Goal: Task Accomplishment & Management: Complete application form

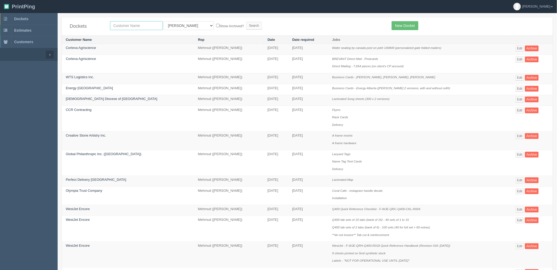
click at [124, 23] on input "text" at bounding box center [136, 25] width 53 height 9
type input "nutrien\"
click at [246, 22] on input "Search" at bounding box center [254, 26] width 16 height 8
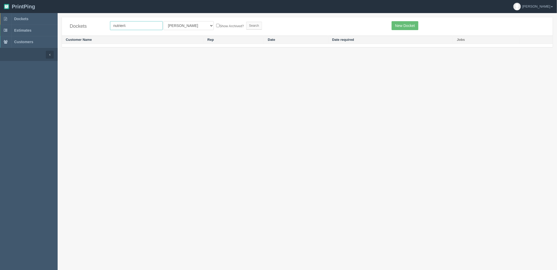
click at [145, 27] on input "nutrien\" at bounding box center [136, 25] width 53 height 9
type input "nutrien"
click at [246, 22] on input "Search" at bounding box center [254, 26] width 16 height 8
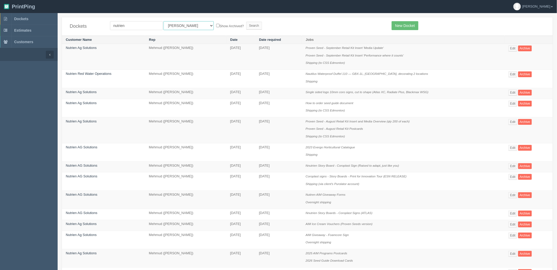
click at [189, 23] on select "All Users Ali Ali Test 1 Aly Amy Ankit Arif Brandon Dan France Greg Jim Mark Ma…" at bounding box center [189, 25] width 50 height 9
select select "8"
click at [164, 21] on select "All Users [PERSON_NAME] Test 1 [PERSON_NAME] [PERSON_NAME] [PERSON_NAME] France…" at bounding box center [189, 25] width 50 height 9
click at [246, 25] on input "Search" at bounding box center [254, 26] width 16 height 8
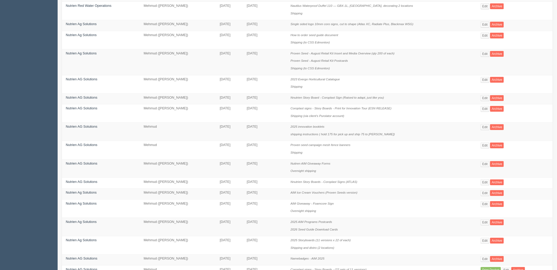
scroll to position [218, 0]
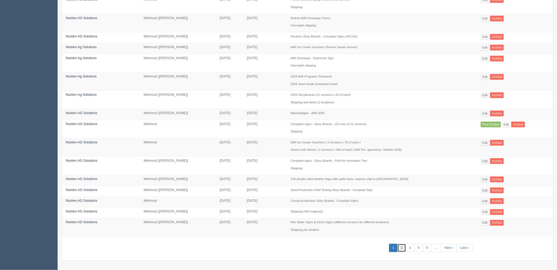
click at [402, 248] on link "2" at bounding box center [402, 248] width 9 height 9
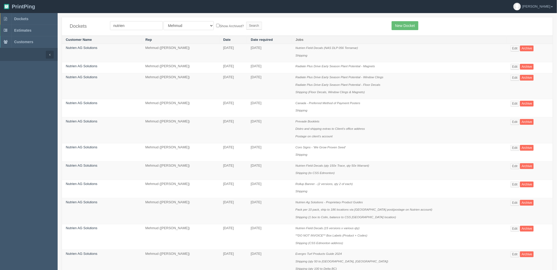
scroll to position [267, 0]
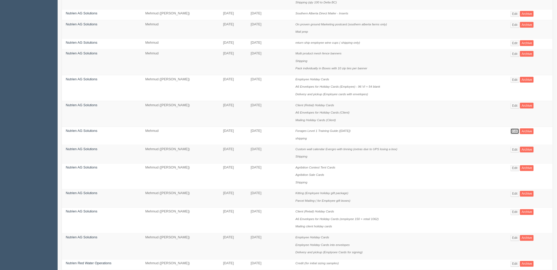
click at [514, 134] on link "Edit" at bounding box center [515, 132] width 9 height 6
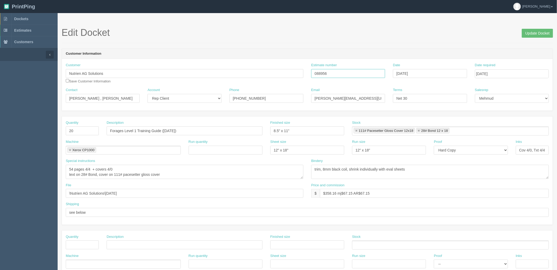
drag, startPoint x: 332, startPoint y: 72, endPoint x: 167, endPoint y: 72, distance: 164.6
click at [167, 72] on div "Customer Nutrien AG Solutions Save Customer Information Estimate number 088956 …" at bounding box center [307, 75] width 491 height 25
click at [72, 169] on textarea "54 pages 4/4 + covers 4/0 text on 28# Bond, cover on 111# pacesetter gloss cover" at bounding box center [185, 172] width 238 height 14
drag, startPoint x: 328, startPoint y: 73, endPoint x: 224, endPoint y: 70, distance: 104.9
click at [224, 70] on div "Customer Nutrien AG Solutions Save Customer Information Estimate number 088956 …" at bounding box center [307, 75] width 491 height 25
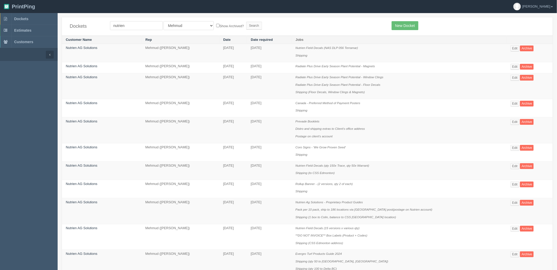
scroll to position [267, 0]
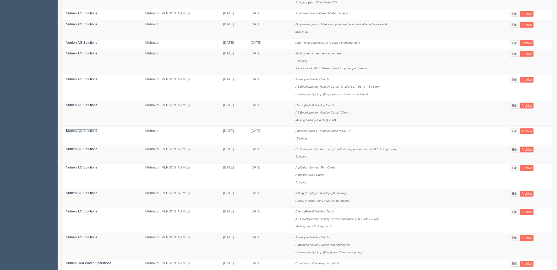
click at [77, 133] on link "Nutrien AG Solutions" at bounding box center [82, 131] width 32 height 4
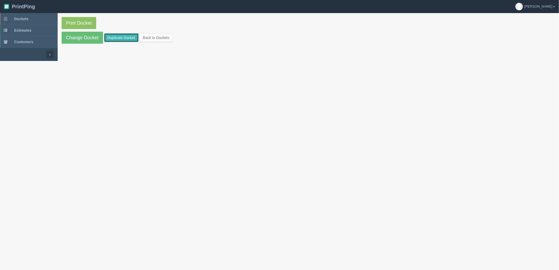
click at [118, 35] on link "Duplicate Docket" at bounding box center [121, 37] width 35 height 9
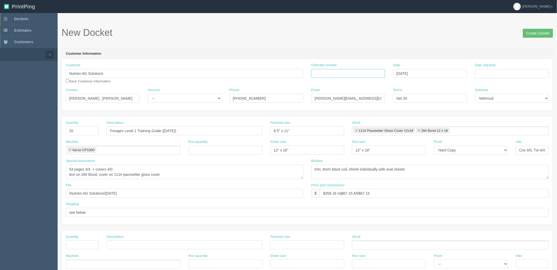
drag, startPoint x: 324, startPoint y: 74, endPoint x: 363, endPoint y: 78, distance: 38.7
click at [324, 74] on input "Estimate number" at bounding box center [348, 73] width 74 height 9
paste input "088956"
type input "088956"
click at [496, 73] on input "Date required" at bounding box center [512, 73] width 74 height 9
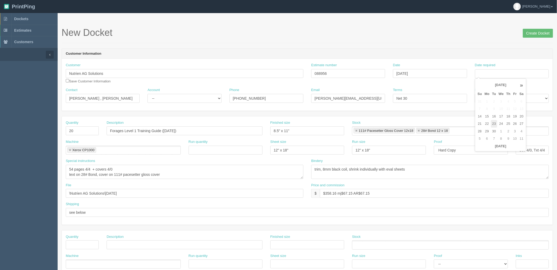
click at [495, 123] on td "23" at bounding box center [494, 124] width 7 height 8
click at [501, 123] on td "24" at bounding box center [501, 124] width 8 height 8
type input "September 24, 2025"
click at [449, 63] on div "Date September 19, 2025" at bounding box center [430, 70] width 74 height 15
drag, startPoint x: 72, startPoint y: 169, endPoint x: 85, endPoint y: 169, distance: 12.8
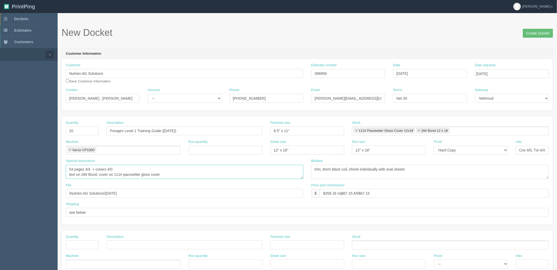
click at [72, 169] on textarea "54 pages 4/4 + covers 4/0 text on 28# Bond, cover on 111# pacesetter gloss cover" at bounding box center [185, 172] width 238 height 14
type textarea "52 pages 4/4 + covers 4/0 text on 28# Bond, cover on 111# pacesetter gloss cover"
drag, startPoint x: 327, startPoint y: 193, endPoint x: 676, endPoint y: 151, distance: 352.2
click at [557, 151] on html "PrintPing Zack Edit account ( zack@allrush.ca ) Logout Dockets Estimates" at bounding box center [278, 238] width 557 height 476
drag, startPoint x: 355, startPoint y: 194, endPoint x: 391, endPoint y: 203, distance: 36.8
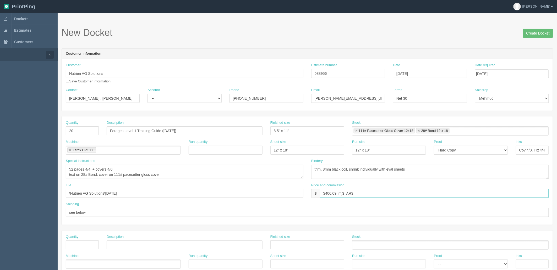
click at [356, 194] on input "$406.09 mj$ AR$" at bounding box center [434, 193] width 229 height 9
drag, startPoint x: 345, startPoint y: 192, endPoint x: 354, endPoint y: 197, distance: 9.9
click at [345, 192] on input "$406.09 mj$ AR$73.44" at bounding box center [434, 193] width 229 height 9
type input "$406.09 mj$87.85 AR$73.44"
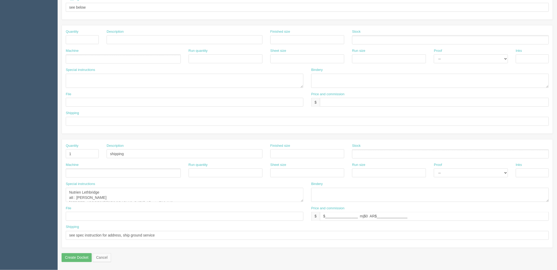
scroll to position [206, 0]
click at [303, 202] on textarea "Nutrien Lethbridge att : Dexter Lethbridge 3106 1St Ave. South Lethbridge, Albe…" at bounding box center [185, 195] width 238 height 14
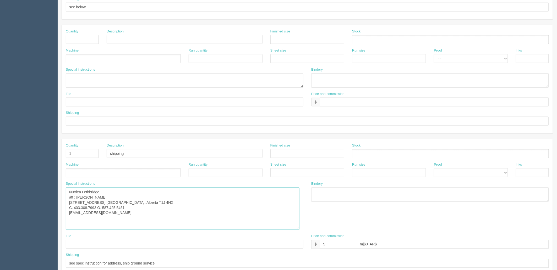
drag, startPoint x: 303, startPoint y: 200, endPoint x: 299, endPoint y: 229, distance: 28.8
click at [299, 229] on textarea "Nutrien Lethbridge att : Dexter Lethbridge 3106 1St Ave. South Lethbridge, Albe…" at bounding box center [183, 209] width 234 height 42
click at [141, 217] on textarea "Nutrien Lethbridge att : Dexter Lethbridge 3106 1St Ave. South Lethbridge, Albe…" at bounding box center [183, 209] width 234 height 42
drag, startPoint x: 137, startPoint y: 153, endPoint x: 50, endPoint y: 148, distance: 86.9
click at [51, 148] on section "Dockets Estimates Customers" at bounding box center [278, 52] width 557 height 491
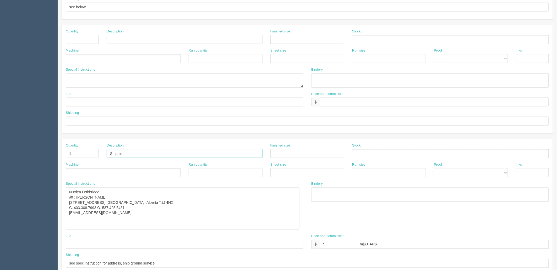
type input "Shipping"
click at [126, 38] on input "text" at bounding box center [185, 39] width 156 height 9
paste input "Shipping"
type input "Shipping"
click at [79, 41] on input "text" at bounding box center [82, 39] width 33 height 9
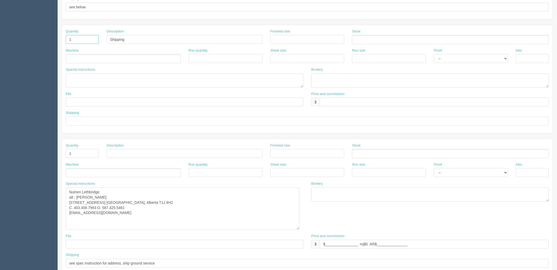
type input "1"
click at [141, 208] on textarea "Nutrien Lethbridge att : Dexter Lethbridge 3106 1St Ave. South Lethbridge, Albe…" at bounding box center [183, 209] width 234 height 42
click at [107, 79] on textarea at bounding box center [185, 81] width 238 height 14
paste textarea "Nutrien Lethbridge att : Dexter Lethbridge 3106 1St Ave. South Lethbridge, Albe…"
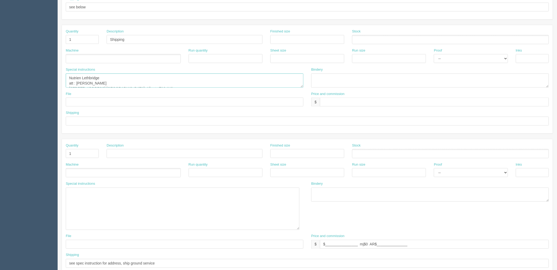
scroll to position [24, 0]
type textarea "Nutrien Lethbridge att : Dexter Lethbridge 3106 1St Ave. South Lethbridge, Albe…"
click at [108, 59] on ul at bounding box center [123, 58] width 115 height 9
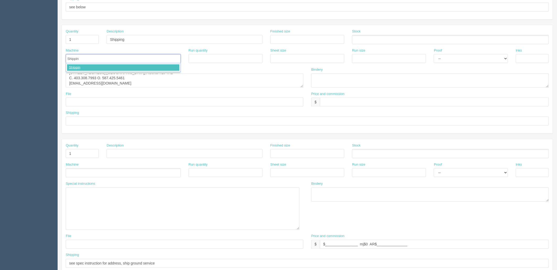
type input "Shipping"
drag, startPoint x: 406, startPoint y: 245, endPoint x: 191, endPoint y: 236, distance: 215.3
click at [191, 236] on div "File Price and commission $ $________________ mj$0 AR$_______________" at bounding box center [307, 243] width 491 height 19
click at [327, 99] on input "text" at bounding box center [434, 102] width 229 height 9
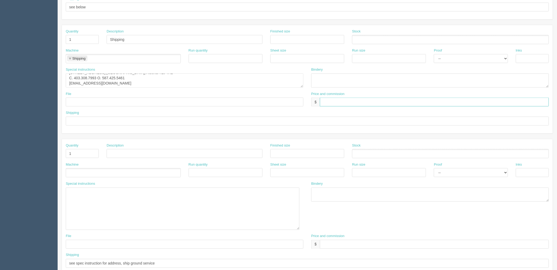
paste input "$________________ mj$0 AR$_______________"
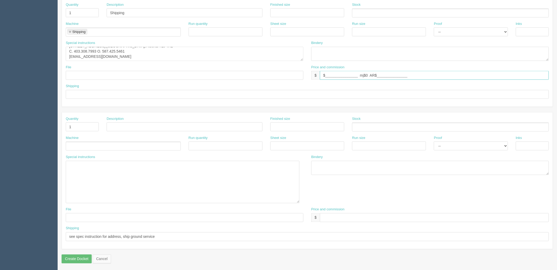
scroll to position [234, 0]
type input "$________________ mj$0 AR$_______________"
drag, startPoint x: 164, startPoint y: 236, endPoint x: 0, endPoint y: 226, distance: 164.6
click at [0, 226] on section "Dockets Estimates Customers" at bounding box center [278, 24] width 557 height 491
drag, startPoint x: 102, startPoint y: 92, endPoint x: 99, endPoint y: 92, distance: 3.4
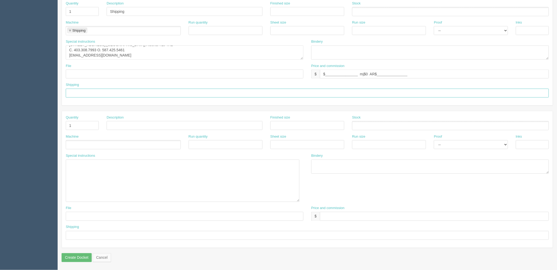
click at [102, 92] on input "text" at bounding box center [307, 93] width 483 height 9
paste input "see spec instruction for address, ship ground service"
type input "see spec instruction for address, ship ground service"
drag, startPoint x: 74, startPoint y: 124, endPoint x: 41, endPoint y: 121, distance: 33.6
click at [42, 121] on section "Dockets Estimates Customers" at bounding box center [278, 24] width 557 height 491
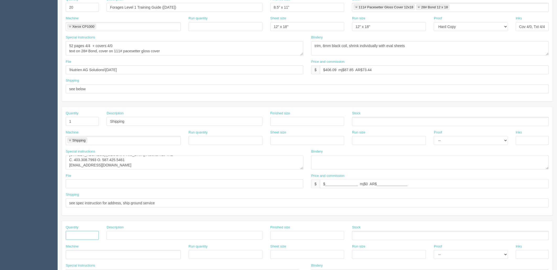
scroll to position [117, 0]
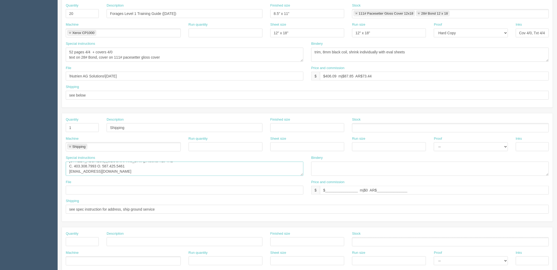
click at [153, 170] on textarea "Nutrien Lethbridge att : Dexter Lethbridge 3106 1St Ave. South Lethbridge, Albe…" at bounding box center [185, 169] width 238 height 14
click at [153, 170] on textarea "Nutrien Lethbridge, ATT: Dexter Lethbridge, 3106 1St Ave. South, Lethbridge, Al…" at bounding box center [185, 169] width 238 height 14
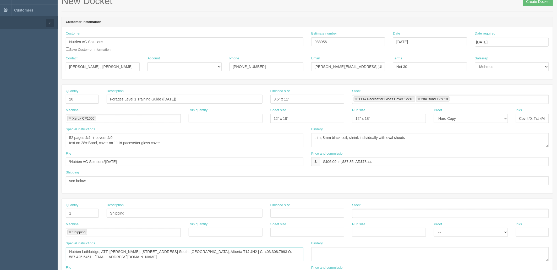
scroll to position [30, 0]
type textarea "Nutrien Lethbridge, ATT: Dexter Lethbridge, 3106 1St Ave. South, Lethbridge, Al…"
drag, startPoint x: 60, startPoint y: 101, endPoint x: 0, endPoint y: 97, distance: 59.8
click at [0, 99] on section "Dockets Estimates Customers" at bounding box center [278, 228] width 557 height 491
type input "25"
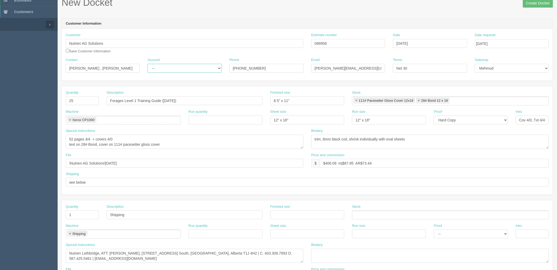
click at [162, 66] on select "-- Existing Client Allrush Client Rep Client" at bounding box center [185, 68] width 74 height 9
select select "Rep Client"
click at [148, 64] on select "-- Existing Client Allrush Client Rep Client" at bounding box center [185, 68] width 74 height 9
click at [424, 139] on textarea "trim, 8mm black coil, shrink individually with eval sheets" at bounding box center [430, 142] width 238 height 14
drag, startPoint x: 351, startPoint y: 138, endPoint x: 629, endPoint y: 138, distance: 278.0
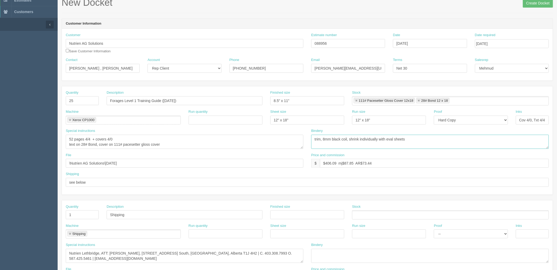
click at [557, 138] on html "PrintPing Zack Edit account ( zack@allrush.ca ) Logout Dockets Estimates" at bounding box center [278, 222] width 557 height 504
drag, startPoint x: 216, startPoint y: 37, endPoint x: 426, endPoint y: 80, distance: 214.4
click at [212, 38] on div "Customer Nutrien AG Solutions Save Customer Information Estimate number 088956 …" at bounding box center [307, 45] width 491 height 25
drag, startPoint x: 404, startPoint y: 134, endPoint x: 400, endPoint y: 134, distance: 3.7
click at [404, 134] on div "Bindery trim, 8mm black coil, shrink individually with eval sheets" at bounding box center [430, 139] width 238 height 20
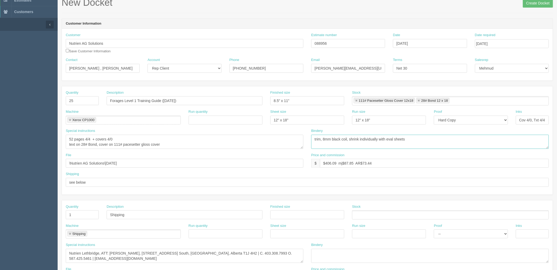
drag, startPoint x: 350, startPoint y: 139, endPoint x: 780, endPoint y: 108, distance: 430.6
click at [557, 108] on html "PrintPing Zack Edit account ( zack@allrush.ca ) Logout Dockets Estimates" at bounding box center [278, 222] width 557 height 504
type textarea "trim, 8mm black coil"
click at [184, 144] on textarea "54 pages 4/4 + covers 4/0 text on 28# Bond, cover on 111# pacesetter gloss cover" at bounding box center [185, 142] width 238 height 14
click at [387, 140] on textarea "trim, 8mm black coil, shrink individually with eval sheets" at bounding box center [430, 142] width 238 height 14
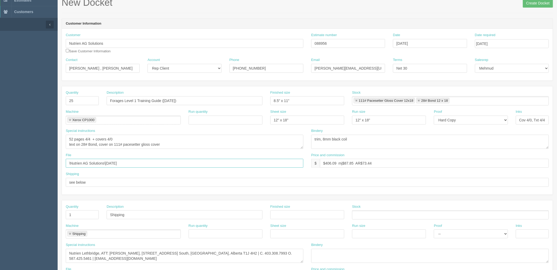
drag, startPoint x: 148, startPoint y: 161, endPoint x: 0, endPoint y: 140, distance: 149.1
click at [0, 140] on section "Dockets Estimates Customers" at bounding box center [278, 228] width 557 height 491
click at [106, 166] on input "text" at bounding box center [185, 163] width 238 height 9
click at [174, 144] on textarea "54 pages 4/4 + covers 4/0 text on 28# Bond, cover on 111# pacesetter gloss cover" at bounding box center [185, 142] width 238 height 14
click at [154, 137] on textarea "54 pages 4/4 + covers 4/0 text on 28# Bond, cover on 111# pacesetter gloss cover" at bounding box center [185, 142] width 238 height 14
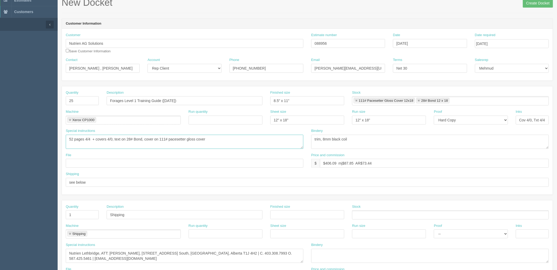
type textarea "52 pages 4/4 + covers 4/0, text on 28# Bond, cover on 111# pacesetter gloss cov…"
drag, startPoint x: 0, startPoint y: 35, endPoint x: 68, endPoint y: 59, distance: 72.3
click at [0, 40] on section "Dockets Estimates Customers" at bounding box center [278, 228] width 557 height 491
click at [123, 101] on input "Forages Level 1 Training Guide (Aug 2024)" at bounding box center [185, 100] width 156 height 9
type input "Forage Level 1 Training Guide (Aug 2024)"
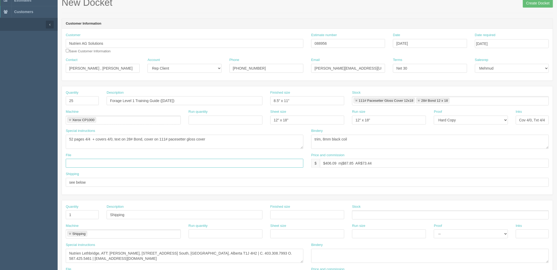
click at [102, 167] on input "text" at bounding box center [185, 163] width 238 height 9
paste input "Nutrien - Forage Level 1"
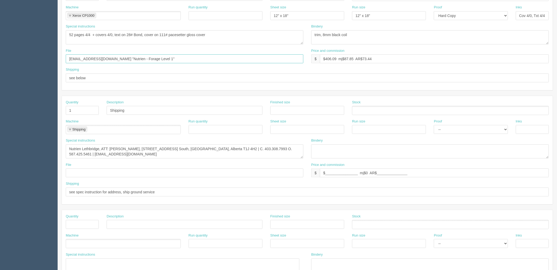
scroll to position [147, 0]
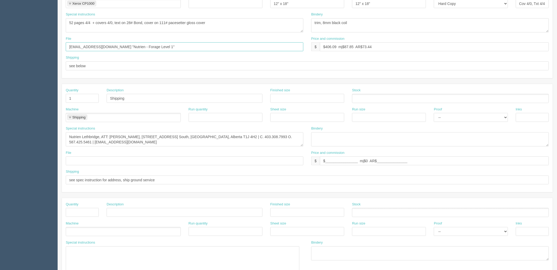
type input "files@allrush.ca "Nutrien - Forage Level 1""
click at [187, 143] on textarea "Nutrien Lethbridge, ATT: Dexter Lethbridge, 3106 1St Ave. South, Lethbridge, Al…" at bounding box center [185, 140] width 238 height 14
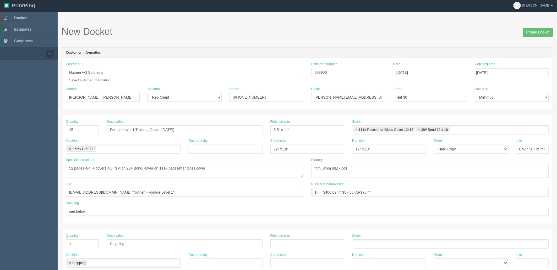
scroll to position [0, 0]
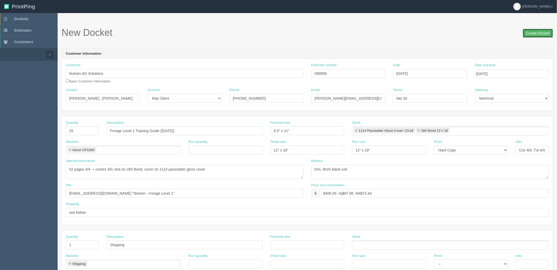
click at [526, 35] on input "Create Docket" at bounding box center [538, 33] width 30 height 9
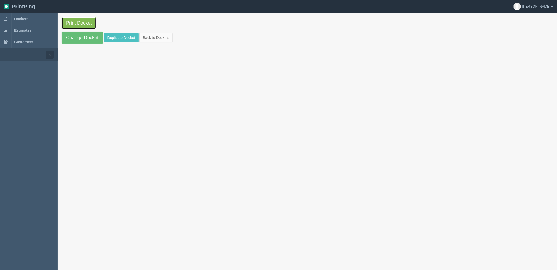
click at [90, 20] on link "Print Docket" at bounding box center [79, 23] width 35 height 12
click at [36, 20] on link "Dockets" at bounding box center [29, 19] width 58 height 12
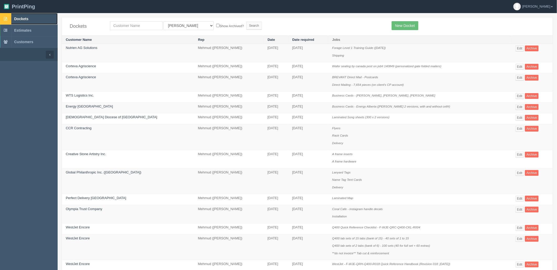
click at [33, 20] on link "Dockets" at bounding box center [29, 19] width 58 height 12
click at [146, 24] on input "text" at bounding box center [136, 25] width 53 height 9
type input "olympia"
click at [246, 22] on input "Search" at bounding box center [254, 26] width 16 height 8
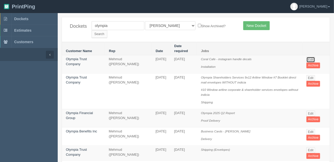
click at [310, 57] on link "Edit" at bounding box center [310, 60] width 9 height 6
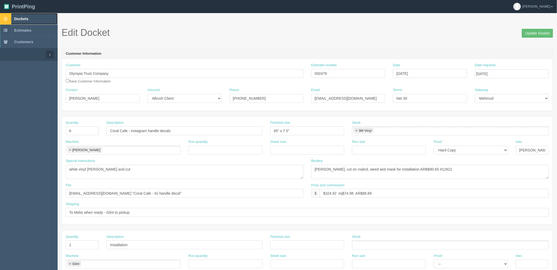
click at [40, 20] on link "Dockets" at bounding box center [29, 19] width 58 height 12
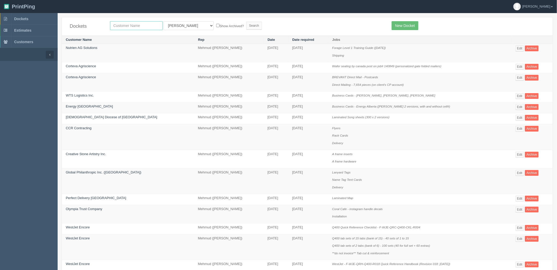
click at [142, 26] on input "text" at bounding box center [136, 25] width 53 height 9
click at [139, 24] on input "text" at bounding box center [136, 25] width 53 height 9
type input "agecare"
click at [246, 22] on input "Search" at bounding box center [254, 26] width 16 height 8
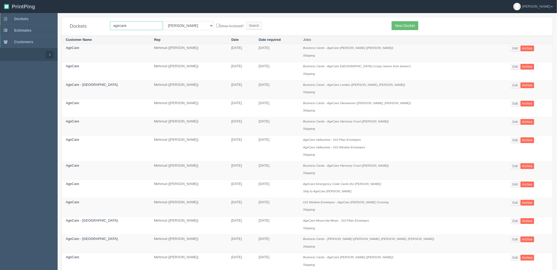
drag, startPoint x: 135, startPoint y: 29, endPoint x: 63, endPoint y: 9, distance: 74.3
type input "[PERSON_NAME]"
click at [246, 22] on input "Search" at bounding box center [254, 26] width 16 height 8
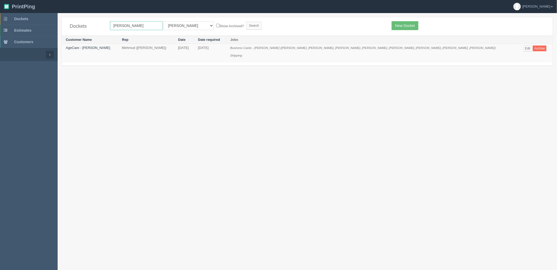
click at [137, 25] on input "[PERSON_NAME]" at bounding box center [136, 25] width 53 height 9
type input "brand"
click at [246, 22] on input "Search" at bounding box center [254, 26] width 16 height 8
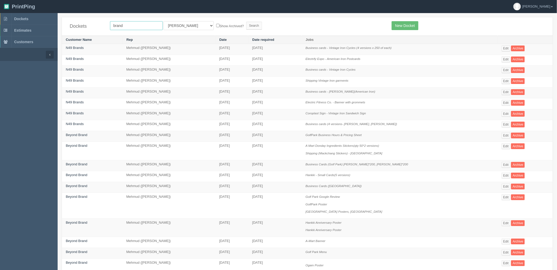
click at [141, 26] on input "brand" at bounding box center [136, 25] width 53 height 9
type input "brandt"
click at [246, 22] on input "Search" at bounding box center [254, 26] width 16 height 8
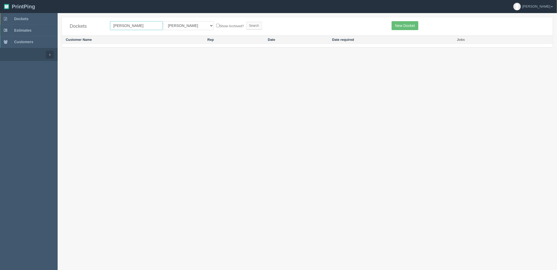
drag, startPoint x: 141, startPoint y: 25, endPoint x: 59, endPoint y: 18, distance: 81.8
click at [59, 18] on div "Dockets brandt All Users Ali Ali Test 1 Aly Amy Ankit Arif Brandon Dan France G…" at bounding box center [307, 35] width 499 height 36
type input "agecare br"
click at [246, 22] on input "Search" at bounding box center [254, 26] width 16 height 8
click at [140, 23] on input "agecare br" at bounding box center [136, 25] width 53 height 9
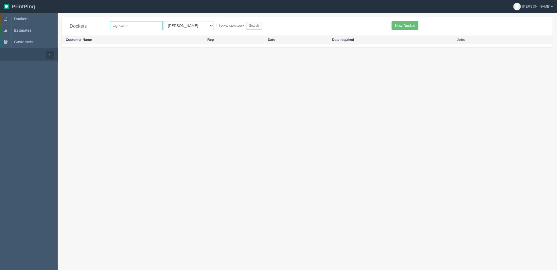
type input "agecare"
drag, startPoint x: 172, startPoint y: 25, endPoint x: 172, endPoint y: 30, distance: 5.2
click at [172, 25] on select "All Users [PERSON_NAME] Test 1 [PERSON_NAME] [PERSON_NAME] [PERSON_NAME] France…" at bounding box center [189, 25] width 50 height 9
select select "8"
click at [164, 21] on select "All Users [PERSON_NAME] Test 1 [PERSON_NAME] [PERSON_NAME] [PERSON_NAME] France…" at bounding box center [189, 25] width 50 height 9
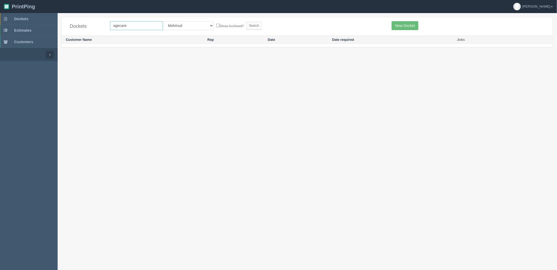
click at [144, 24] on input "agecare" at bounding box center [136, 25] width 53 height 9
drag, startPoint x: 144, startPoint y: 24, endPoint x: 11, endPoint y: 25, distance: 132.6
click at [11, 25] on section "Dockets Estimates Customers" at bounding box center [278, 148] width 557 height 270
type input "[PERSON_NAME]"
click at [246, 22] on input "Search" at bounding box center [254, 26] width 16 height 8
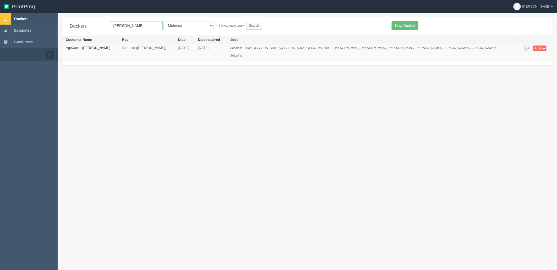
click at [50, 16] on section "Dockets Estimates Customers" at bounding box center [278, 148] width 557 height 270
type input "agecare"
click at [246, 22] on input "Search" at bounding box center [254, 26] width 16 height 8
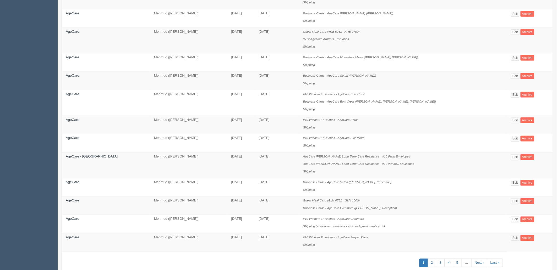
scroll to position [302, 0]
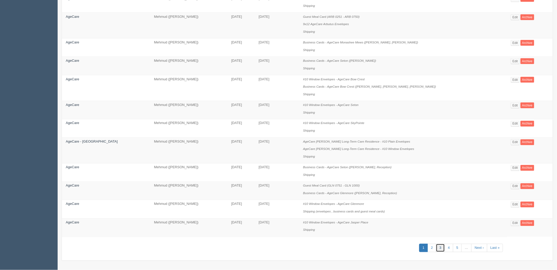
click at [436, 247] on link "3" at bounding box center [440, 248] width 9 height 9
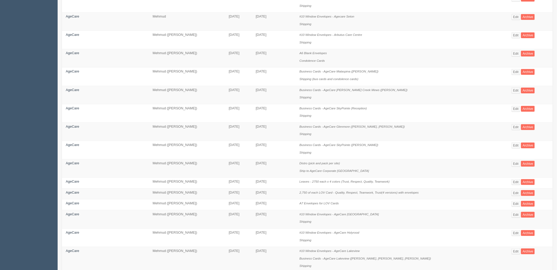
scroll to position [279, 0]
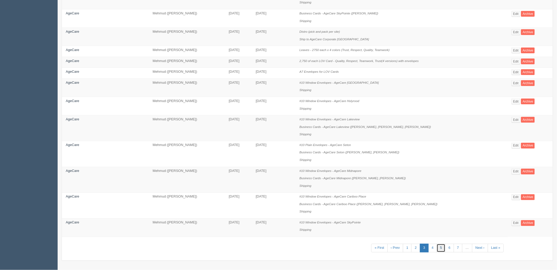
click at [437, 247] on link "5" at bounding box center [441, 248] width 9 height 9
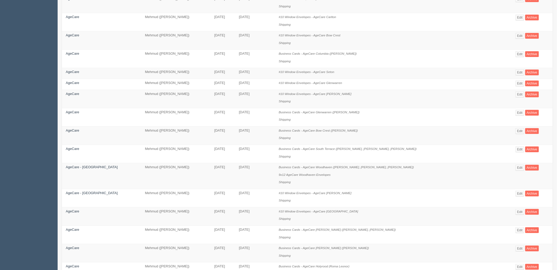
scroll to position [279, 0]
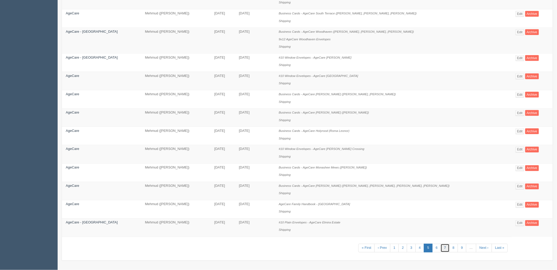
click at [441, 248] on link "7" at bounding box center [445, 248] width 9 height 9
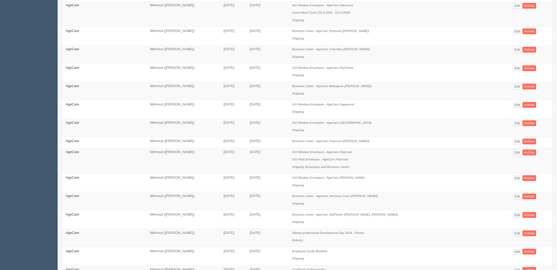
scroll to position [279, 0]
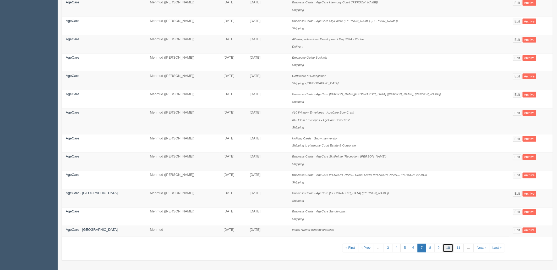
click at [443, 249] on link "10" at bounding box center [448, 248] width 10 height 9
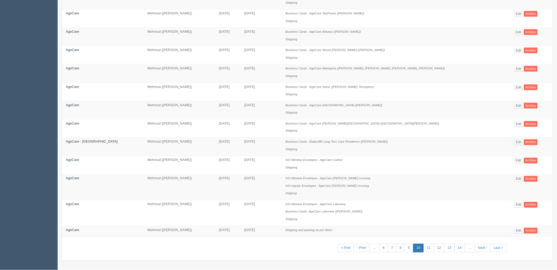
scroll to position [294, 0]
click at [421, 155] on td "Business Cards - Ballycliffe Long Tern Care Residence (Duna McKay) Shipping" at bounding box center [396, 147] width 229 height 18
click at [434, 248] on link "12" at bounding box center [439, 248] width 10 height 9
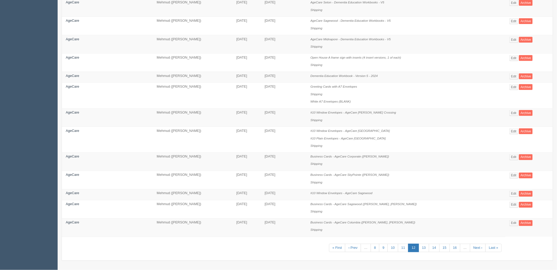
scroll to position [266, 0]
click at [429, 248] on link "14" at bounding box center [434, 248] width 10 height 9
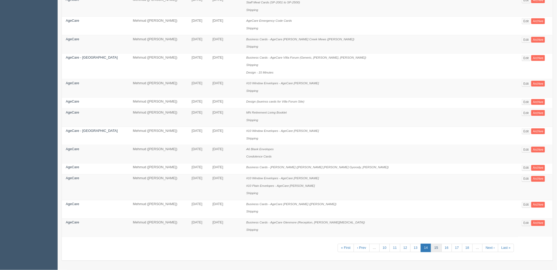
scroll to position [271, 0]
click at [433, 248] on link "15" at bounding box center [436, 248] width 10 height 9
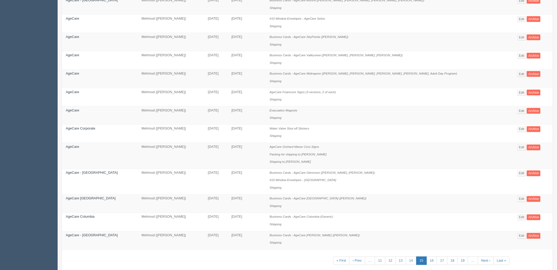
scroll to position [77, 0]
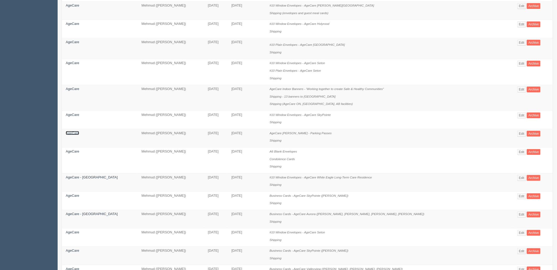
click at [73, 134] on link "AgeCare" at bounding box center [72, 133] width 13 height 4
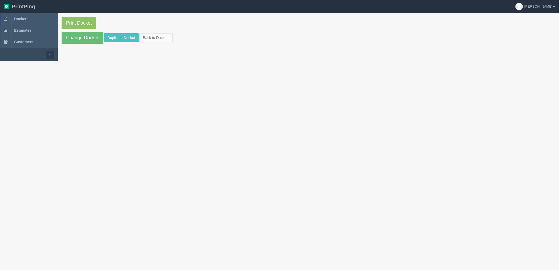
click at [117, 43] on section "Print Docket Change Docket Duplicate Docket Back to Dockets" at bounding box center [308, 30] width 501 height 35
click at [119, 40] on link "Duplicate Docket" at bounding box center [121, 37] width 35 height 9
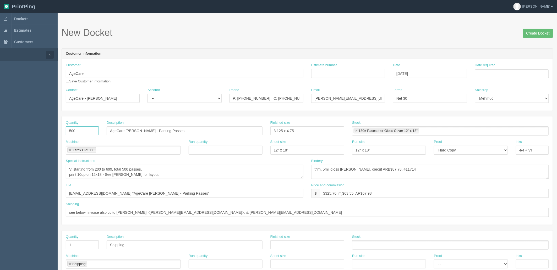
drag, startPoint x: 85, startPoint y: 131, endPoint x: 0, endPoint y: 115, distance: 87.0
click at [0, 115] on section "Dockets Estimates Customers" at bounding box center [278, 244] width 557 height 463
type input "400"
click at [154, 98] on select "-- Existing Client Allrush Client Rep Client" at bounding box center [185, 98] width 74 height 9
click at [148, 94] on select "-- Existing Client Allrush Client Rep Client" at bounding box center [185, 98] width 74 height 9
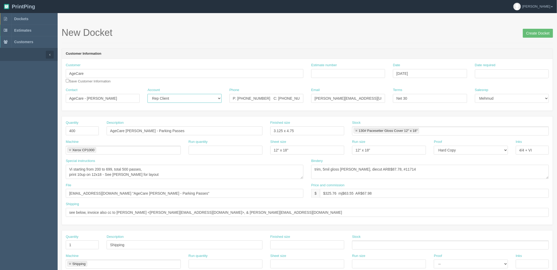
click at [189, 100] on select "-- Existing Client Allrush Client Rep Client" at bounding box center [185, 98] width 74 height 9
select select "Allrush Client"
click at [148, 94] on select "-- Existing Client Allrush Client Rep Client" at bounding box center [185, 98] width 74 height 9
click at [439, 169] on textarea "trim, 5mil gloss lam, diecut ARB$87.78, #11714" at bounding box center [430, 172] width 238 height 14
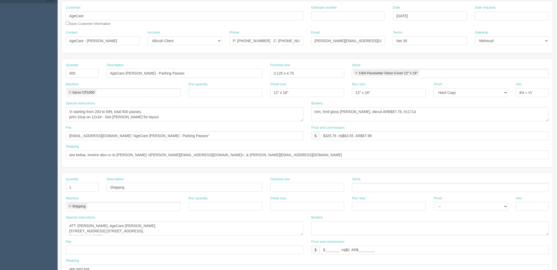
scroll to position [58, 0]
click at [97, 110] on textarea "Vi starting from 200 to 699, total 500 passes, print 10up on 12x18 - See Stepha…" at bounding box center [185, 114] width 238 height 14
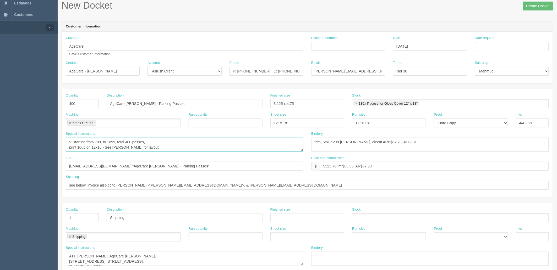
scroll to position [0, 0]
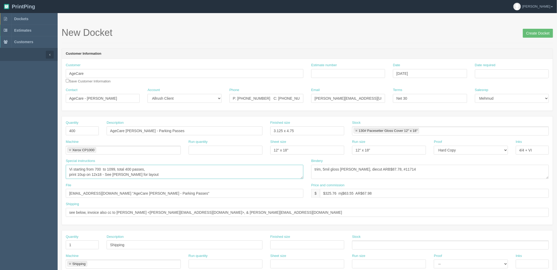
type textarea "Vi starting from 700 to 1099, total 400 passes, print 10up on 12x18 - See Steph…"
click at [333, 71] on input "Estimate number" at bounding box center [348, 73] width 74 height 9
paste input "092504"
type input "092504"
click at [23, 19] on span "Dockets" at bounding box center [21, 19] width 14 height 4
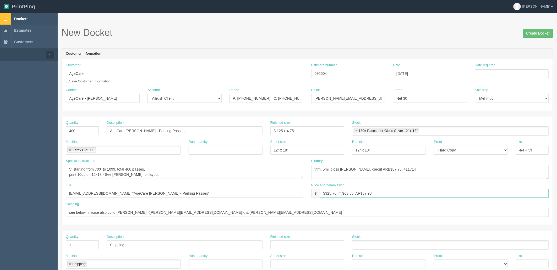
drag, startPoint x: 326, startPoint y: 193, endPoint x: 771, endPoint y: 192, distance: 445.0
click at [557, 192] on html "PrintPing Zack Edit account ( zack@allrush.ca ) Logout Dockets Estimates" at bounding box center [278, 238] width 557 height 476
click at [404, 192] on input "$295.76 mj$ AR$" at bounding box center [434, 193] width 229 height 9
click at [344, 193] on input "$295.76 mj$ AR$66.23" at bounding box center [434, 193] width 229 height 9
type input "$295.76 mj$48.08 AR$66.23"
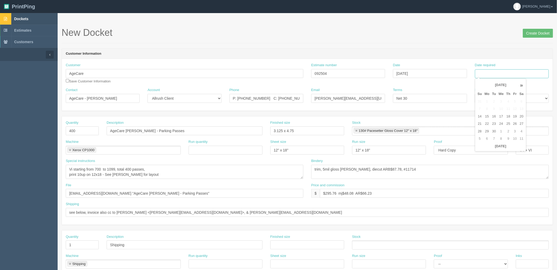
click at [497, 76] on input "Date required" at bounding box center [512, 73] width 74 height 9
click at [490, 123] on td "22" at bounding box center [487, 124] width 8 height 8
click at [498, 125] on td "24" at bounding box center [501, 124] width 8 height 8
type input "September 24, 2025"
click at [396, 44] on form "New Docket Create Docket Customer Information Customer AgeCare Save Customer In…" at bounding box center [308, 248] width 492 height 441
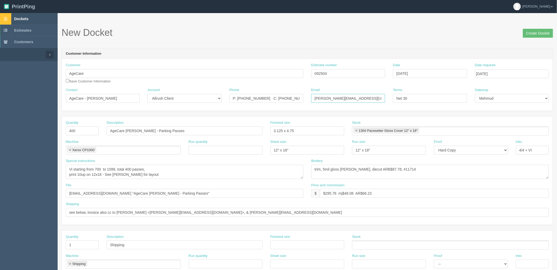
click at [366, 100] on input "Larry.Roberts@agecare.ca/apon@agecare.ca" at bounding box center [348, 98] width 74 height 9
drag, startPoint x: 119, startPoint y: 212, endPoint x: 256, endPoint y: 215, distance: 136.8
click at [254, 215] on input "see below, invoice also cc to Kelly Kontkanen <Kelly.Kontkanen@AgeCare.ca>, & b…" at bounding box center [307, 212] width 483 height 9
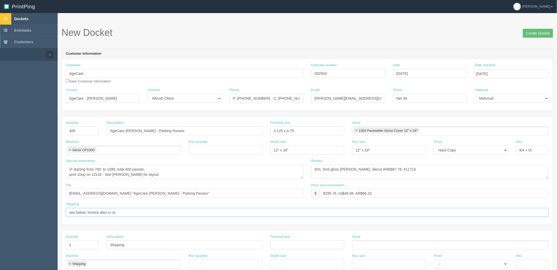
paste input "'Shauna Crawford' <Shauna.Crawford@AgeCare.ca>"
type input "see below, invoice also cc to 'Shauna Crawford' <Shauna.Crawford@AgeCare.ca>"
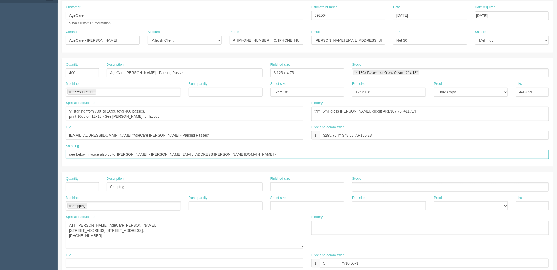
drag, startPoint x: 303, startPoint y: 233, endPoint x: 303, endPoint y: 251, distance: 17.3
click at [303, 249] on textarea "ATT: Kelly Kontkanen, AgeCare Brant, 1182 Northshore Blvd. E, Burlington, ON L7…" at bounding box center [185, 235] width 238 height 28
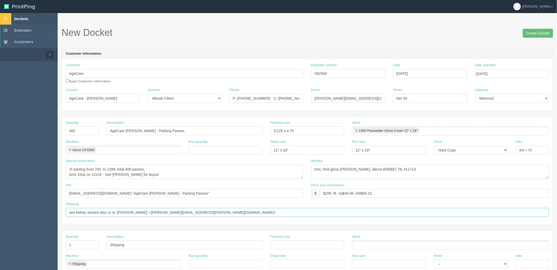
drag, startPoint x: 118, startPoint y: 211, endPoint x: 148, endPoint y: 211, distance: 29.9
click at [148, 211] on input "see below, invoice also cc to 'Shauna Crawford' <Shauna.Crawford@AgeCare.ca>" at bounding box center [307, 212] width 483 height 9
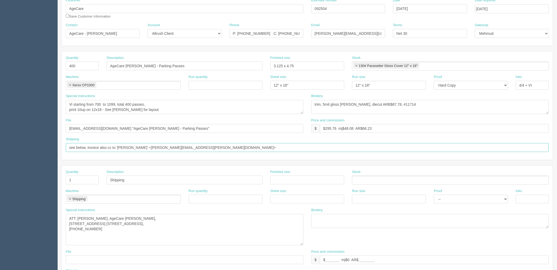
scroll to position [204, 0]
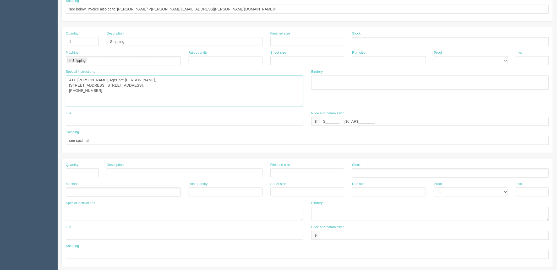
drag, startPoint x: 78, startPoint y: 79, endPoint x: 104, endPoint y: 79, distance: 25.9
click at [104, 79] on textarea "ATT: Kelly Kontkanen, AgeCare Brant, 1182 Northshore Blvd. E, Burlington, ON L7…" at bounding box center [185, 91] width 238 height 31
paste textarea "Shauna Crawford"
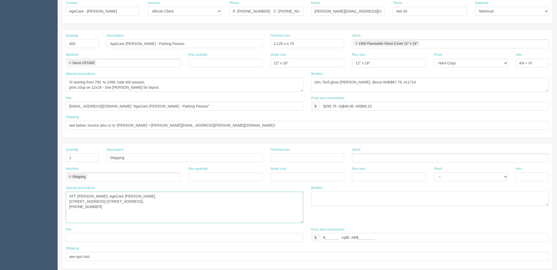
type textarea "ATT: Shauna Crawford, AgeCare Brant, 1182 Northshore Blvd. E, Burlington, ON L7…"
click at [96, 123] on input "see below, invoice also cc to 'Shauna Crawford' <Shauna.Crawford@AgeCare.ca>" at bounding box center [307, 125] width 483 height 9
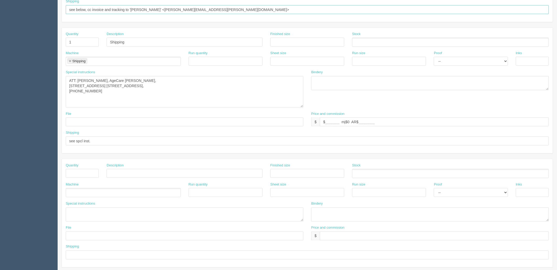
scroll to position [204, 0]
type input "see below, cc invoice and tracking to 'Shauna Crawford' <Shauna.Crawford@AgeCar…"
click at [107, 91] on textarea "ATT: Kelly Kontkanen, AgeCare Brant, 1182 Northshore Blvd. E, Burlington, ON L7…" at bounding box center [185, 91] width 238 height 31
drag, startPoint x: 103, startPoint y: 91, endPoint x: 41, endPoint y: 91, distance: 61.6
click at [41, 91] on section "Dockets Estimates Customers" at bounding box center [278, 49] width 557 height 480
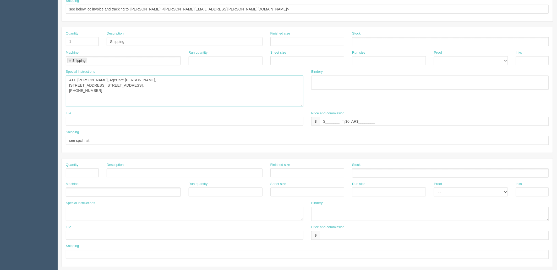
paste textarea "P: (905) 639-2848 ext: 537"
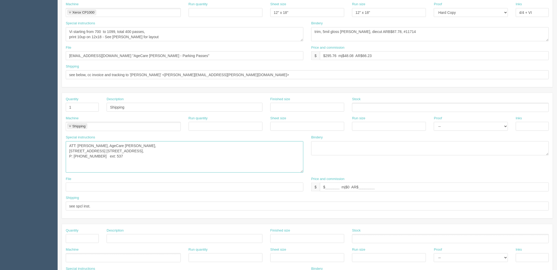
scroll to position [48, 0]
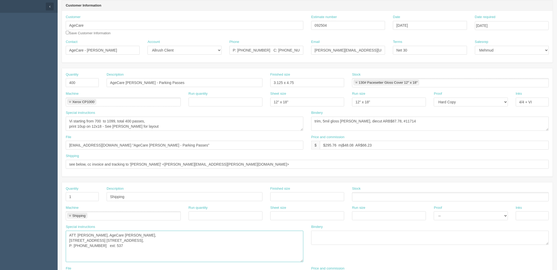
type textarea "ATT: Shauna Crawford, AgeCare Brant, 1182 Northshore Blvd. E, Burlington, ON L7…"
click at [195, 122] on textarea "Vi starting from 200 to 699, total 500 passes, print 10up on 12x18 - See Stepha…" at bounding box center [185, 124] width 238 height 14
click at [176, 125] on textarea "Vi starting from 200 to 699, total 500 passes, print 10up on 12x18 - See Stepha…" at bounding box center [185, 124] width 238 height 14
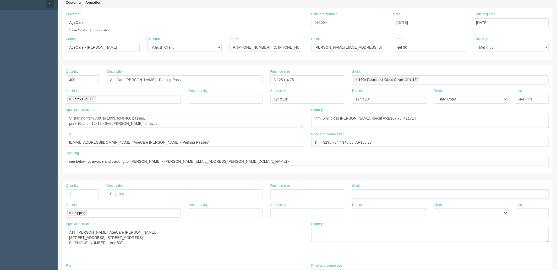
scroll to position [19, 0]
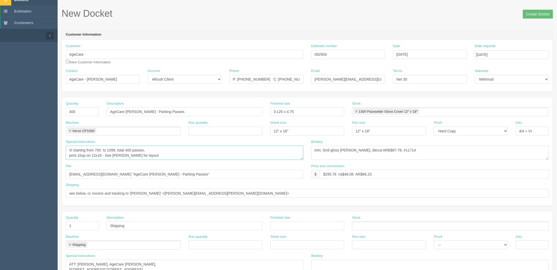
click at [166, 157] on textarea "Vi starting from 200 to 699, total 500 passes, print 10up on 12x18 - See Stepha…" at bounding box center [185, 153] width 238 height 14
drag, startPoint x: 164, startPoint y: 156, endPoint x: 108, endPoint y: 157, distance: 55.8
click at [108, 157] on textarea "Vi starting from 200 to 699, total 500 passes, print 10up on 12x18 - See Stepha…" at bounding box center [185, 153] width 238 height 14
paste textarea "Z:\A\Age Care\2024\March 2024\Parking Passes_25-03-24"
type textarea "Vi starting from 700 to 1099, total 400 passes, print 10up on 12x18 - refer to …"
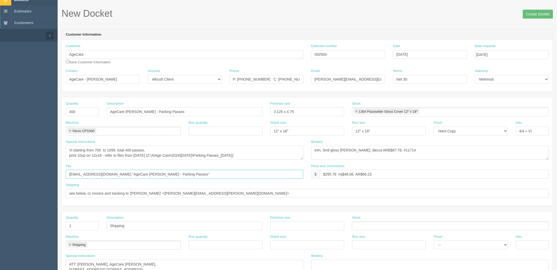
drag, startPoint x: 180, startPoint y: 172, endPoint x: 0, endPoint y: 175, distance: 179.8
click at [0, 175] on section "Dockets Estimates Customers" at bounding box center [278, 234] width 557 height 480
click at [167, 174] on input "files@allrush.ca "AgeCare Brant - Parking Passes"" at bounding box center [185, 174] width 238 height 9
drag, startPoint x: 186, startPoint y: 174, endPoint x: 51, endPoint y: 176, distance: 135.2
click at [0, 176] on section "Dockets Estimates Customers" at bounding box center [278, 234] width 557 height 480
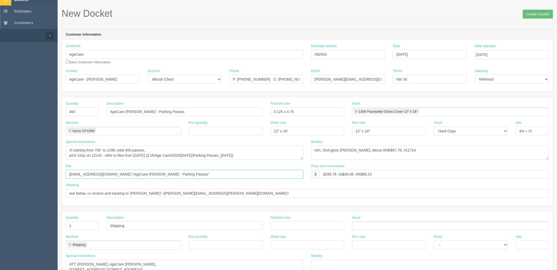
paste input "Z:\A\Age Care\2024\March 2024\Parking Passes_25-03-24"
type input "Z:\A\Age Care\2024\March 2024\Parking Passes_25-03-24"
click at [112, 153] on textarea "Vi starting from 200 to 699, total 500 passes, print 10up on 12x18 - See Stepha…" at bounding box center [185, 153] width 238 height 14
type textarea "Vi starting from 700 to 1099, total 400 passes, print 10up on 12x18 - for setup…"
click at [186, 178] on input "Z:\A\Age Care\2024\March 2024\Parking Passes_25-03-24" at bounding box center [185, 174] width 238 height 9
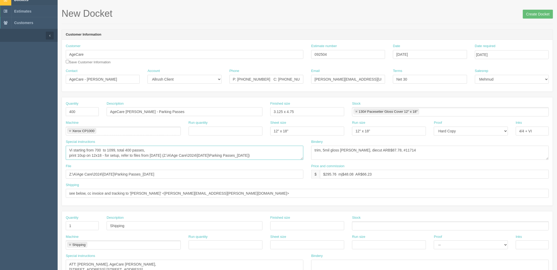
click at [281, 156] on textarea "Vi starting from 200 to 699, total 500 passes, print 10up on 12x18 - See Stepha…" at bounding box center [185, 153] width 238 height 14
drag, startPoint x: 329, startPoint y: 54, endPoint x: 214, endPoint y: 66, distance: 115.4
click at [214, 66] on div "Customer AgeCare Save Customer Information Estimate number 092504 Date Septembe…" at bounding box center [307, 56] width 491 height 25
drag, startPoint x: 370, startPoint y: 149, endPoint x: 436, endPoint y: 163, distance: 67.0
click at [370, 149] on textarea "trim, 5mil gloss lam, diecut ARB$87.78, #11714" at bounding box center [430, 153] width 238 height 14
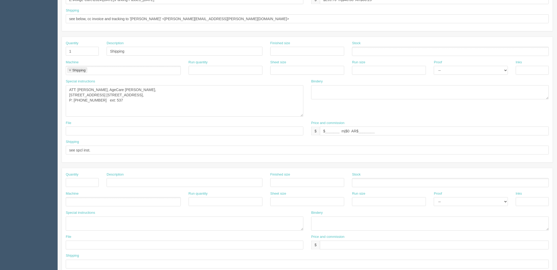
scroll to position [0, 0]
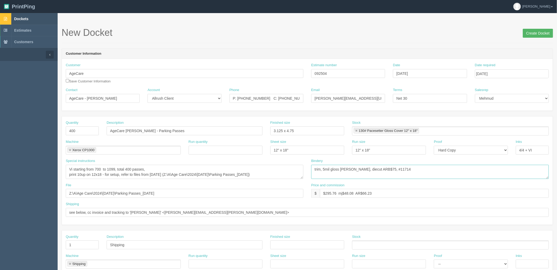
type textarea "trim, 5mil gloss lam, diecut ARB$75, #11714"
click at [538, 31] on input "Create Docket" at bounding box center [538, 33] width 30 height 9
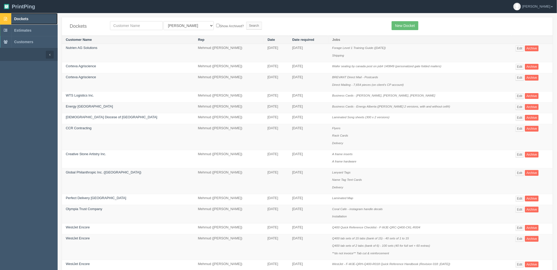
click at [26, 18] on span "Dockets" at bounding box center [21, 19] width 14 height 4
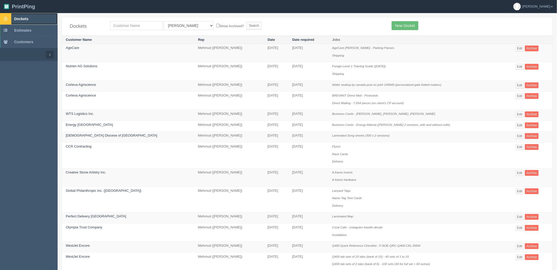
drag, startPoint x: 19, startPoint y: 16, endPoint x: 48, endPoint y: 21, distance: 29.5
click at [19, 17] on span "Dockets" at bounding box center [21, 19] width 14 height 4
click at [120, 25] on input "text" at bounding box center [136, 25] width 53 height 9
type input "agec"
click at [246, 22] on input "Search" at bounding box center [254, 26] width 16 height 8
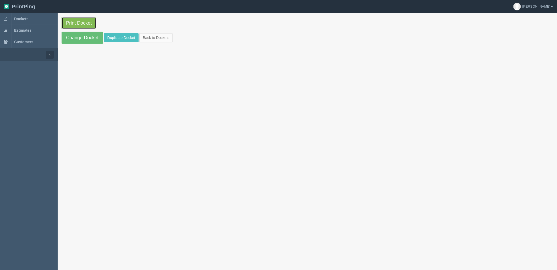
click at [72, 21] on link "Print Docket" at bounding box center [79, 23] width 35 height 12
click at [34, 17] on link "Dockets" at bounding box center [29, 19] width 58 height 12
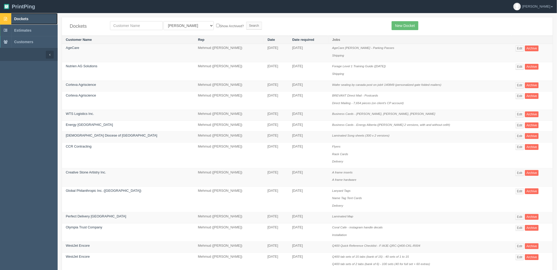
drag, startPoint x: 33, startPoint y: 18, endPoint x: 28, endPoint y: 22, distance: 6.3
click at [32, 18] on link "Dockets" at bounding box center [29, 19] width 58 height 12
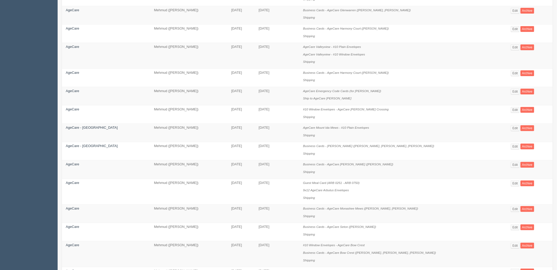
scroll to position [116, 0]
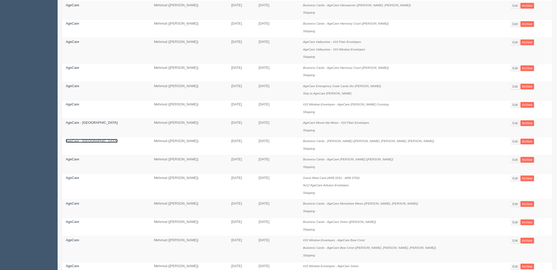
click at [85, 143] on link "AgeCare - [GEOGRAPHIC_DATA]" at bounding box center [92, 141] width 52 height 4
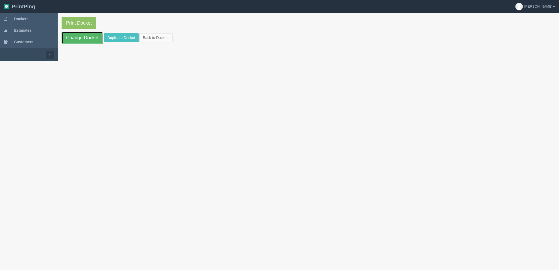
click at [88, 39] on link "Change Docket" at bounding box center [82, 38] width 41 height 12
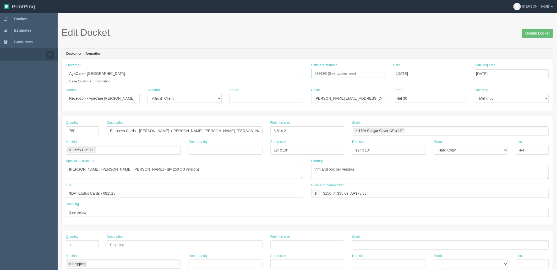
click at [363, 75] on input "089393 (See quotesheet)" at bounding box center [348, 73] width 74 height 9
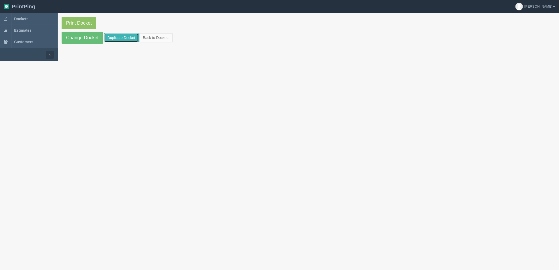
click at [125, 37] on link "Duplicate Docket" at bounding box center [121, 37] width 35 height 9
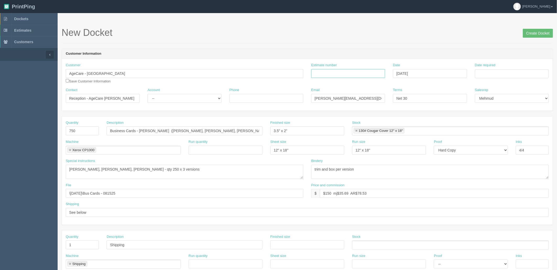
drag, startPoint x: 366, startPoint y: 70, endPoint x: 370, endPoint y: 70, distance: 3.9
click at [366, 70] on input "Estimate number" at bounding box center [348, 73] width 74 height 9
paste input "089393 (See quotesheet)"
type input "089393 (See quotesheet)"
click at [483, 72] on input "Date required" at bounding box center [512, 73] width 74 height 9
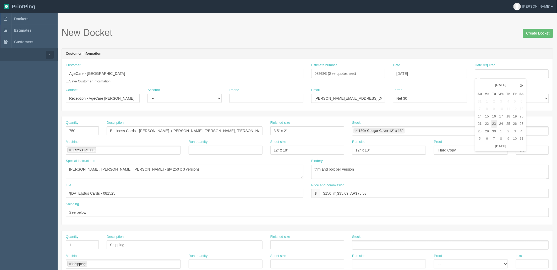
click at [496, 125] on td "23" at bounding box center [494, 124] width 7 height 8
click at [501, 124] on td "24" at bounding box center [501, 124] width 8 height 8
type input "[DATE]"
click at [380, 34] on h1 "New Docket Create Docket" at bounding box center [308, 33] width 492 height 10
drag, startPoint x: 89, startPoint y: 96, endPoint x: 150, endPoint y: 98, distance: 60.5
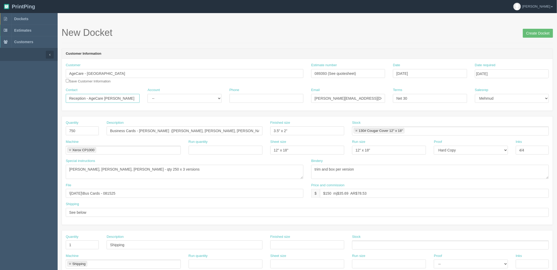
click at [150, 98] on div "Contact Reception - AgeCare Brant Account -- Existing Client Allrush Client Rep…" at bounding box center [307, 97] width 491 height 19
paste input "rbutus Care Centre"
type input "Reception - Arbutus Care Centre"
drag, startPoint x: 157, startPoint y: 130, endPoint x: 165, endPoint y: 129, distance: 8.7
click at [165, 129] on input "Business Cards - AgeCare Brant (Amanda Huynh, Zainab Sleiman, Madelene Castrode…" at bounding box center [185, 131] width 156 height 9
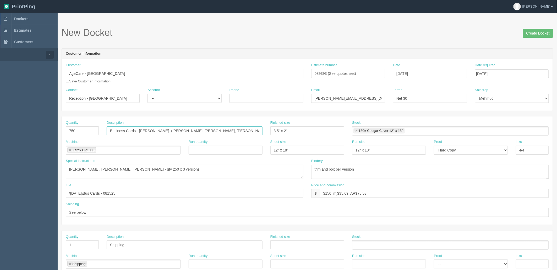
paste input "Arbutus Care Centre"
drag, startPoint x: 171, startPoint y: 130, endPoint x: 258, endPoint y: 130, distance: 87.3
click at [258, 130] on input "Business Cards - AgeCare Arbutus (Amanda Huynh, Zainab Sleiman, Madelene Castro…" at bounding box center [185, 131] width 156 height 9
paste input "Danica Ha"
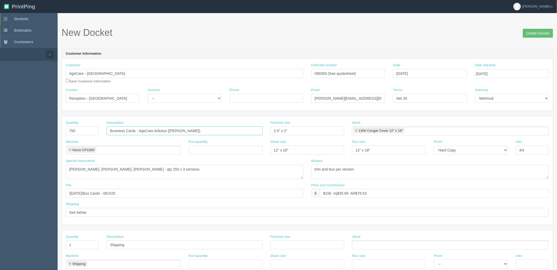
scroll to position [0, 0]
type input "Business Cards - AgeCare Arbutus (Danica Ha)"
drag, startPoint x: 161, startPoint y: 168, endPoint x: 38, endPoint y: 167, distance: 122.9
click at [0, 167] on html "PrintPing Zack Edit account ( zack@allrush.ca ) Logout Dockets Estimates" at bounding box center [278, 238] width 557 height 476
paste textarea "Danica Ha"
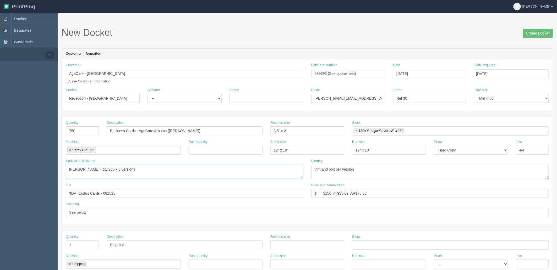
drag, startPoint x: 95, startPoint y: 168, endPoint x: 334, endPoint y: 163, distance: 238.8
click at [334, 164] on div "Special instructions Amanda Huynh, Zainab Sleiman, Madelene Castrodes - qty 250…" at bounding box center [307, 171] width 491 height 24
type textarea "Danica Ha - qty 750"
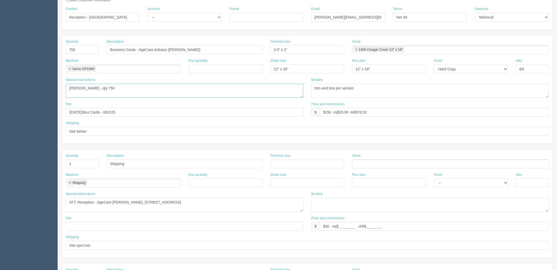
scroll to position [87, 0]
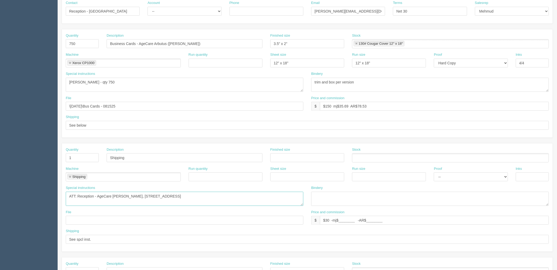
drag, startPoint x: 98, startPoint y: 195, endPoint x: 361, endPoint y: 196, distance: 262.3
click at [361, 196] on div "Special instructions ATT: Reception - AgeCare Brant, 1182 North Shore Blvd E, B…" at bounding box center [307, 198] width 491 height 24
paste textarea "rbutus Care Centre 4505 Valley Drive Vancouver, BC V6L 2L1"
type textarea "ATT: Reception - Arbutus Care Centre, 4505 Valley Drive, Vancouver, BC V6L 2L1"
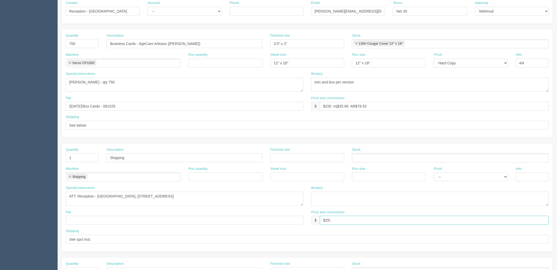
type input "$25 mj$0 AR$5"
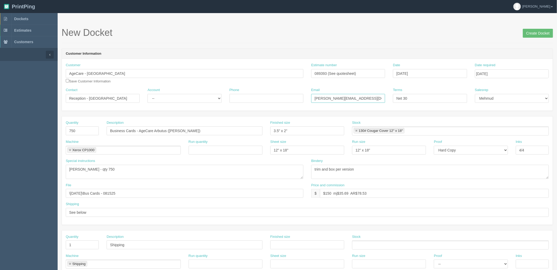
click at [323, 98] on input "brant@agecare.ca / APON@agecare.ca" at bounding box center [348, 98] width 74 height 9
paste input "arbutus"
type input "arbutus@agecare.ca / payables@agecare.ca"
drag, startPoint x: 87, startPoint y: 73, endPoint x: 158, endPoint y: 73, distance: 71.0
click at [158, 73] on input "AgeCare - Ontario" at bounding box center [185, 73] width 238 height 9
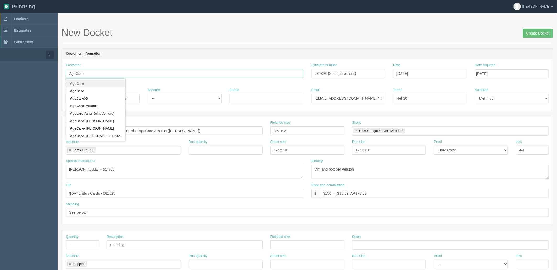
type input "AgeCare"
click at [205, 99] on select "-- Existing Client Allrush Client Rep Client" at bounding box center [185, 98] width 74 height 9
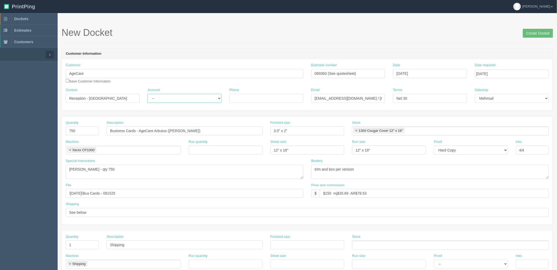
select select "Allrush Client"
click at [148, 94] on select "-- Existing Client Allrush Client Rep Client" at bounding box center [185, 98] width 74 height 9
drag, startPoint x: 324, startPoint y: 169, endPoint x: 498, endPoint y: 164, distance: 174.3
click at [498, 164] on div "Bindery trim and box per version" at bounding box center [430, 169] width 238 height 20
type textarea "trim"
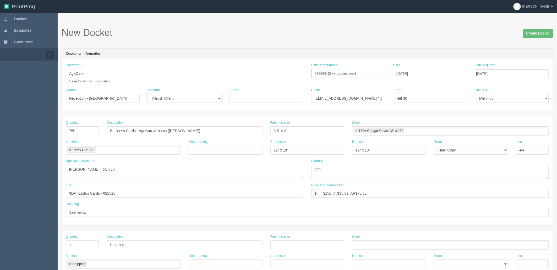
drag, startPoint x: 369, startPoint y: 72, endPoint x: 193, endPoint y: 74, distance: 175.8
click at [193, 74] on div "Customer AgeCare AgeCare AgeCare AgeCare 06 AgeCare - Arbutus Agecare (Aster Jo…" at bounding box center [307, 75] width 491 height 25
click at [139, 193] on input "\August 2025\Bus Cards - 081525" at bounding box center [185, 193] width 238 height 9
click at [122, 171] on textarea "Amanda Huynh, Zainab Sleiman, Madelene Castrodes - qty 250 x 3 versions" at bounding box center [185, 172] width 238 height 14
drag, startPoint x: 139, startPoint y: 195, endPoint x: -20, endPoint y: 182, distance: 160.4
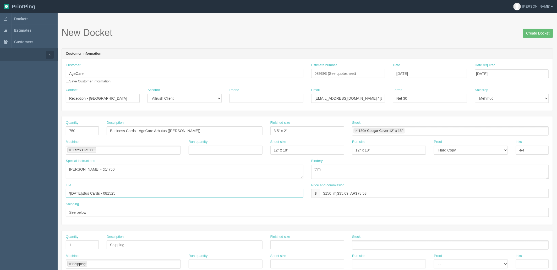
click at [0, 182] on html "PrintPing Zack Edit account ( [PERSON_NAME][EMAIL_ADDRESS][DOMAIN_NAME] ) Logou…" at bounding box center [278, 238] width 557 height 476
paste input "Z:\A\Age Care\2025\September 2025\AgeCare - BC and Envelopes - 0918"
drag, startPoint x: 101, startPoint y: 194, endPoint x: 2, endPoint y: 178, distance: 100.4
click at [0, 177] on html "PrintPing Zack Edit account ( [PERSON_NAME][EMAIL_ADDRESS][DOMAIN_NAME] ) Logou…" at bounding box center [278, 238] width 557 height 476
type input "\[DATE]\AgeCare - BC and Envelopes - 091825"
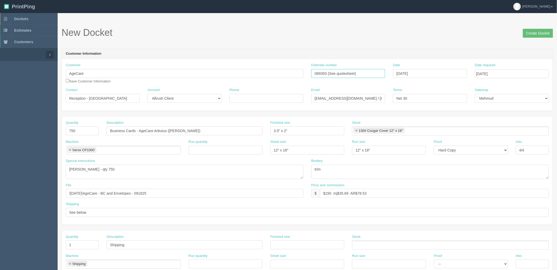
drag, startPoint x: 362, startPoint y: 72, endPoint x: 109, endPoint y: 73, distance: 253.1
click at [110, 73] on div "Customer AgeCare AgeCare AgeCare AgeCare 06 AgeCare - Arbutus Agecare (Aster Jo…" at bounding box center [307, 75] width 491 height 25
click at [530, 32] on input "Create Docket" at bounding box center [538, 33] width 30 height 9
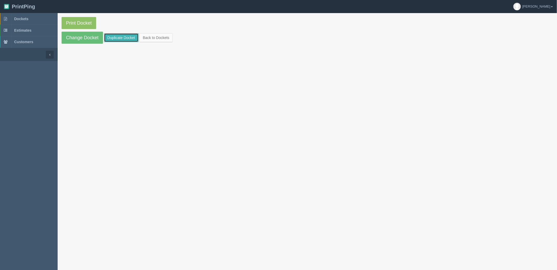
click at [127, 36] on link "Duplicate Docket" at bounding box center [121, 37] width 35 height 9
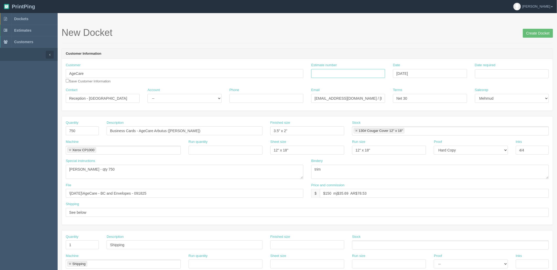
click at [370, 73] on input "Estimate number" at bounding box center [348, 73] width 74 height 9
paste input "089393 (See quotesheet)"
type input "089393 (See quotesheet)"
drag, startPoint x: 349, startPoint y: 98, endPoint x: 188, endPoint y: 100, distance: 161.4
click at [191, 99] on div "Contact Reception - Arbutus Care Centre Account -- Existing Client Allrush Clie…" at bounding box center [307, 97] width 491 height 19
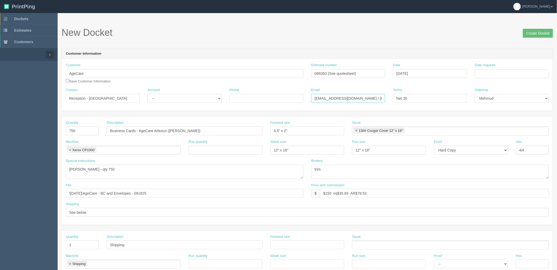
paste input "swreception"
type input "swreception@agecare.ca / payables@agecare.ca"
click at [197, 128] on input "Business Cards - AgeCare Arbutus (Danica Ha)" at bounding box center [185, 131] width 156 height 9
paste input "Melody Yuen"
click at [194, 130] on input "Business Cards - AgeCare Arbutus (Melody Yuen, )" at bounding box center [185, 131] width 156 height 9
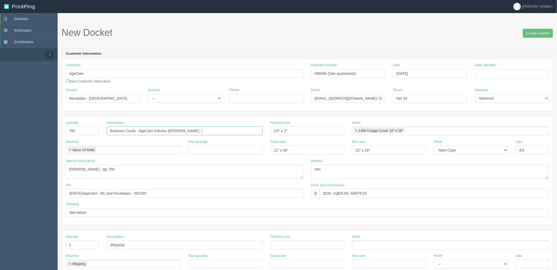
paste input "Jasvir Dhaliwal"
click at [240, 131] on input "Business Cards - AgeCare Arbutus (Melody Yuen, Jasvir Dhaliwal)" at bounding box center [185, 131] width 156 height 9
paste input "Manveer Brar"
type input "Business Cards - AgeCare Arbutus (Melody Yuen, Jasvir Dhaliwal, Manveer Brar)"
drag, startPoint x: 113, startPoint y: 168, endPoint x: -104, endPoint y: 175, distance: 216.8
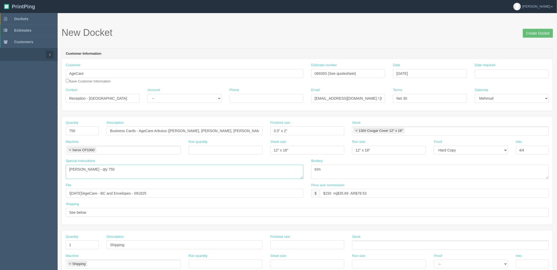
click at [0, 175] on html "PrintPing Zack Edit account ( zack@allrush.ca ) Logout Dockets Estimates" at bounding box center [278, 238] width 557 height 476
paste textarea "Melody Yuen, Jasvir Dhaliwal, Manveer Brar"
type textarea "Qty 250 x 3 versions: Melody Yuen, Jasvir Dhaliwal, Manveer Brar"
click at [342, 166] on textarea "trim" at bounding box center [430, 172] width 238 height 14
type textarea "trim and box per version"
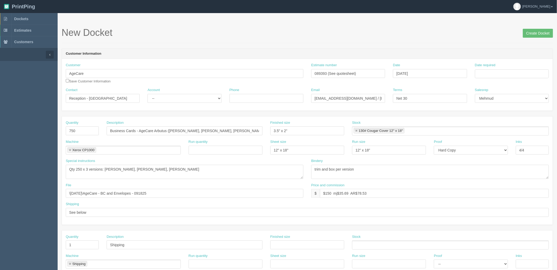
click at [182, 50] on header "Customer Information" at bounding box center [307, 54] width 491 height 10
drag, startPoint x: 127, startPoint y: 97, endPoint x: 90, endPoint y: 97, distance: 37.5
click at [90, 97] on input "Reception - Arbutus Care Centre" at bounding box center [103, 98] width 74 height 9
paste input "Sagewood"
type input "Reception - AgeCare Sagewood"
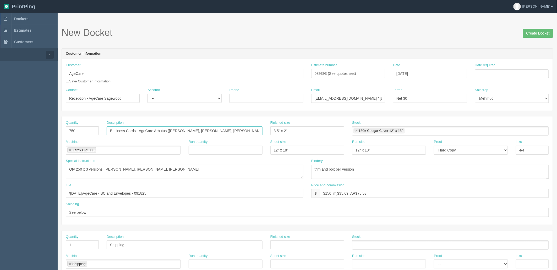
click at [168, 133] on input "Business Cards - AgeCare Arbutus (Melody Yuen, Jasvir Dhaliwal, Manveer Brar)" at bounding box center [185, 131] width 156 height 9
paste input "Sagewood"
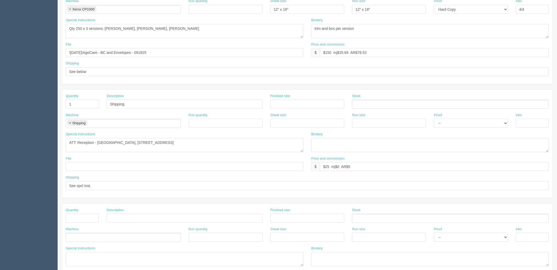
scroll to position [145, 0]
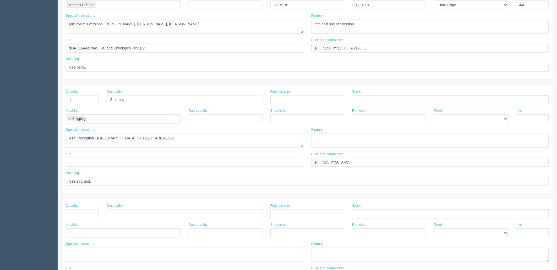
type input "Business Cards - AgeCare Sagewood (Melody Yuen, Jasvir Dhaliwal, Manveer Brar)"
drag, startPoint x: 97, startPoint y: 138, endPoint x: 522, endPoint y: 123, distance: 425.0
click at [522, 123] on div "Quantity 1 Description Shipping Finished size Stock Machine Shipping Shipping R…" at bounding box center [307, 139] width 491 height 108
paste textarea "geCare Sagewood 140 Cambridge Glen Drive Strathmore, AB T1P 0E2"
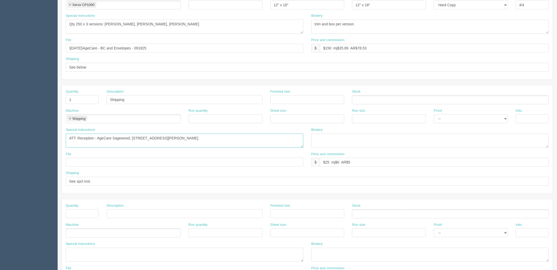
type textarea "ATT: Reception - AgeCare Sagewood, 140 Cambridge Glen Drive, Strathmore, AB T1P…"
click at [362, 162] on input "$25 mj$0 AR$5" at bounding box center [434, 162] width 229 height 9
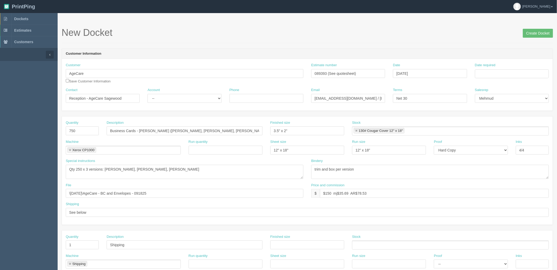
type input "$25 mj$_____________ AR$_______________"
drag, startPoint x: 501, startPoint y: 72, endPoint x: 502, endPoint y: 76, distance: 4.3
click at [501, 72] on input "Date required" at bounding box center [512, 73] width 74 height 9
click at [498, 127] on table "« September 2025 » Su Mo Tu We Th Fr Sa 31 1 2 3 4 5 6 7 8 9 10 11 12 13 14 15 …" at bounding box center [500, 115] width 49 height 70
click at [501, 124] on td "24" at bounding box center [501, 124] width 8 height 8
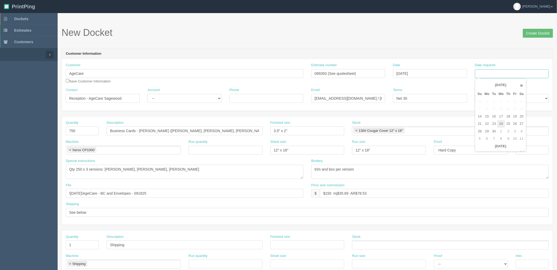
type input "September 24, 2025"
click at [442, 39] on div "New Docket Create Docket" at bounding box center [308, 36] width 492 height 16
drag, startPoint x: 176, startPoint y: 96, endPoint x: 177, endPoint y: 101, distance: 5.9
click at [176, 96] on select "-- Existing Client Allrush Client Rep Client" at bounding box center [185, 98] width 74 height 9
select select "Allrush Client"
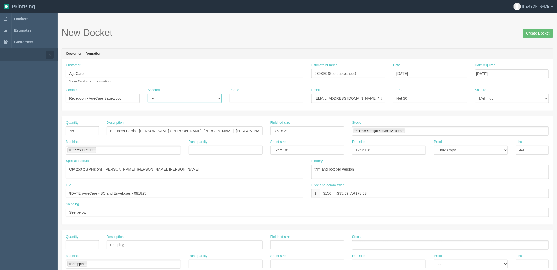
click at [148, 94] on select "-- Existing Client Allrush Client Rep Client" at bounding box center [185, 98] width 74 height 9
click at [536, 32] on input "Create Docket" at bounding box center [538, 33] width 30 height 9
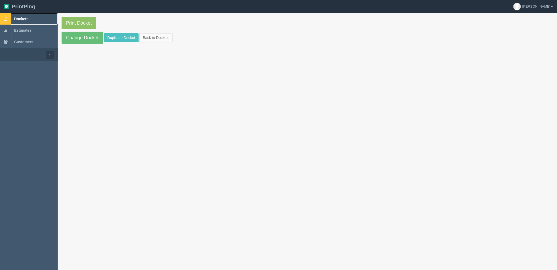
click at [27, 18] on span "Dockets" at bounding box center [21, 19] width 14 height 4
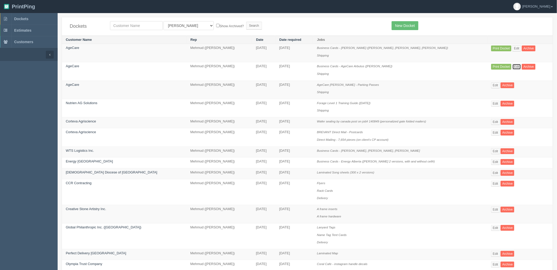
click at [513, 67] on link "Edit" at bounding box center [517, 67] width 9 height 6
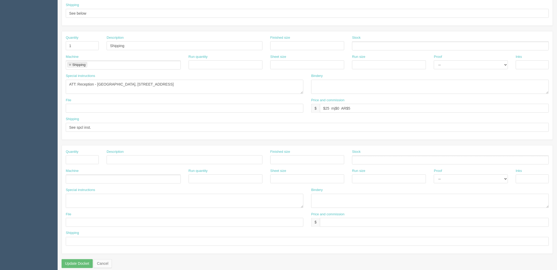
scroll to position [204, 0]
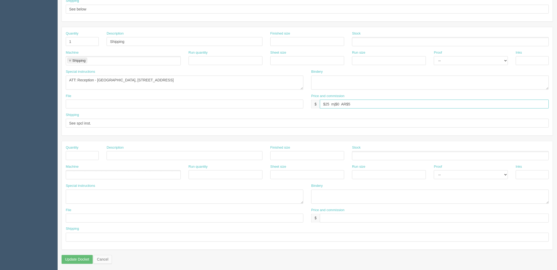
drag, startPoint x: 208, startPoint y: 111, endPoint x: 198, endPoint y: 113, distance: 10.3
click at [198, 113] on div "Quantity 1 Description Shipping Finished size Stock Machine Shipping Shipping R…" at bounding box center [307, 81] width 491 height 108
paste input "_____________ AR$_______________"
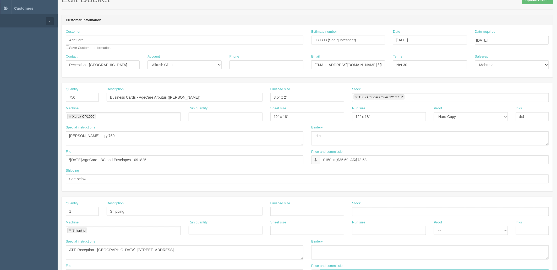
scroll to position [0, 0]
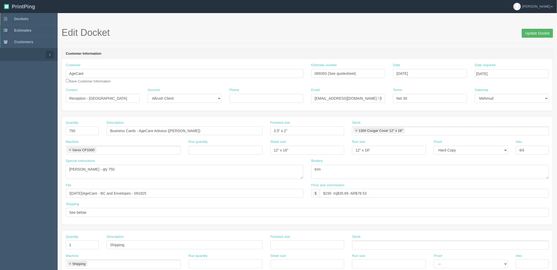
type input "$25 mj$_____________ AR$_______________"
click at [536, 35] on input "Update Docket" at bounding box center [537, 33] width 31 height 9
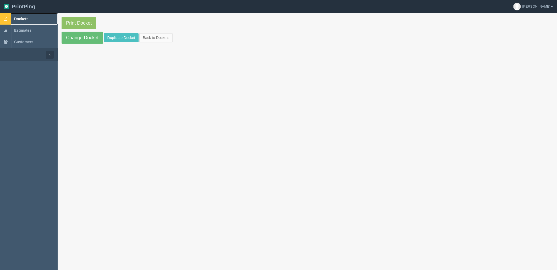
click at [37, 20] on link "Dockets" at bounding box center [29, 19] width 58 height 12
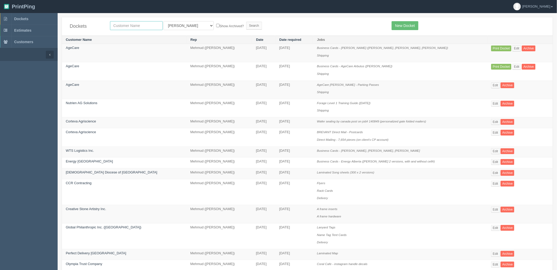
click at [146, 27] on input "text" at bounding box center [136, 25] width 53 height 9
type input "agec"
click at [246, 22] on input "Search" at bounding box center [254, 26] width 16 height 8
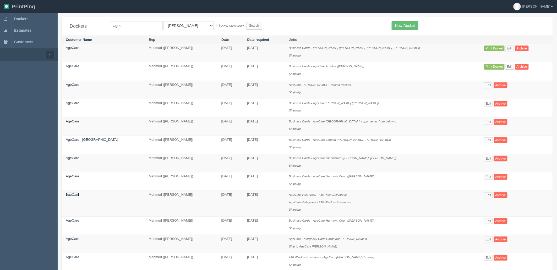
click at [76, 197] on link "AgeCare" at bounding box center [72, 195] width 13 height 4
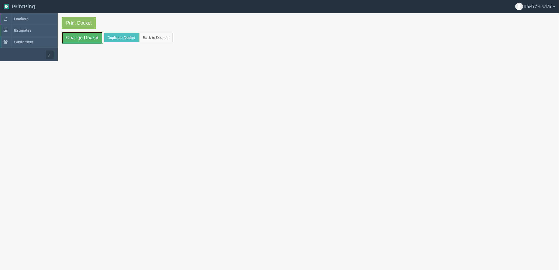
click at [86, 36] on link "Change Docket" at bounding box center [82, 38] width 41 height 12
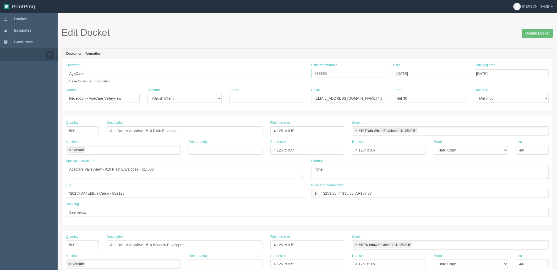
drag, startPoint x: 349, startPoint y: 74, endPoint x: 186, endPoint y: 50, distance: 165.3
click at [247, 74] on div "Customer AgeCare Save Customer Information Estimate number 089380 Date [DATE] D…" at bounding box center [307, 75] width 491 height 25
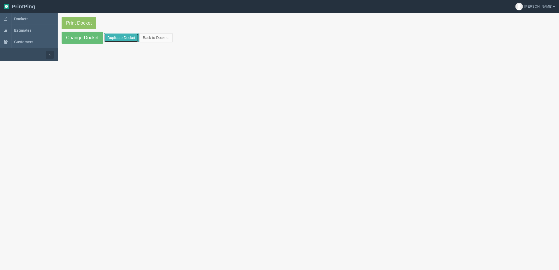
click at [122, 35] on link "Duplicate Docket" at bounding box center [121, 37] width 35 height 9
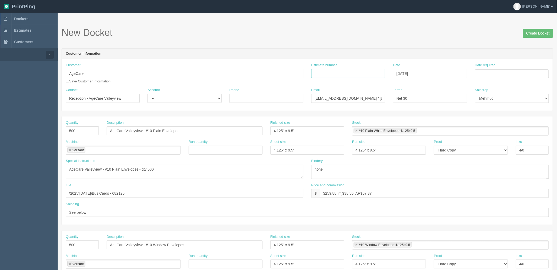
click at [356, 72] on input "Estimate number" at bounding box center [348, 73] width 74 height 9
paste input "089380"
type input "089380"
click at [507, 73] on input "Date required" at bounding box center [512, 73] width 74 height 9
click at [493, 128] on td "30" at bounding box center [494, 132] width 7 height 8
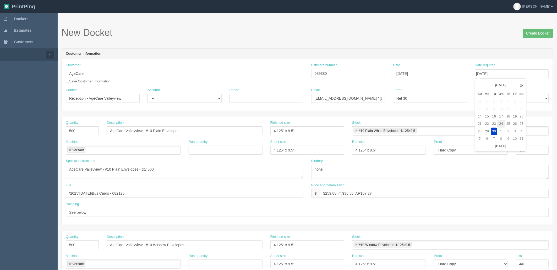
click at [503, 123] on td "24" at bounding box center [501, 124] width 8 height 8
type input "[DATE]"
drag, startPoint x: 310, startPoint y: 23, endPoint x: 15, endPoint y: 104, distance: 306.3
click at [309, 23] on section "New Docket Create Docket Customer Information Customer AgeCare Save Customer In…" at bounding box center [307, 244] width 499 height 463
click at [143, 129] on input "AgeCare Valleyview - #10 Plain Envelopes" at bounding box center [185, 131] width 156 height 9
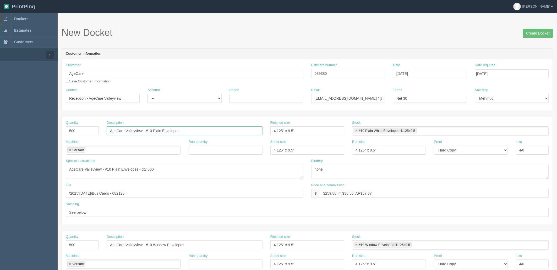
paste input "[GEOGRAPHIC_DATA]"
type input "AgeCare South Terrace - #10 Plain Envelopes"
click at [129, 101] on input "Reception - AgeCare Valleyview" at bounding box center [103, 98] width 74 height 9
paste input "South Terrace"
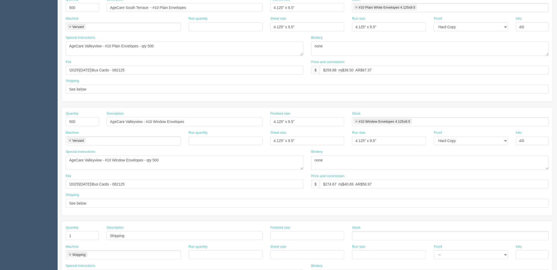
scroll to position [145, 0]
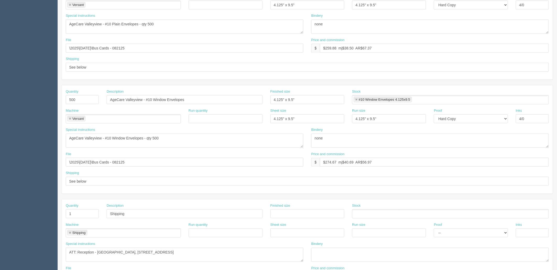
type input "Reception - AgeCare South Terrace"
click at [102, 21] on textarea "AgeCare Valleyview - #10 Plain Envelopes - qty 500" at bounding box center [185, 27] width 238 height 14
paste textarea "South Terrace"
type textarea "AgeCare South Terrace - #10 Plain Envelopes - qty 500"
click at [144, 99] on input "AgeCare Valleyview - #10 Window Envelopes" at bounding box center [185, 99] width 156 height 9
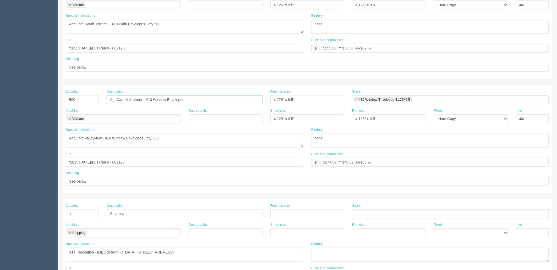
paste input "South Terrace"
type input "AgeCare South Terrace - #10 Window Envelopes"
click at [102, 138] on textarea "AgeCare Valleyview - #10 Window Envelopes - qty 500" at bounding box center [185, 141] width 238 height 14
paste textarea "South Terrace"
type textarea "AgeCare South Terrace - #10 Window Envelopes - qty 500"
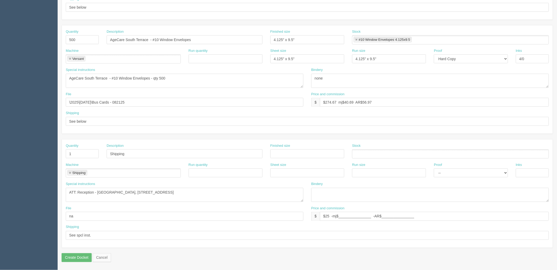
scroll to position [206, 0]
drag, startPoint x: 121, startPoint y: 192, endPoint x: 400, endPoint y: 184, distance: 278.4
click at [400, 184] on div "Special instructions ATT: Reception - AgeCare Valleyview, 65 Valleyview Drive S…" at bounding box center [307, 194] width 491 height 24
paste textarea "South Terrace 5905 112 Street NW Edmonton, AB T6H 3J4"
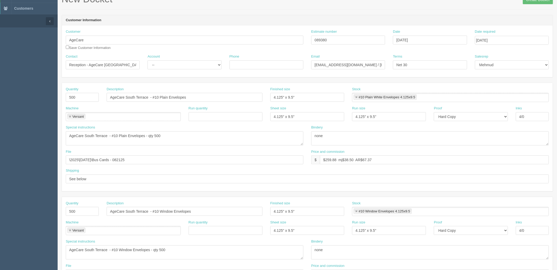
scroll to position [31, 0]
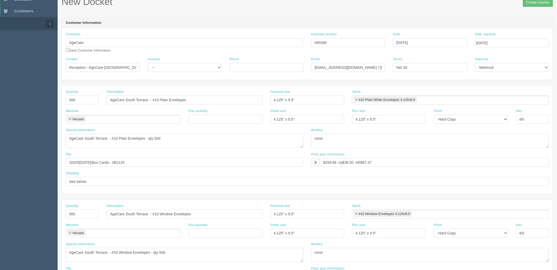
type textarea "ATT: Reception - AgeCare South Terrace, 5905 112 Street NW, Edmonton, AB T6H 3J4"
click at [186, 66] on select "-- Existing Client Allrush Client Rep Client" at bounding box center [185, 67] width 74 height 9
select select "Allrush Client"
click at [148, 63] on select "-- Existing Client Allrush Client Rep Client" at bounding box center [185, 67] width 74 height 9
drag, startPoint x: 355, startPoint y: 66, endPoint x: 205, endPoint y: 66, distance: 149.9
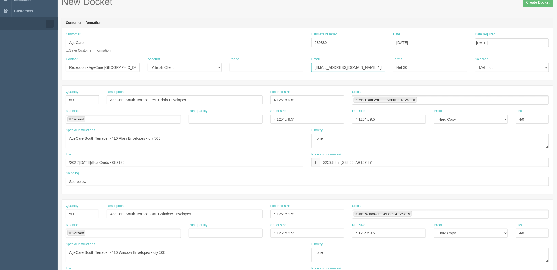
click at [205, 66] on div "Contact Reception - AgeCare South Terrace Account -- Existing Client Allrush Cl…" at bounding box center [307, 66] width 491 height 19
paste input "southterrace"
type input "southterrace@agecare.ca / payables@agecare.ca"
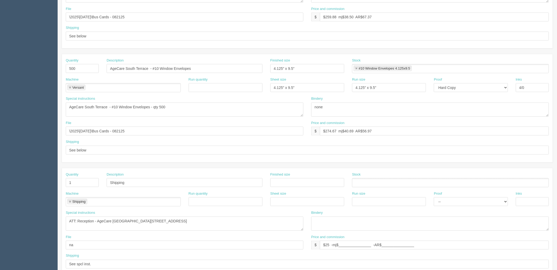
scroll to position [0, 0]
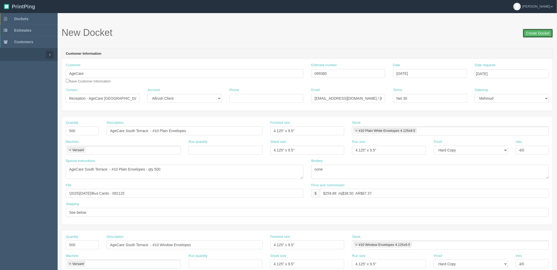
click at [535, 33] on input "Create Docket" at bounding box center [538, 33] width 30 height 9
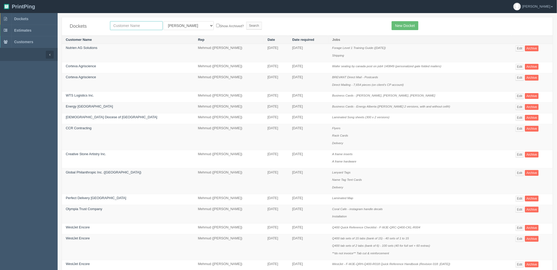
click at [124, 26] on input "text" at bounding box center [136, 25] width 53 height 9
type input "olym"
click at [246, 22] on input "Search" at bounding box center [254, 26] width 16 height 8
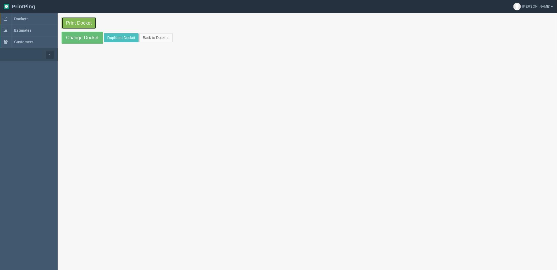
click at [92, 23] on link "Print Docket" at bounding box center [79, 23] width 35 height 12
click at [16, 17] on span "Dockets" at bounding box center [21, 19] width 14 height 4
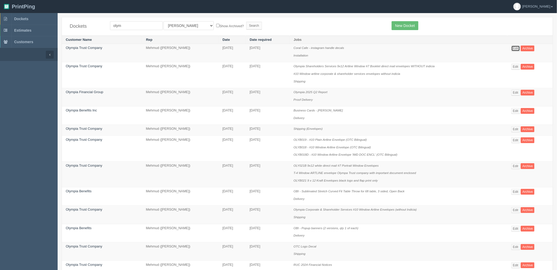
click at [518, 50] on link "Edit" at bounding box center [516, 49] width 9 height 6
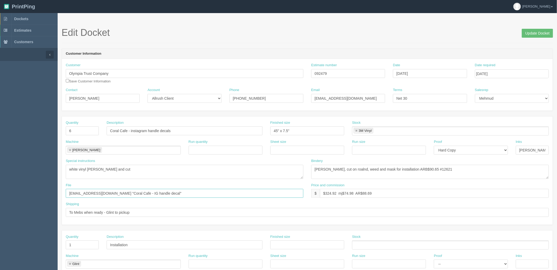
click at [172, 193] on input "[EMAIL_ADDRESS][DOMAIN_NAME] "Coral Cafe - IG handle decal"" at bounding box center [185, 193] width 238 height 9
click at [36, 17] on link "Dockets" at bounding box center [29, 19] width 58 height 12
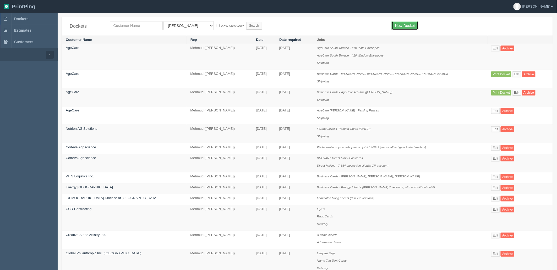
click at [409, 25] on link "New Docket" at bounding box center [405, 25] width 26 height 9
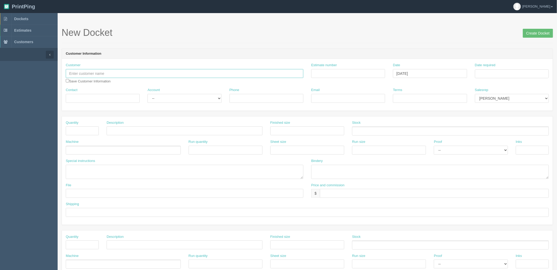
click at [132, 74] on input "text" at bounding box center [185, 73] width 238 height 9
type input "AgeCare"
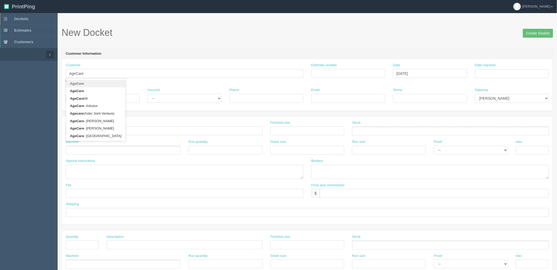
click at [88, 85] on link "AgeCare" at bounding box center [95, 84] width 59 height 8
click at [346, 74] on input "Estimate number" at bounding box center [348, 73] width 74 height 9
drag, startPoint x: 335, startPoint y: 75, endPoint x: 405, endPoint y: 79, distance: 70.0
click at [335, 75] on input "Estimate number" at bounding box center [348, 73] width 74 height 9
paste input "092524"
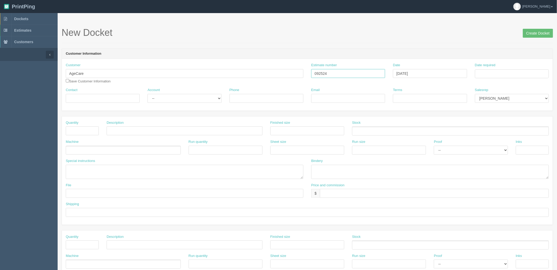
type input "092524"
click at [488, 75] on input "Date required" at bounding box center [512, 73] width 74 height 9
click at [491, 125] on td "23" at bounding box center [494, 124] width 7 height 8
drag, startPoint x: 508, startPoint y: 123, endPoint x: 497, endPoint y: 38, distance: 86.4
click at [509, 123] on td "25" at bounding box center [508, 124] width 7 height 8
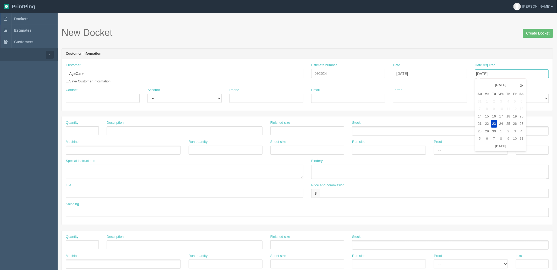
type input "September 25, 2025"
drag, startPoint x: 496, startPoint y: 30, endPoint x: 498, endPoint y: 66, distance: 35.8
click at [495, 34] on h1 "New Docket Create Docket" at bounding box center [308, 33] width 492 height 10
click at [499, 96] on select "Mark Mikayla Aly Mehmud Stacy Rebecca Matthew Viki Phil Greg Jim Sam Brandon Za…" at bounding box center [512, 98] width 74 height 9
select select "8"
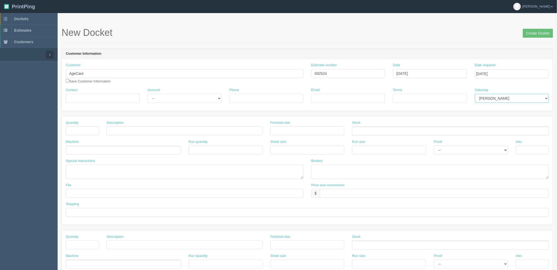
click at [475, 94] on select "Mark Mikayla Aly Mehmud Stacy Rebecca Matthew Viki Phil Greg Jim Sam Brandon Za…" at bounding box center [512, 98] width 74 height 9
drag, startPoint x: 88, startPoint y: 96, endPoint x: 100, endPoint y: 98, distance: 12.8
click at [88, 96] on input "Contact" at bounding box center [103, 98] width 74 height 9
paste input "Heather Gummo <Heather.Gummo@agecare.ca>"
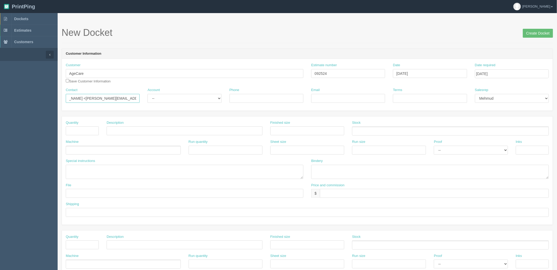
drag, startPoint x: 106, startPoint y: 102, endPoint x: 265, endPoint y: 96, distance: 158.9
click at [265, 96] on div "Contact Heather Gummo <Heather.Gummo@agecare.ca> Account -- Existing Client All…" at bounding box center [307, 97] width 491 height 19
type input "[PERSON_NAME]"
click at [335, 99] on input "Email" at bounding box center [348, 98] width 74 height 9
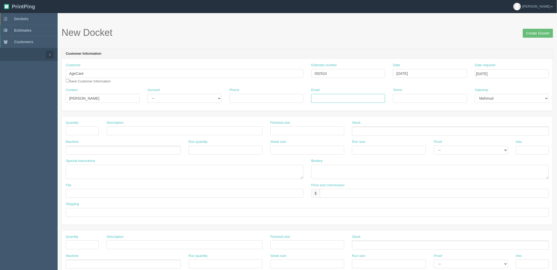
paste input "<Heather.Gummo@agecare.ca>"
type input "[PERSON_NAME][EMAIL_ADDRESS][PERSON_NAME][DOMAIN_NAME] / [EMAIL_ADDRESS][DOMAIN…"
type input "Net 30"
drag, startPoint x: 259, startPoint y: 97, endPoint x: 237, endPoint y: 98, distance: 21.5
click at [259, 97] on input "Phone" at bounding box center [267, 98] width 74 height 9
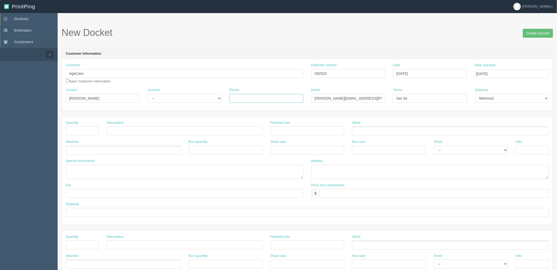
paste input "[PHONE_NUMBER]"
type input "[PHONE_NUMBER]"
click at [175, 100] on select "-- Existing Client Allrush Client Rep Client" at bounding box center [185, 98] width 74 height 9
select select "Allrush Client"
click at [148, 94] on select "-- Existing Client Allrush Client Rep Client" at bounding box center [185, 98] width 74 height 9
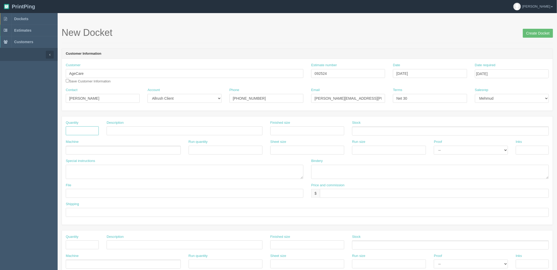
click at [80, 130] on input "text" at bounding box center [82, 131] width 33 height 9
type input "600"
drag, startPoint x: 335, startPoint y: 72, endPoint x: 186, endPoint y: 117, distance: 155.4
click at [187, 79] on div "Customer AgeCare AgeCare AgeCare AgeCare 06 AgeCare - Arbutus Agecare (Aster Jo…" at bounding box center [307, 75] width 491 height 25
click at [168, 132] on input "Contracted Partners" at bounding box center [185, 131] width 156 height 9
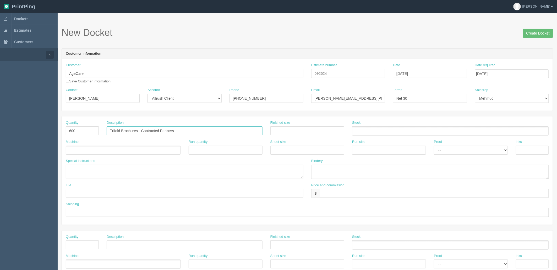
type input "Trifold Brochures - Contracted Partners"
click at [140, 146] on ul at bounding box center [123, 150] width 115 height 9
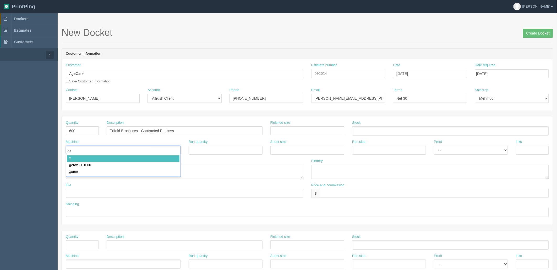
type input "Xer"
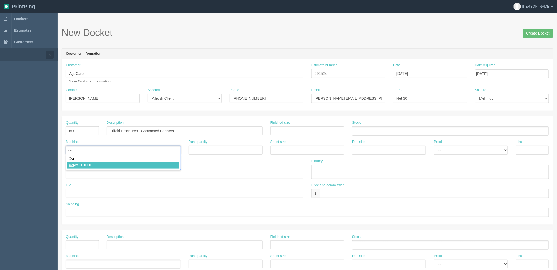
type input "Xerox CP1000"
click at [301, 127] on input "text" at bounding box center [307, 131] width 74 height 9
type input "11" x 8.5""
drag, startPoint x: 334, startPoint y: 71, endPoint x: 230, endPoint y: 70, distance: 104.0
click at [230, 70] on div "Customer AgeCare AgeCare AgeCare AgeCare 06 AgeCare - Arbutus Agecare (Aster Jo…" at bounding box center [307, 75] width 491 height 25
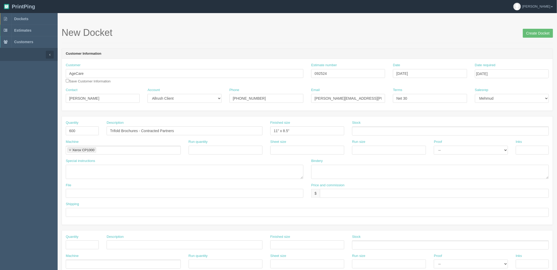
drag, startPoint x: 361, startPoint y: 128, endPoint x: 339, endPoint y: 129, distance: 22.3
click at [360, 129] on ul at bounding box center [450, 131] width 197 height 9
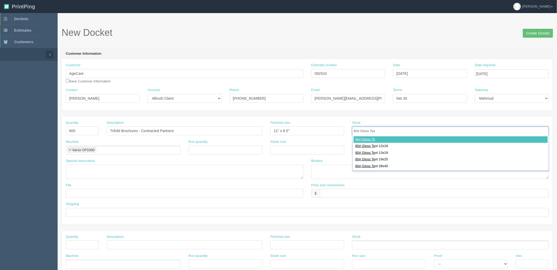
type input "80# Gloss Text"
type input "80# Gloss Text 12x18"
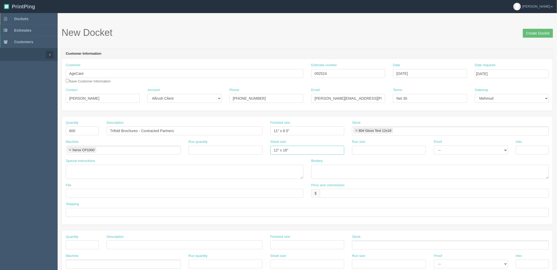
paste input "092524"
type input "12" x 18""
paste input "12" x 18""
type input "12" x 18""
select select "Hard Copy"
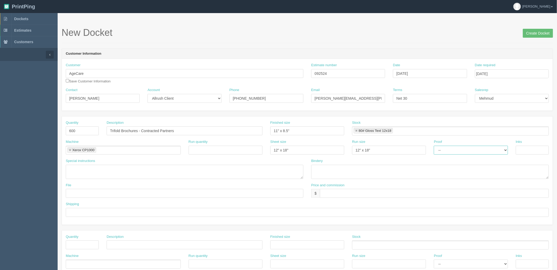
click at [434, 146] on select "-- Email Hard Copy" at bounding box center [471, 150] width 74 height 9
type input "4/4"
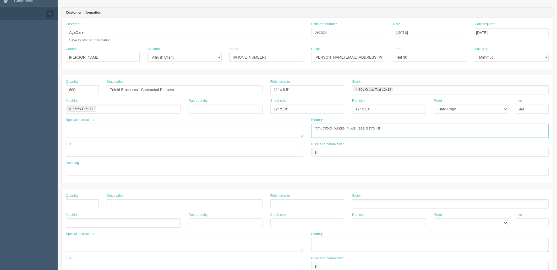
scroll to position [145, 0]
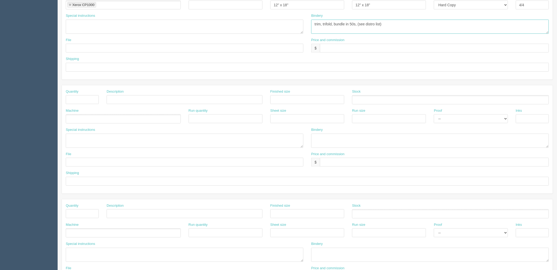
type textarea "trim, trifold, bundle in 50s, (see distro list)"
click at [328, 137] on textarea at bounding box center [430, 141] width 238 height 14
paste textarea "trim, trifold, bundle in 50s, (see distro list)"
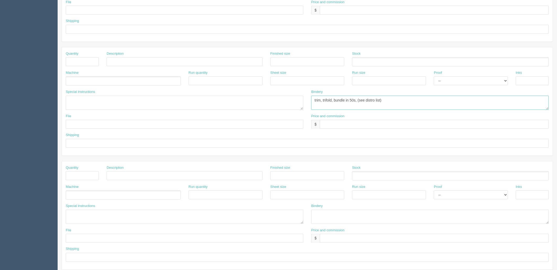
scroll to position [206, 0]
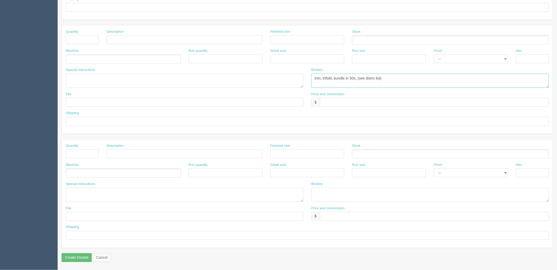
type textarea "trim, trifold, bundle in 50s, (see distro list)"
click at [332, 194] on textarea at bounding box center [430, 195] width 238 height 14
paste textarea "trim, trifold, bundle in 50s, (see distro list)"
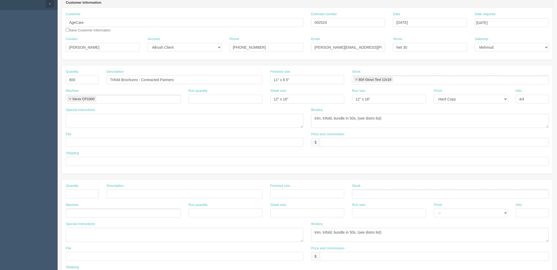
scroll to position [31, 0]
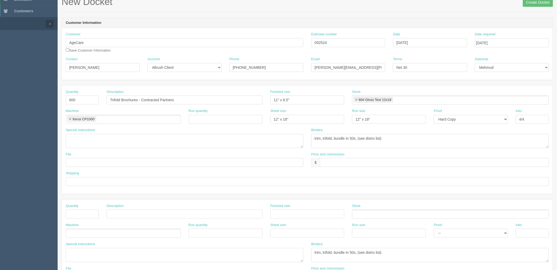
type textarea "trim, trifold, bundle in 50s, (see distro list)"
click at [329, 163] on input "text" at bounding box center [434, 162] width 229 height 9
click at [339, 159] on input "$" at bounding box center [434, 162] width 229 height 9
click at [379, 163] on input "$2,789.47 mj$ AR$" at bounding box center [434, 162] width 229 height 9
click at [348, 162] on input "$2,789.47 mj$ AR$620.03" at bounding box center [434, 162] width 229 height 9
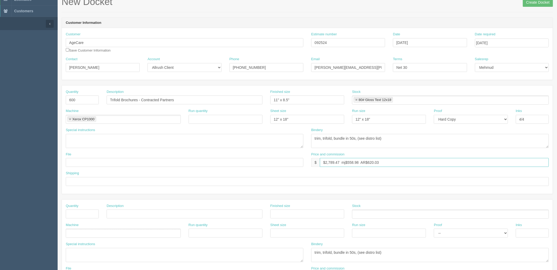
type input "$2,789.47 mj$558.98 AR$620.03"
click at [125, 142] on textarea at bounding box center [185, 141] width 238 height 14
click at [483, 115] on select "-- Email Hard Copy" at bounding box center [471, 119] width 74 height 9
select select "Email"
click at [434, 115] on select "-- Email Hard Copy" at bounding box center [471, 119] width 74 height 9
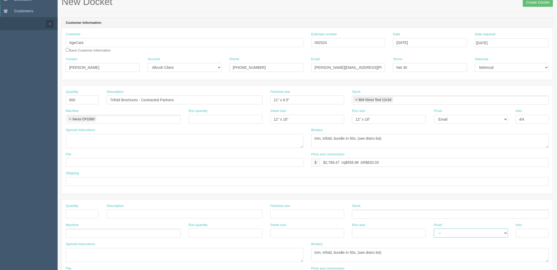
click at [452, 232] on select "-- Email Hard Copy" at bounding box center [471, 233] width 74 height 9
select select "Email"
click at [434, 229] on select "-- Email Hard Copy" at bounding box center [471, 233] width 74 height 9
click at [93, 141] on textarea at bounding box center [185, 141] width 238 height 14
click at [187, 137] on textarea "Send eproofs to client for review and approval for all the 9 files" at bounding box center [185, 141] width 238 height 14
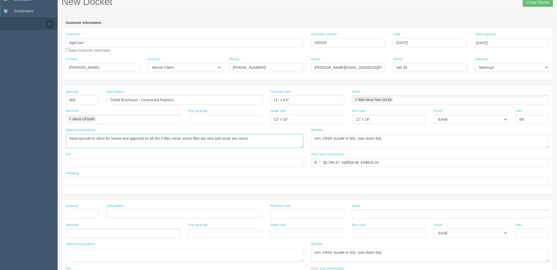
click at [194, 138] on textarea "Send eproofs to client for review and approval for all the 9 files (since siome…" at bounding box center [185, 141] width 238 height 14
click at [267, 138] on textarea "Send eproofs to client for review and approval for all the 9 files (since some …" at bounding box center [185, 141] width 238 height 14
drag, startPoint x: 365, startPoint y: 66, endPoint x: 219, endPoint y: 68, distance: 146.5
click at [219, 68] on div "Contact Heather Gummo Account -- Existing Client Allrush Client Rep Client Phon…" at bounding box center [307, 66] width 491 height 19
drag, startPoint x: 114, startPoint y: 135, endPoint x: 147, endPoint y: 154, distance: 37.6
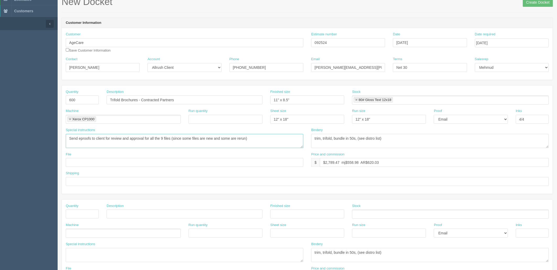
click at [116, 136] on textarea "Send eproofs to client for review and approval for all the 9 files (since some …" at bounding box center [185, 141] width 238 height 14
paste textarea "Heather.Gummo@agecare.ca"
type textarea "Send eproofs to Heather.Gummo@agecare.ca(ONLY, NOT TO PAYABLES EMAIL) for revie…"
click at [97, 164] on input "text" at bounding box center [185, 162] width 238 height 9
paste input "Z:\A\Age Care\2025\September 2025\Trifold Brochures"
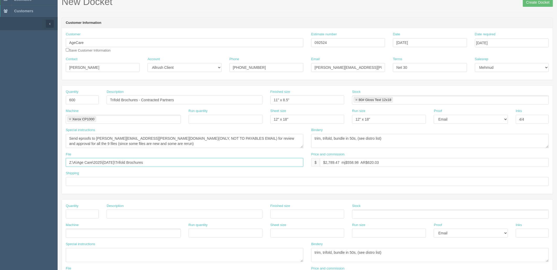
drag, startPoint x: 74, startPoint y: 161, endPoint x: -8, endPoint y: 159, distance: 81.8
click at [0, 159] on html "PrintPing Zack Edit account ( zack@allrush.ca ) Logout Dockets Estimates" at bounding box center [278, 207] width 557 height 476
type input "\2025\[DATE]\Trifold Brochures"
drag, startPoint x: 157, startPoint y: 163, endPoint x: -42, endPoint y: 156, distance: 199.3
click at [0, 156] on html "PrintPing Zack Edit account ( zack@allrush.ca ) Logout Dockets Estimates" at bounding box center [278, 207] width 557 height 476
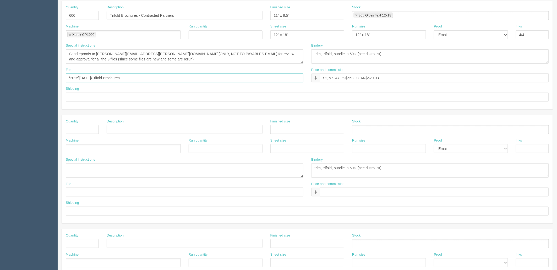
scroll to position [118, 0]
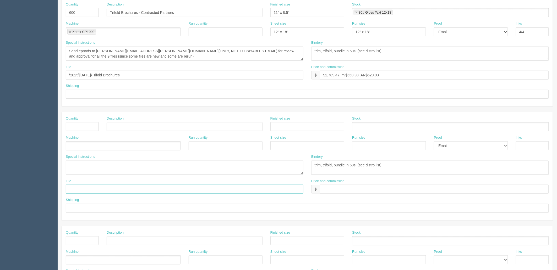
click at [86, 190] on input "text" at bounding box center [185, 189] width 238 height 9
paste input "\2025\[DATE]\Trifold Brochures"
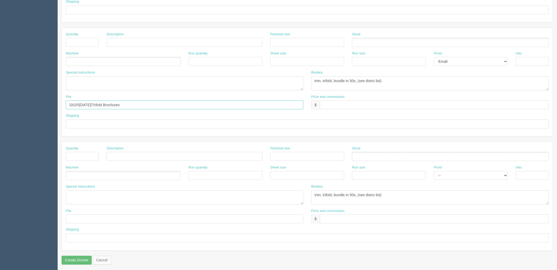
scroll to position [206, 0]
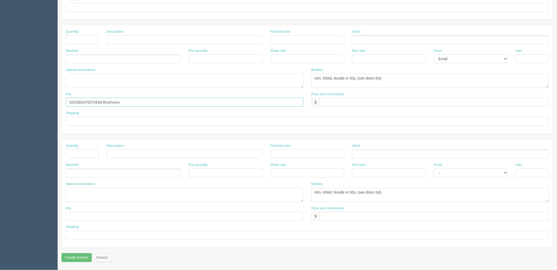
type input "\2025\[DATE]\Trifold Brochures"
click at [78, 217] on input "text" at bounding box center [185, 216] width 238 height 9
paste input "\2025\[DATE]\Trifold Brochures"
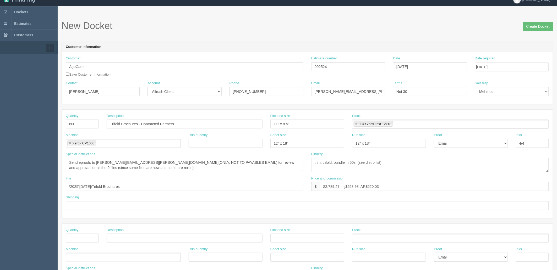
scroll to position [2, 0]
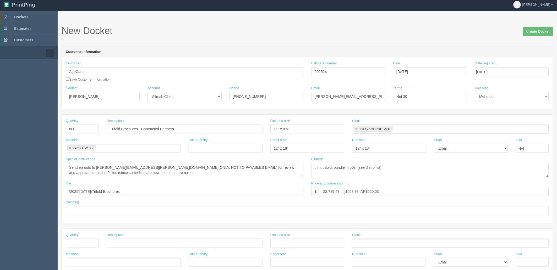
type input "\2025\[DATE]\Trifold Brochures"
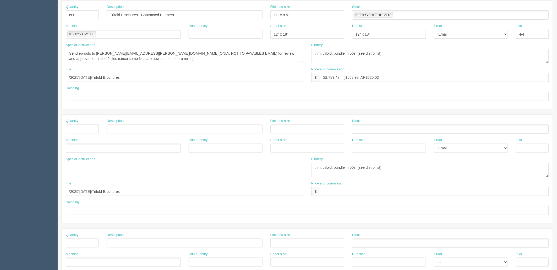
scroll to position [118, 0]
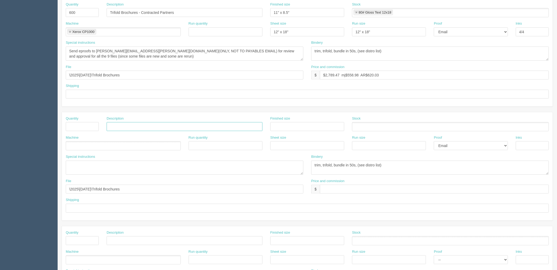
click at [125, 127] on input "text" at bounding box center [185, 126] width 156 height 9
paste input "Ethical Decision Making"
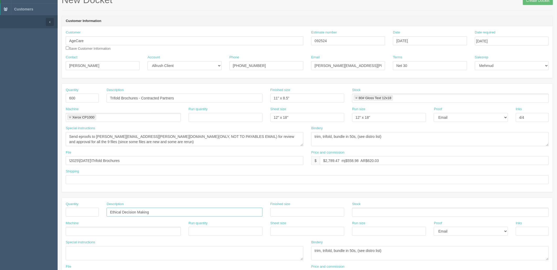
scroll to position [31, 0]
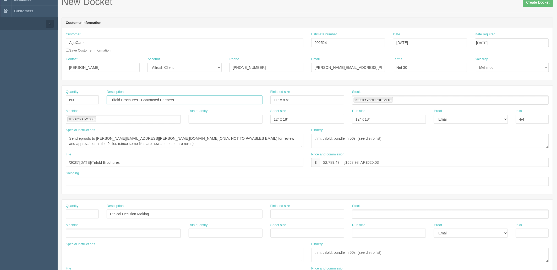
drag, startPoint x: 143, startPoint y: 100, endPoint x: 19, endPoint y: 100, distance: 123.9
click at [20, 100] on section "Dockets Estimates Customers" at bounding box center [278, 213] width 557 height 463
click at [109, 212] on input "Ethical Decision Making" at bounding box center [185, 214] width 156 height 9
paste input "Trifold Brochures -"
type input "Trifold Brochures - Ethical Decision Making"
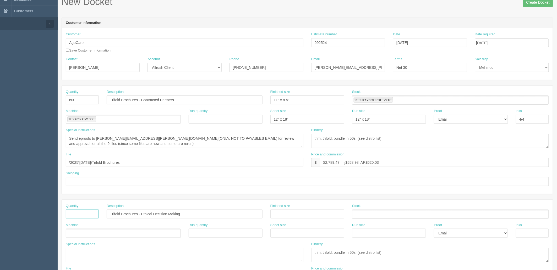
click at [74, 214] on input "text" at bounding box center [82, 214] width 33 height 9
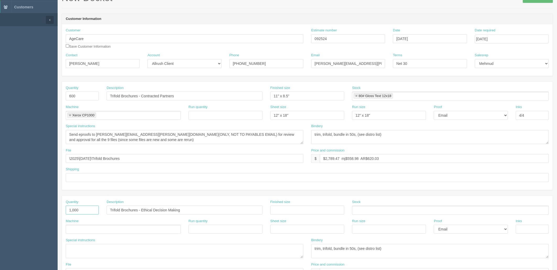
scroll to position [118, 0]
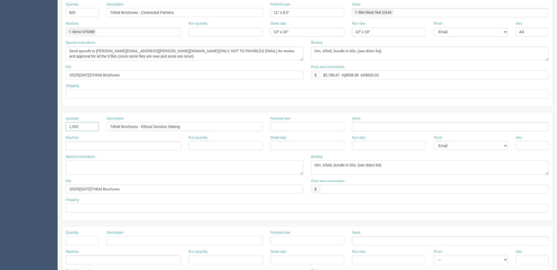
type input "1,000"
click at [88, 242] on input "text" at bounding box center [82, 241] width 33 height 9
click at [125, 241] on input "text" at bounding box center [185, 241] width 156 height 9
paste input "Resident Safety"
drag, startPoint x: 143, startPoint y: 124, endPoint x: 48, endPoint y: 123, distance: 94.3
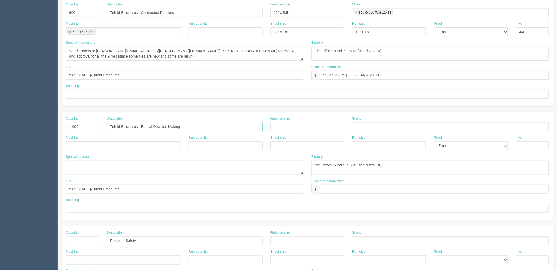
click at [51, 123] on section "Dockets Estimates Customers" at bounding box center [278, 126] width 557 height 463
click at [110, 240] on input "Resident Safety" at bounding box center [185, 241] width 156 height 9
paste input "Trifold Brochures -"
type input "Trifold Brochures - Resident Safety"
click at [83, 238] on input "text" at bounding box center [82, 241] width 33 height 9
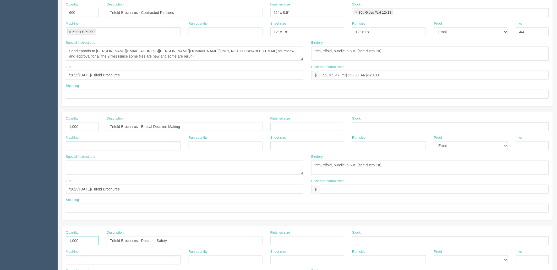
type input "1,000"
click at [90, 146] on ul at bounding box center [123, 146] width 115 height 9
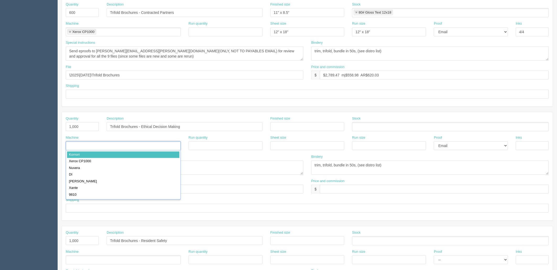
type input "Z"
type input "Xer"
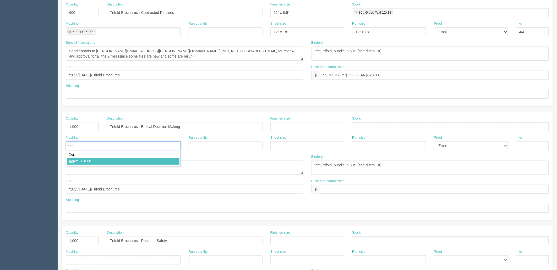
type input "Xerox CP1000"
type input "12" x 18""
paste input "12" x 18""
type input "12" x 18""
type input "4/4"
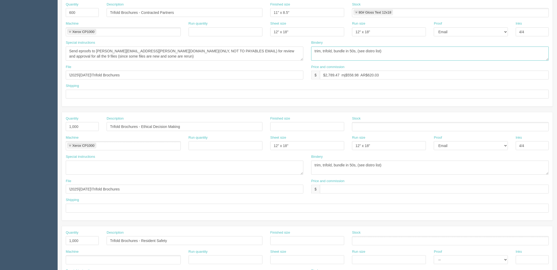
drag, startPoint x: 413, startPoint y: 49, endPoint x: 183, endPoint y: 47, distance: 229.6
click at [184, 47] on div "Special instructions Send eproofs to Heather.Gummo@agecare.ca(ONLY, NOT TO PAYA…" at bounding box center [307, 52] width 491 height 24
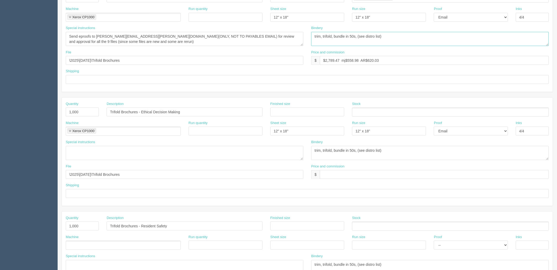
scroll to position [60, 0]
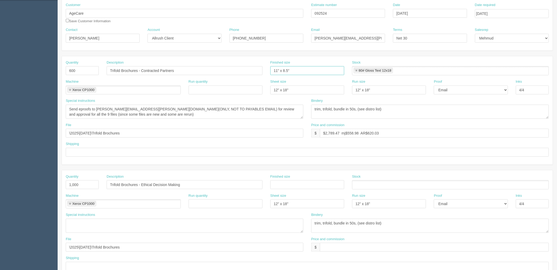
drag, startPoint x: 299, startPoint y: 69, endPoint x: 164, endPoint y: 68, distance: 135.2
click at [164, 68] on div "Quantity 600 Description Trifold Brochures - Contracted Partners Finished size …" at bounding box center [307, 69] width 491 height 19
click at [286, 187] on input "text" at bounding box center [307, 185] width 74 height 9
paste input "11" x 8.5""
type input "11" x 8.5""
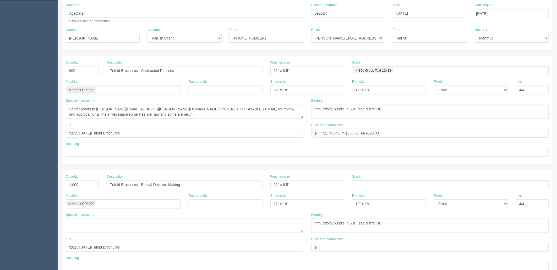
click at [371, 184] on ul at bounding box center [450, 185] width 197 height 9
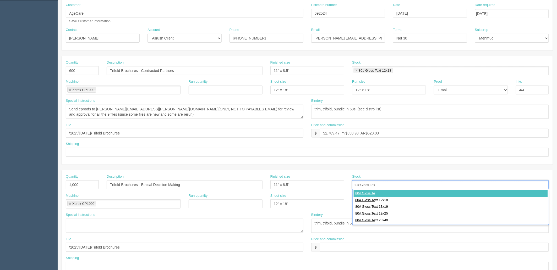
type input "80# Gloss Text"
type input "80# Gloss Text 12x18"
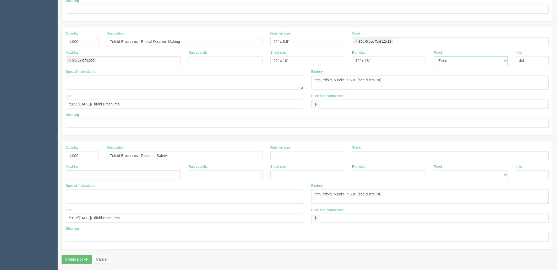
scroll to position [206, 0]
click at [286, 154] on input "text" at bounding box center [307, 154] width 74 height 9
type input "11" x 8.5""
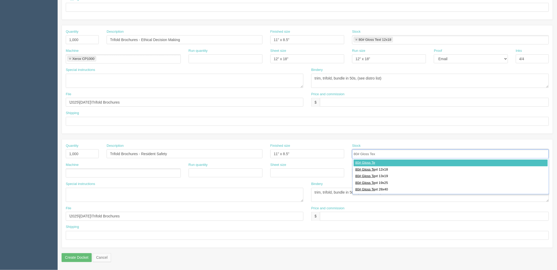
type input "80# Gloss Text"
type input "80# Gloss Text 12x18"
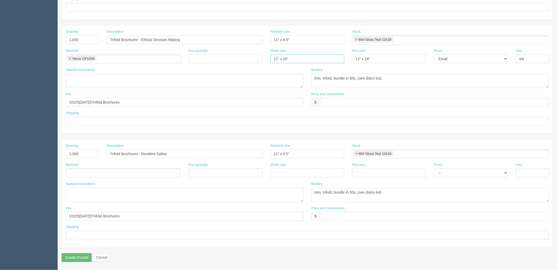
drag, startPoint x: 304, startPoint y: 56, endPoint x: 192, endPoint y: 55, distance: 111.6
click at [193, 55] on div "Machine Xerox CP1000 Xerox CP1000 Run quantity Sheet size 12" x 18" Run size 12…" at bounding box center [307, 57] width 491 height 19
click at [282, 172] on input "text" at bounding box center [307, 173] width 74 height 9
paste input "12" x 18""
type input "12" x 18""
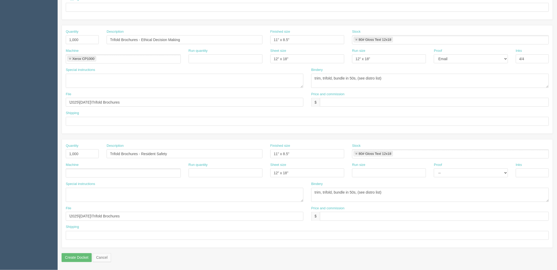
click at [112, 171] on ul at bounding box center [123, 173] width 115 height 9
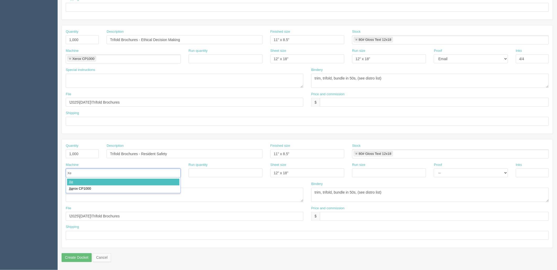
type input "Xer"
type input "Xerox CP1000"
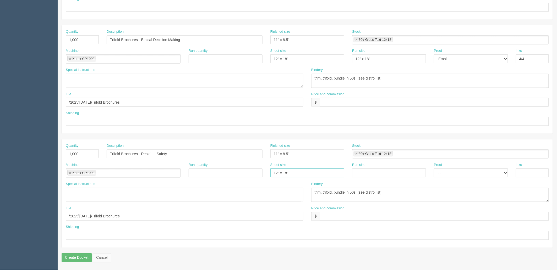
drag, startPoint x: 296, startPoint y: 173, endPoint x: 204, endPoint y: 166, distance: 91.5
click at [206, 166] on div "Machine Xerox CP1000 Xerox CP1000 Run quantity Sheet size 12" x 18" Run size Pr…" at bounding box center [307, 172] width 491 height 19
click at [411, 171] on input "text" at bounding box center [389, 173] width 74 height 9
paste input "12" x 18""
type input "12" x 18""
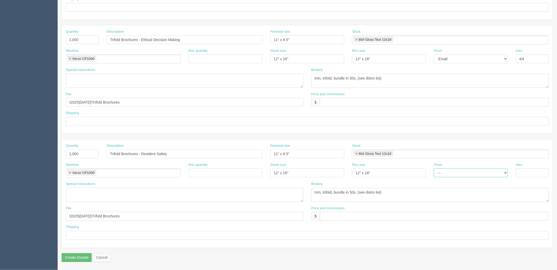
click at [450, 173] on select "-- Email Hard Copy" at bounding box center [471, 173] width 74 height 9
select select "Email"
click at [434, 169] on select "-- Email Hard Copy" at bounding box center [471, 173] width 74 height 9
click at [526, 172] on input "text" at bounding box center [532, 173] width 33 height 9
type input "4/4"
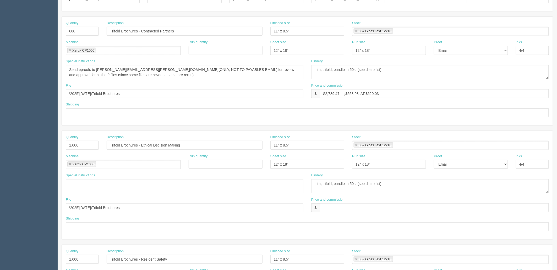
scroll to position [89, 0]
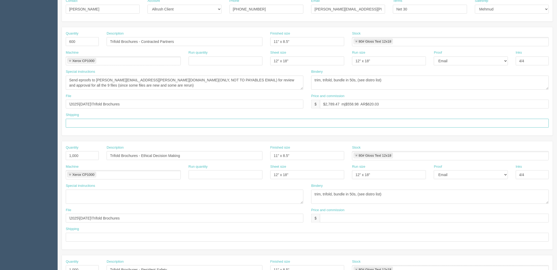
click at [86, 122] on input "text" at bounding box center [307, 123] width 483 height 9
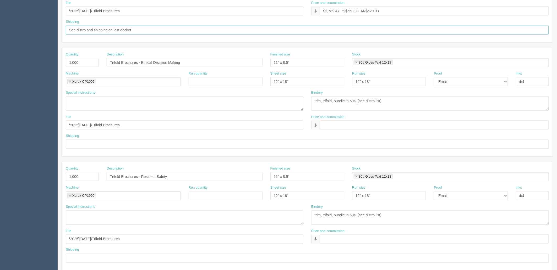
scroll to position [206, 0]
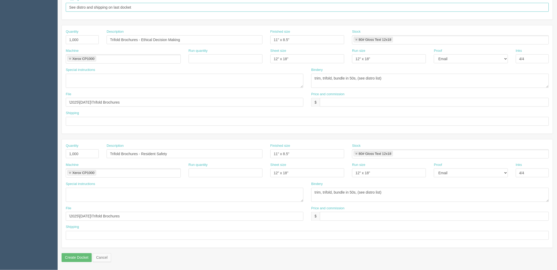
type input "See distro and shipping on last docket"
drag, startPoint x: 77, startPoint y: 120, endPoint x: 80, endPoint y: 148, distance: 28.5
click at [77, 120] on input "text" at bounding box center [307, 121] width 483 height 9
paste input "See distro and shipping on last docket"
type input "See distro and shipping on last docket"
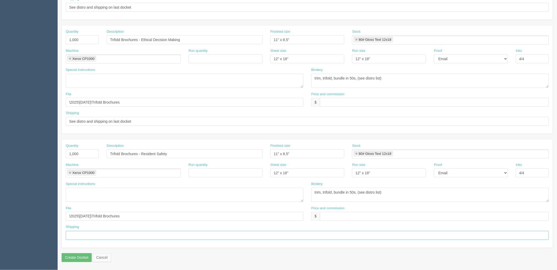
drag, startPoint x: 79, startPoint y: 232, endPoint x: 164, endPoint y: 233, distance: 85.2
click at [79, 232] on input "text" at bounding box center [307, 235] width 483 height 9
paste input "See distro and shipping on last docket"
type input "See distro and shipping on last docket"
click at [365, 213] on input "text" at bounding box center [434, 216] width 229 height 9
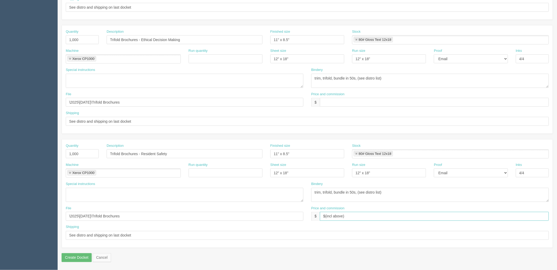
type input "$(incl above)"
click at [332, 101] on input "text" at bounding box center [434, 102] width 229 height 9
paste input "$(incl above)"
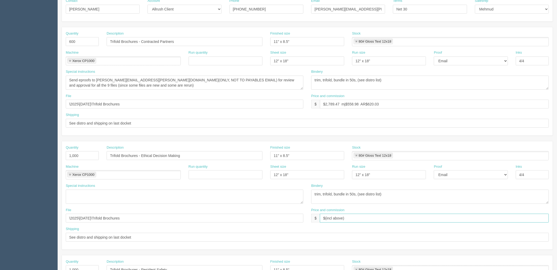
scroll to position [0, 0]
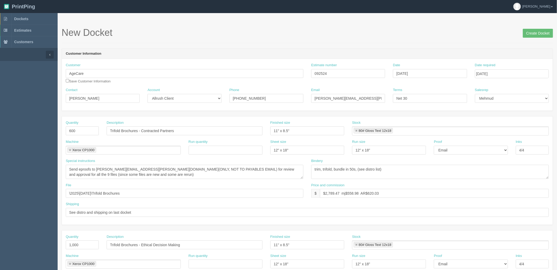
type input "$(incl above)"
drag, startPoint x: 330, startPoint y: 78, endPoint x: 280, endPoint y: 77, distance: 50.3
click at [283, 76] on div "Customer AgeCare AgeCare AgeCare AgeCare 06 AgeCare - Arbutus Agecare (Aster Jo…" at bounding box center [307, 75] width 491 height 25
click at [537, 32] on input "Create Docket" at bounding box center [538, 33] width 30 height 9
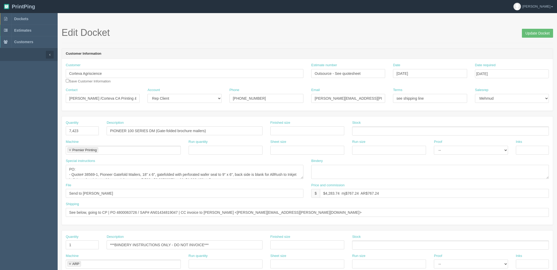
scroll to position [31, 0]
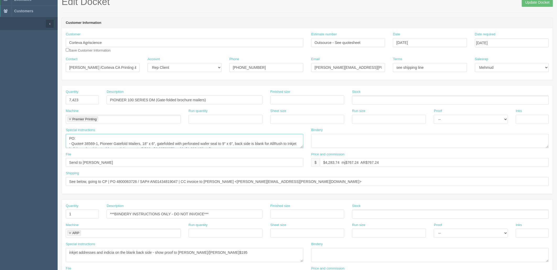
click at [246, 139] on textarea "PO: - Quote# 38569-1, Pioneer Gatefold Mailers, 18" x 6", gatefolded with perfo…" at bounding box center [185, 141] width 238 height 14
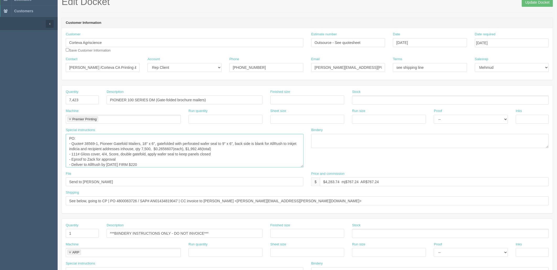
drag, startPoint x: 303, startPoint y: 147, endPoint x: 303, endPoint y: 169, distance: 22.0
click at [303, 168] on textarea "PO: - Quote# 38569-1, Pioneer Gatefold Mailers, 18" x 6", gatefolded with perfo…" at bounding box center [185, 151] width 238 height 34
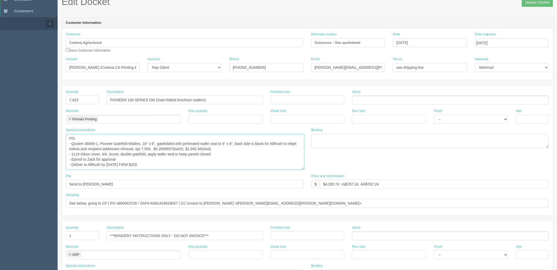
click at [233, 164] on textarea "PO: - Quote# 38569-1, Pioneer Gatefold Mailers, 18" x 6", gatefolded with perfo…" at bounding box center [185, 152] width 239 height 36
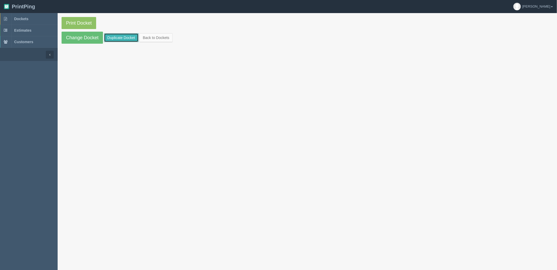
click at [124, 38] on link "Duplicate Docket" at bounding box center [121, 37] width 35 height 9
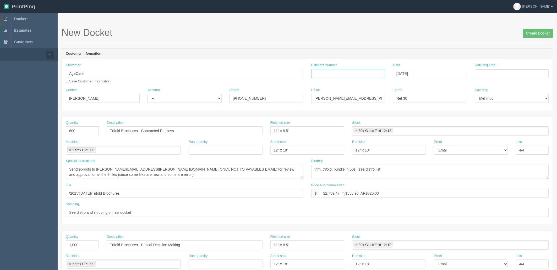
drag, startPoint x: 329, startPoint y: 72, endPoint x: 380, endPoint y: 78, distance: 52.3
click at [329, 72] on input "Estimate number" at bounding box center [348, 73] width 74 height 9
paste input "092524"
type input "092524"
click at [492, 70] on input "Date required" at bounding box center [512, 73] width 74 height 9
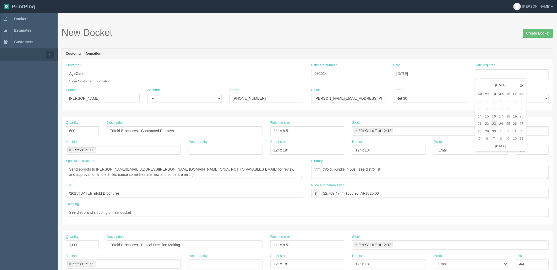
click at [496, 124] on td "23" at bounding box center [494, 124] width 7 height 8
click at [508, 124] on td "25" at bounding box center [508, 124] width 7 height 8
type input "[DATE]"
click at [331, 37] on h1 "New Docket Create Docket" at bounding box center [308, 33] width 492 height 10
drag, startPoint x: 144, startPoint y: 129, endPoint x: 202, endPoint y: 130, distance: 57.7
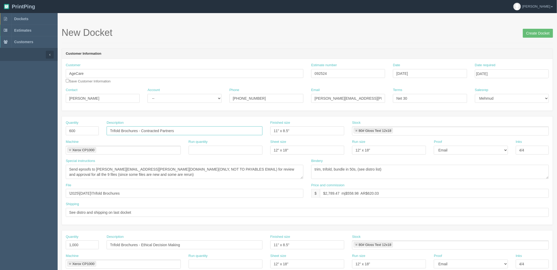
click at [202, 130] on input "Trifold Brochures - Contracted Partners" at bounding box center [185, 131] width 156 height 9
paste input "Feedback"
type input "Trifold Brochures - Feedback"
drag, startPoint x: 80, startPoint y: 130, endPoint x: -13, endPoint y: 132, distance: 93.1
click at [0, 132] on html "PrintPing Zack Edit account ( [PERSON_NAME][EMAIL_ADDRESS][DOMAIN_NAME] ) Logou…" at bounding box center [278, 238] width 557 height 476
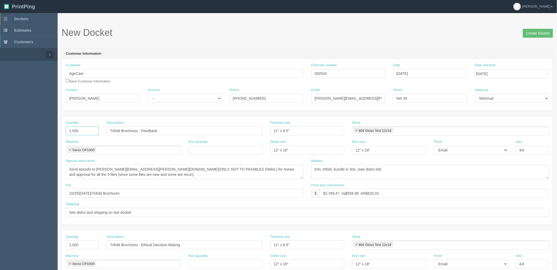
type input "1,500"
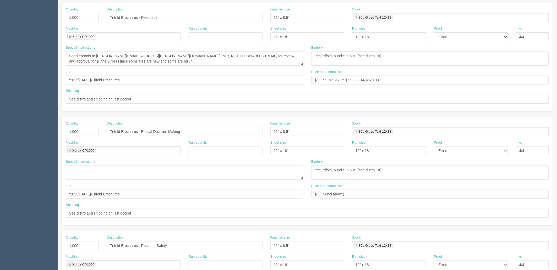
scroll to position [116, 0]
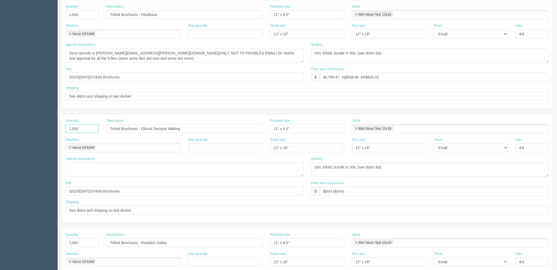
drag, startPoint x: 82, startPoint y: 129, endPoint x: -25, endPoint y: 123, distance: 107.1
click at [0, 123] on html "PrintPing Zack Edit account ( [PERSON_NAME][EMAIL_ADDRESS][DOMAIN_NAME] ) Logou…" at bounding box center [278, 122] width 557 height 476
type input "750"
drag, startPoint x: 143, startPoint y: 129, endPoint x: 235, endPoint y: 129, distance: 92.2
click at [235, 129] on input "Trifold Brochures - Ethical Decision Making" at bounding box center [185, 128] width 156 height 9
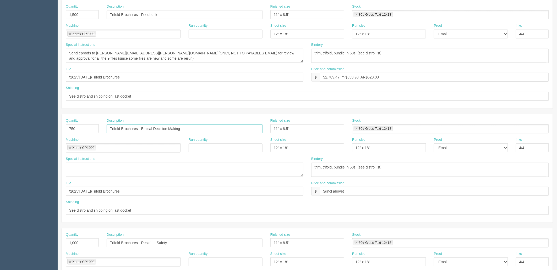
paste input "Restraints"
type input "Trifold Brochures - Restraints"
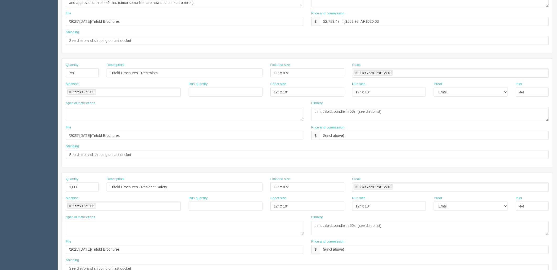
scroll to position [175, 0]
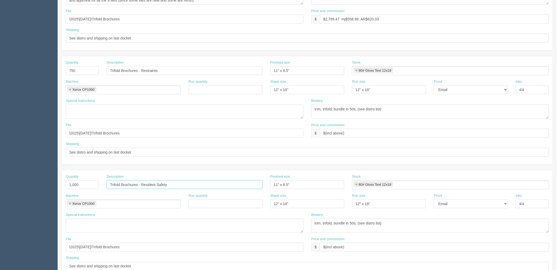
drag, startPoint x: 143, startPoint y: 185, endPoint x: 206, endPoint y: 184, distance: 63.4
click at [206, 184] on input "Trifold Brochures - Resident Safety" at bounding box center [185, 185] width 156 height 9
paste input "Safe & Enjoyable Eating"
type input "Trifold Brochures - Safe & Enjoyable Eating"
drag, startPoint x: 81, startPoint y: 184, endPoint x: -83, endPoint y: 172, distance: 165.3
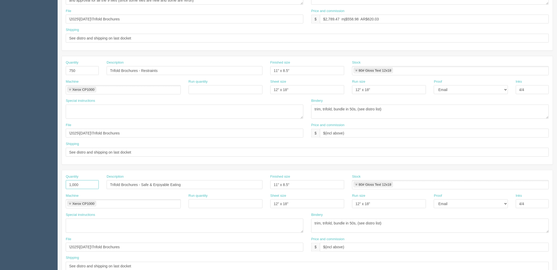
click at [0, 172] on html "PrintPing Zack Edit account ( [PERSON_NAME][EMAIL_ADDRESS][DOMAIN_NAME] ) Logou…" at bounding box center [278, 63] width 557 height 476
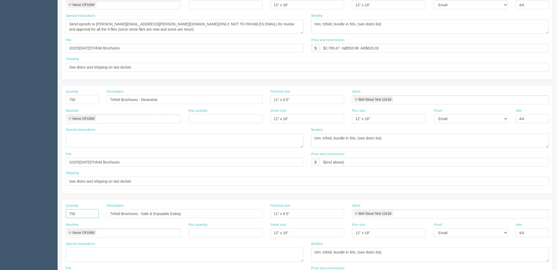
scroll to position [116, 0]
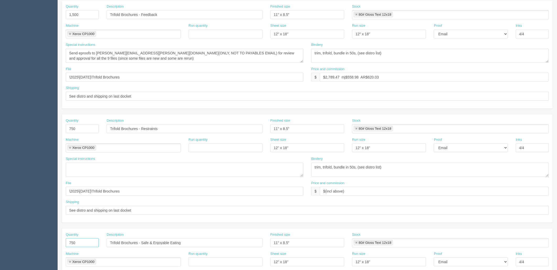
type input "750"
drag, startPoint x: 313, startPoint y: 187, endPoint x: 244, endPoint y: 188, distance: 68.4
click at [246, 188] on div "File \2025\[DATE]\Trifold Brochures Price and commission $ $(incl above)" at bounding box center [307, 190] width 491 height 19
drag, startPoint x: 366, startPoint y: 76, endPoint x: 194, endPoint y: 78, distance: 172.4
click at [195, 78] on div "File \2025\[DATE]\Trifold Brochures Price and commission $ $2,789.47 mj$558.98 …" at bounding box center [307, 76] width 491 height 19
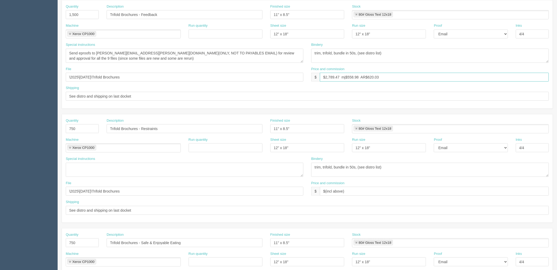
paste input "(incl above)"
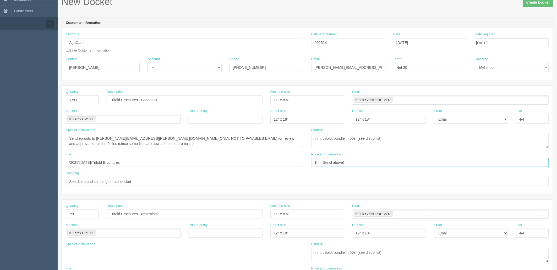
scroll to position [29, 0]
type input "$(incl above)"
click at [144, 147] on textarea "Send eproofs to [PERSON_NAME][EMAIL_ADDRESS][PERSON_NAME][DOMAIN_NAME](ONLY, NO…" at bounding box center [185, 143] width 238 height 14
drag, startPoint x: 141, startPoint y: 146, endPoint x: -74, endPoint y: 99, distance: 219.9
click at [0, 99] on html "PrintPing Zack Edit account ( [PERSON_NAME][EMAIL_ADDRESS][DOMAIN_NAME] ) Logou…" at bounding box center [278, 209] width 557 height 476
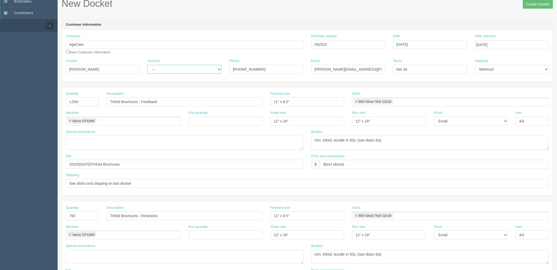
click at [175, 65] on select "-- Existing Client Allrush Client Rep Client" at bounding box center [185, 69] width 74 height 9
select select "Allrush Client"
click at [148, 65] on select "-- Existing Client Allrush Client Rep Client" at bounding box center [185, 69] width 74 height 9
drag, startPoint x: 305, startPoint y: 42, endPoint x: 227, endPoint y: 43, distance: 77.6
click at [230, 43] on div "Customer AgeCare Save Customer Information Estimate number 092524 Date [DATE] D…" at bounding box center [307, 46] width 491 height 25
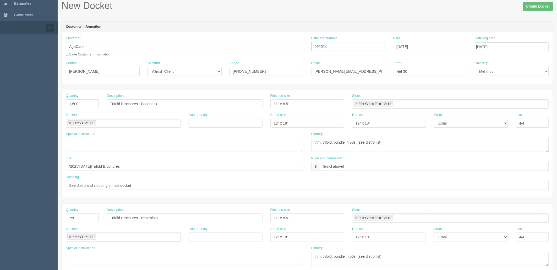
scroll to position [0, 0]
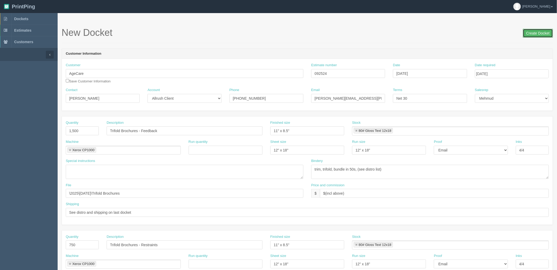
click at [530, 32] on input "Create Docket" at bounding box center [538, 33] width 30 height 9
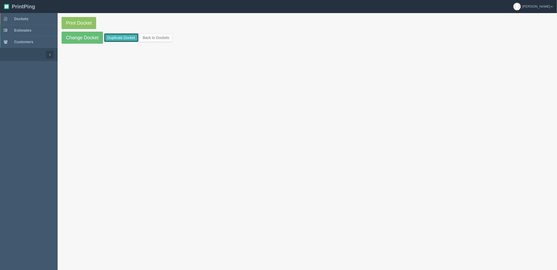
click at [121, 38] on link "Duplicate Docket" at bounding box center [121, 37] width 35 height 9
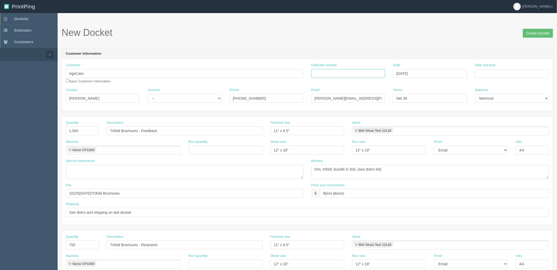
drag, startPoint x: 356, startPoint y: 72, endPoint x: 394, endPoint y: 78, distance: 38.7
click at [356, 72] on input "Estimate number" at bounding box center [348, 73] width 74 height 9
paste input "092524"
type input "092524"
drag, startPoint x: 503, startPoint y: 71, endPoint x: 496, endPoint y: 85, distance: 16.1
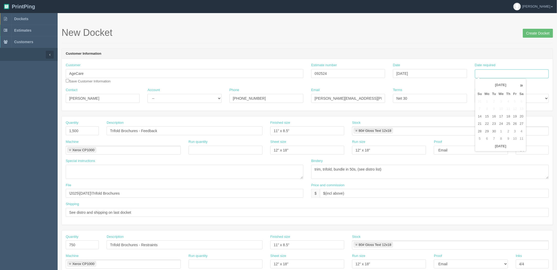
click at [503, 71] on input "Date required" at bounding box center [512, 73] width 74 height 9
click at [496, 124] on td "23" at bounding box center [494, 124] width 7 height 8
click at [511, 124] on td "25" at bounding box center [508, 124] width 7 height 8
type input "[DATE]"
click at [388, 45] on form "New Docket Create Docket Customer Information Customer AgeCare Save Customer In…" at bounding box center [308, 248] width 492 height 441
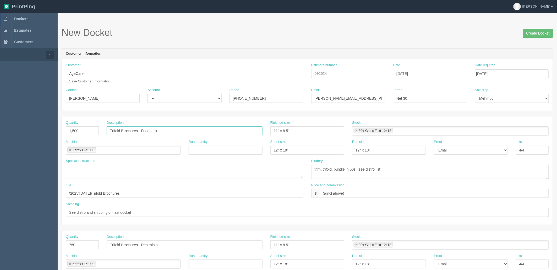
drag, startPoint x: 143, startPoint y: 129, endPoint x: 284, endPoint y: 130, distance: 140.2
click at [284, 130] on div "Quantity 1,500 Description Trifold Brochures - Feedback Finished size 11" x 8.5…" at bounding box center [307, 130] width 491 height 19
paste input "Occupational Health & Safety"
type input "Trifold Brochures - (OHS) Occupational Health & Safety"
drag, startPoint x: 75, startPoint y: 132, endPoint x: 9, endPoint y: 129, distance: 66.6
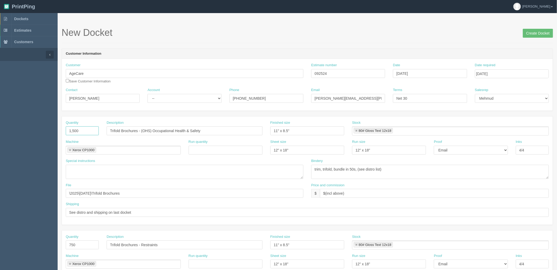
click at [9, 129] on section "Dockets Estimates Customers" at bounding box center [278, 244] width 557 height 463
type input "700"
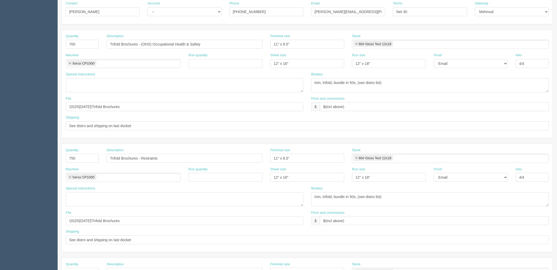
scroll to position [87, 0]
drag, startPoint x: 68, startPoint y: 157, endPoint x: 19, endPoint y: 157, distance: 49.0
click at [21, 157] on section "Dockets Estimates Customers" at bounding box center [278, 157] width 557 height 463
type input "700"
drag, startPoint x: 143, startPoint y: 158, endPoint x: 211, endPoint y: 154, distance: 68.8
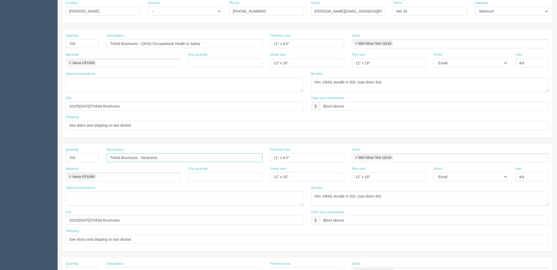
click at [211, 154] on input "Trifold Brochures - Restraints" at bounding box center [185, 158] width 156 height 9
paste input "Outbreak"
type input "Trifold Brochures - Outbreak"
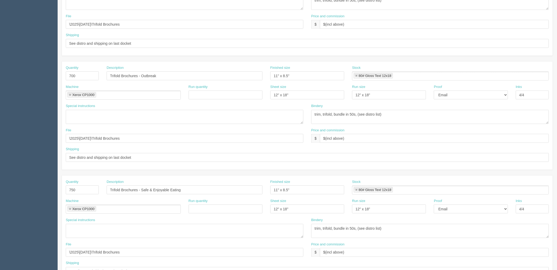
scroll to position [175, 0]
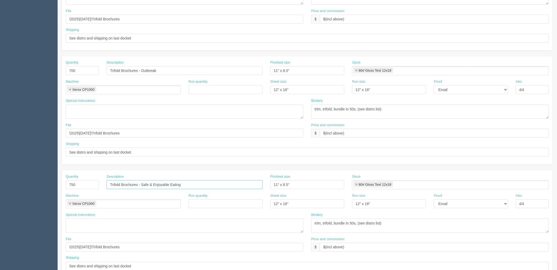
drag, startPoint x: 143, startPoint y: 184, endPoint x: 229, endPoint y: 184, distance: 85.7
click at [229, 184] on input "Trifold Brochures - Safe & Enjoyable Eating" at bounding box center [185, 185] width 156 height 9
paste input "Hand Hygiene"
type input "Trifold Brochures - Hand Hygiene"
drag, startPoint x: 85, startPoint y: 182, endPoint x: 0, endPoint y: 183, distance: 84.9
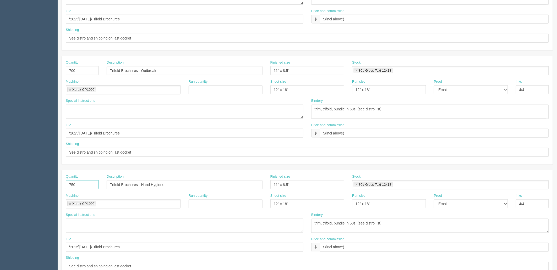
click at [0, 183] on section "Dockets Estimates Customers" at bounding box center [278, 70] width 557 height 463
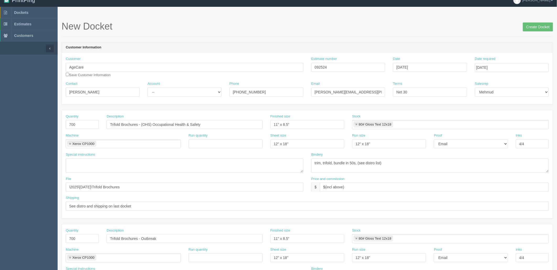
scroll to position [2, 0]
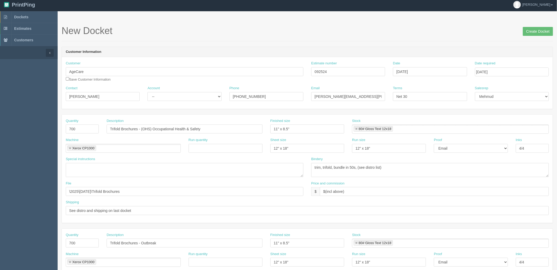
type input "900"
click at [188, 94] on select "-- Existing Client Allrush Client Rep Client" at bounding box center [185, 96] width 74 height 9
select select "Allrush Client"
click at [148, 92] on select "-- Existing Client Allrush Client Rep Client" at bounding box center [185, 96] width 74 height 9
click at [531, 30] on input "Create Docket" at bounding box center [538, 31] width 30 height 9
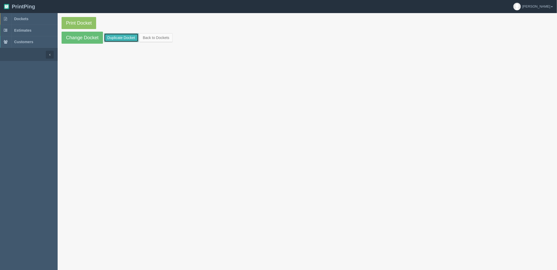
click at [122, 37] on link "Duplicate Docket" at bounding box center [121, 37] width 35 height 9
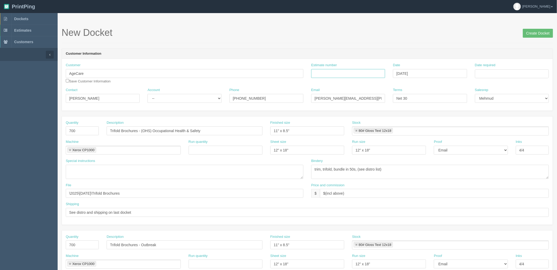
click at [360, 72] on input "Estimate number" at bounding box center [348, 73] width 74 height 9
type input "Shipping & Distro"
click at [512, 125] on td "25" at bounding box center [508, 124] width 7 height 8
type input "[DATE]"
click at [330, 42] on div "New Docket Create Docket" at bounding box center [308, 36] width 492 height 16
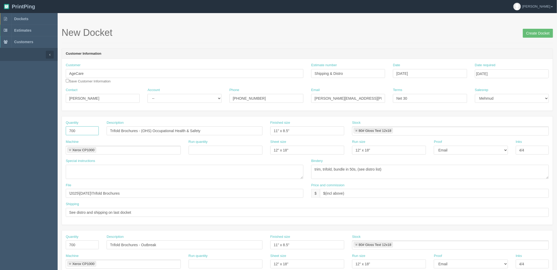
drag, startPoint x: 79, startPoint y: 129, endPoint x: -25, endPoint y: 120, distance: 103.7
click at [0, 120] on html "PrintPing Zack Edit account ( [PERSON_NAME][EMAIL_ADDRESS][DOMAIN_NAME] ) Logou…" at bounding box center [278, 238] width 557 height 476
click at [85, 134] on input "700" at bounding box center [82, 131] width 33 height 9
drag, startPoint x: 85, startPoint y: 130, endPoint x: 17, endPoint y: 130, distance: 68.7
click at [18, 134] on section "Dockets Estimates Customers" at bounding box center [278, 244] width 557 height 463
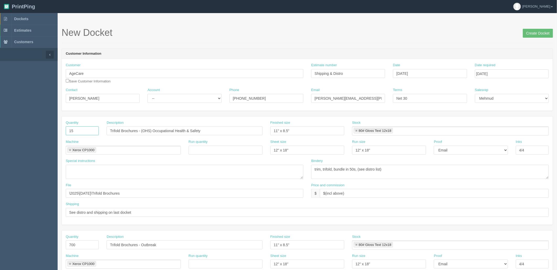
type input "15"
type input "Shipping to 15x sites"
drag, startPoint x: 295, startPoint y: 128, endPoint x: 197, endPoint y: 128, distance: 97.5
click at [198, 129] on div "Quantity 15 Description Shipping to 15x sites Finished size 11" x 8.5" Stock 80…" at bounding box center [307, 130] width 491 height 19
click at [356, 129] on link at bounding box center [356, 130] width 3 height 3
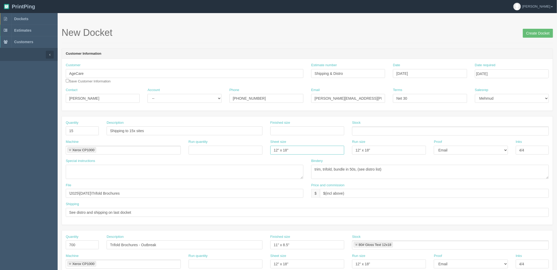
drag, startPoint x: 273, startPoint y: 148, endPoint x: 163, endPoint y: 153, distance: 109.6
click at [172, 150] on div "Machine Xerox CP1000 Xerox CP1000 Run quantity Sheet size 12" x 18" Run size 12…" at bounding box center [307, 149] width 491 height 19
click at [70, 150] on link at bounding box center [69, 150] width 3 height 3
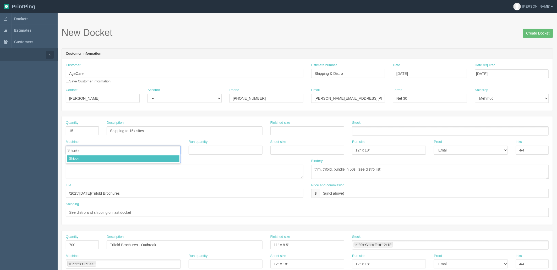
type input "Shipping"
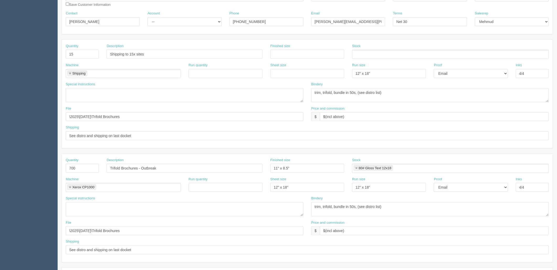
scroll to position [87, 0]
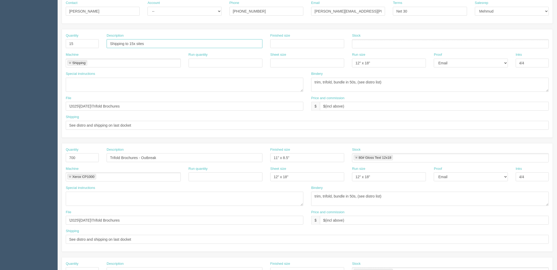
drag, startPoint x: 74, startPoint y: 41, endPoint x: 27, endPoint y: 40, distance: 47.7
click at [27, 40] on section "Dockets Estimates Customers" at bounding box center [278, 157] width 557 height 463
drag, startPoint x: 167, startPoint y: 157, endPoint x: 4, endPoint y: 153, distance: 163.3
click at [4, 153] on section "Dockets Estimates Customers" at bounding box center [278, 157] width 557 height 463
paste input "Shipping to 15x sites"
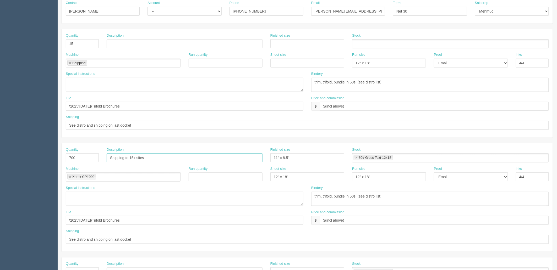
click at [131, 159] on input "Shipping to 15x sites" at bounding box center [185, 158] width 156 height 9
type input "Shipping to 15x sites"
drag, startPoint x: 88, startPoint y: 157, endPoint x: 3, endPoint y: 155, distance: 85.4
click at [3, 155] on section "Dockets Estimates Customers" at bounding box center [278, 157] width 557 height 463
type input "15"
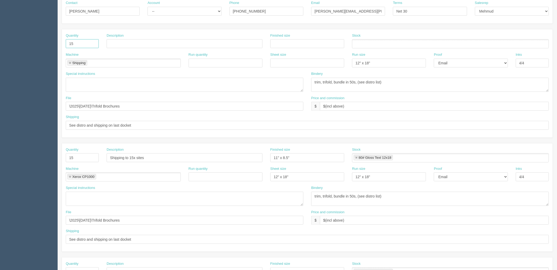
drag, startPoint x: 79, startPoint y: 41, endPoint x: 12, endPoint y: 44, distance: 67.2
click at [12, 44] on section "Dockets Estimates Customers" at bounding box center [278, 157] width 557 height 463
click at [132, 40] on input "text" at bounding box center [185, 43] width 156 height 9
click at [132, 40] on input "Distro(pick and pack per location)" at bounding box center [185, 43] width 156 height 9
click at [129, 42] on input "Distro(pick and pack per location)" at bounding box center [185, 43] width 156 height 9
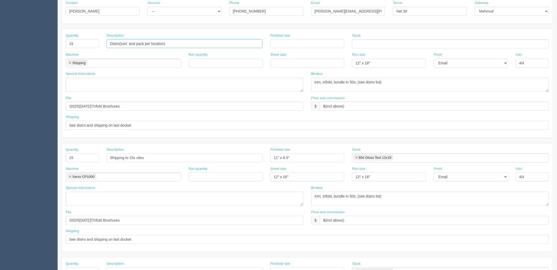
type input "Distro(sort and pack per location)"
click at [69, 62] on link at bounding box center [69, 63] width 3 height 3
type input "Distro(sort and pack per location)"
type input "ARB"
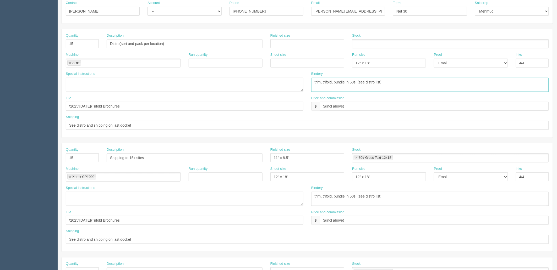
drag, startPoint x: 410, startPoint y: 85, endPoint x: 140, endPoint y: 85, distance: 269.9
click at [140, 85] on div "Special instructions Bindery trim, trifold, bundle in 50s, (see distro list)" at bounding box center [307, 84] width 491 height 24
drag, startPoint x: 403, startPoint y: 198, endPoint x: 273, endPoint y: 189, distance: 130.0
click at [265, 196] on div "Special instructions Bindery trim, trifold, bundle in 50s, (see distro list)" at bounding box center [307, 198] width 491 height 24
drag, startPoint x: 281, startPoint y: 176, endPoint x: 233, endPoint y: 183, distance: 48.9
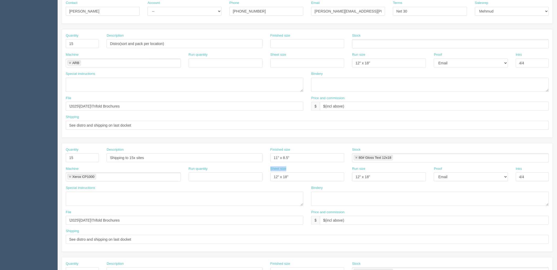
click at [233, 183] on div "Machine Xerox CP1000 Xerox CP1000 Run quantity Sheet size 12" x 18" Run size 12…" at bounding box center [307, 176] width 491 height 19
drag, startPoint x: 284, startPoint y: 180, endPoint x: 230, endPoint y: 180, distance: 54.0
click at [230, 180] on div "Machine Xerox CP1000 Xerox CP1000 Run quantity Sheet size 12" x 18" Run size 12…" at bounding box center [307, 176] width 491 height 19
drag, startPoint x: 291, startPoint y: 157, endPoint x: 219, endPoint y: 158, distance: 72.1
click at [219, 158] on div "Quantity 15 Description Shipping to 15x sites Finished size 11" x 8.5" Stock 80…" at bounding box center [307, 157] width 491 height 19
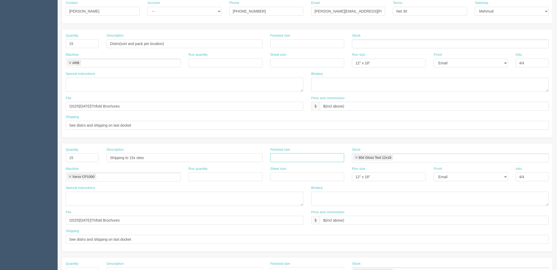
click at [356, 158] on link at bounding box center [356, 157] width 3 height 3
drag, startPoint x: 371, startPoint y: 176, endPoint x: 459, endPoint y: 175, distance: 88.1
click at [281, 177] on div "Machine Xerox CP1000 Xerox CP1000 Run quantity Sheet size Run size 12" x 18" Pr…" at bounding box center [307, 176] width 491 height 19
click at [467, 178] on select "-- Email Hard Copy" at bounding box center [471, 177] width 74 height 9
select select
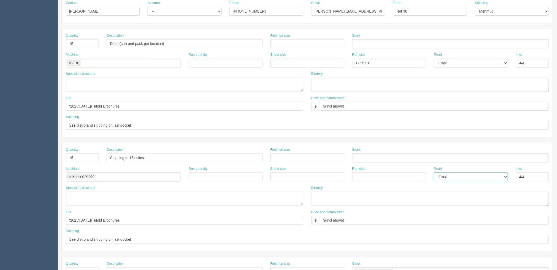
click at [434, 173] on select "-- Email Hard Copy" at bounding box center [471, 177] width 74 height 9
drag, startPoint x: 530, startPoint y: 178, endPoint x: 427, endPoint y: 173, distance: 103.9
click at [423, 178] on div "Machine Xerox CP1000 Xerox CP1000 Run quantity Sheet size Run size Proof -- Ema…" at bounding box center [307, 176] width 491 height 19
drag, startPoint x: 528, startPoint y: 59, endPoint x: 471, endPoint y: 67, distance: 57.1
click at [471, 67] on div "Machine ARB ARB Run quantity Sheet size Run size 12" x 18" Proof -- Email Hard …" at bounding box center [307, 61] width 491 height 19
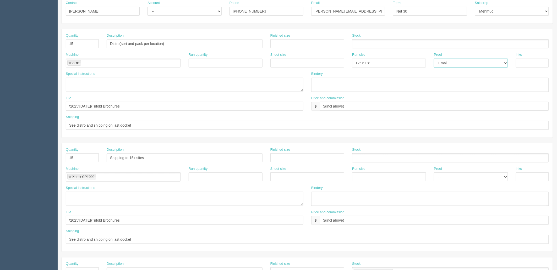
click at [467, 66] on select "-- Email Hard Copy" at bounding box center [471, 63] width 74 height 9
select select
click at [434, 59] on select "-- Email Hard Copy" at bounding box center [471, 63] width 74 height 9
drag, startPoint x: 377, startPoint y: 61, endPoint x: 199, endPoint y: 61, distance: 177.9
click at [200, 61] on div "Machine ARB ARB Run quantity Sheet size Run size 12" x 18" Proof -- Email Hard …" at bounding box center [307, 61] width 491 height 19
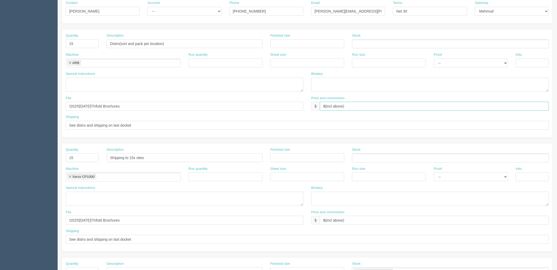
drag, startPoint x: 357, startPoint y: 109, endPoint x: 351, endPoint y: 109, distance: 5.5
click at [356, 109] on input "$(incl above)" at bounding box center [434, 106] width 229 height 9
drag, startPoint x: 327, startPoint y: 106, endPoint x: 532, endPoint y: 95, distance: 205.8
click at [532, 95] on div "Quantity 15 Description Distro(sort and pack per location) Finished size Stock …" at bounding box center [307, 83] width 491 height 108
type input "$________________ mj$_________ $AR__________"
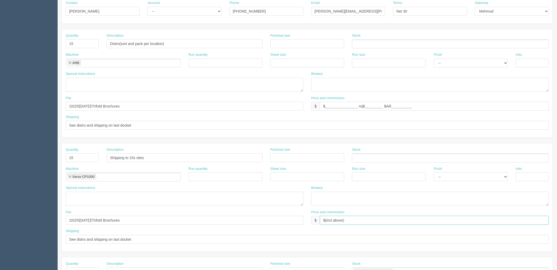
drag, startPoint x: 355, startPoint y: 219, endPoint x: 163, endPoint y: 222, distance: 192.4
click at [163, 222] on div "File \2025\September 2025\Trifold Brochures Price and commission $ $(incl above)" at bounding box center [307, 219] width 491 height 19
paste input "________________ mj$_________ $AR__________"
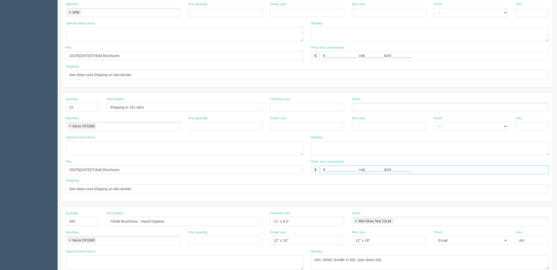
scroll to position [175, 0]
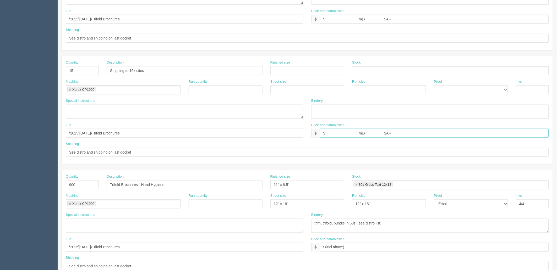
type input "$________________ mj$_________ $AR__________"
drag, startPoint x: 171, startPoint y: 182, endPoint x: 24, endPoint y: 168, distance: 147.1
click at [24, 168] on section "Dockets Estimates Customers" at bounding box center [278, 70] width 557 height 463
drag, startPoint x: 78, startPoint y: 183, endPoint x: 41, endPoint y: 189, distance: 37.2
click at [41, 188] on section "Dockets Estimates Customers" at bounding box center [278, 70] width 557 height 463
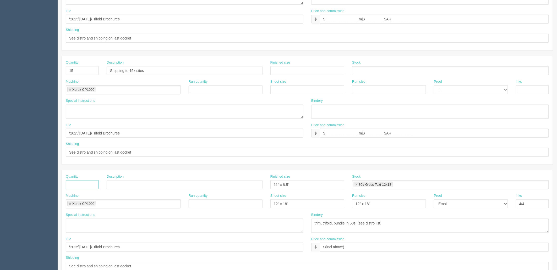
click at [70, 204] on link at bounding box center [69, 204] width 3 height 3
drag, startPoint x: 80, startPoint y: 252, endPoint x: -3, endPoint y: 235, distance: 84.5
click at [0, 235] on html "PrintPing Zack Edit account ( zack@allrush.ca ) Logout Dockets Estimates" at bounding box center [278, 63] width 557 height 476
drag, startPoint x: 282, startPoint y: 205, endPoint x: 248, endPoint y: 198, distance: 34.0
click at [238, 205] on div "Machine Run quantity Sheet size 12" x 18" Run size 12" x 18" Proof -- Email Har…" at bounding box center [307, 203] width 491 height 19
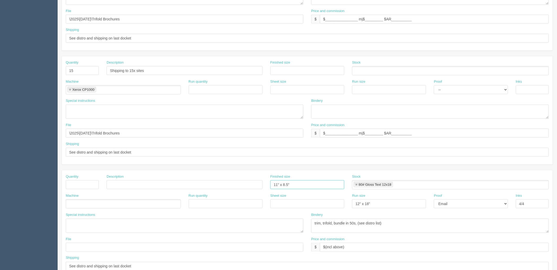
drag, startPoint x: 292, startPoint y: 183, endPoint x: 227, endPoint y: 191, distance: 65.5
click at [227, 191] on div "Quantity Description Finished size 11" x 8.5" Stock 80# Gloss Text 12x18 80# Gl…" at bounding box center [307, 184] width 491 height 19
click at [357, 184] on link at bounding box center [356, 184] width 3 height 3
drag, startPoint x: 373, startPoint y: 204, endPoint x: 334, endPoint y: 209, distance: 39.6
click at [289, 212] on div "Machine Run quantity Sheet size Run size 12" x 18" Proof -- Email Hard Copy Ink…" at bounding box center [307, 203] width 491 height 19
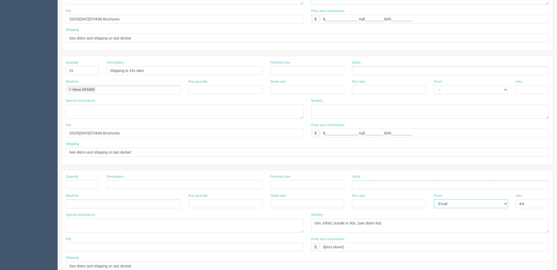
drag, startPoint x: 450, startPoint y: 202, endPoint x: 451, endPoint y: 206, distance: 3.6
click at [450, 202] on select "-- Email Hard Copy" at bounding box center [471, 204] width 74 height 9
select select
click at [434, 200] on select "-- Email Hard Copy" at bounding box center [471, 204] width 74 height 9
drag, startPoint x: 512, startPoint y: 205, endPoint x: 400, endPoint y: 216, distance: 112.4
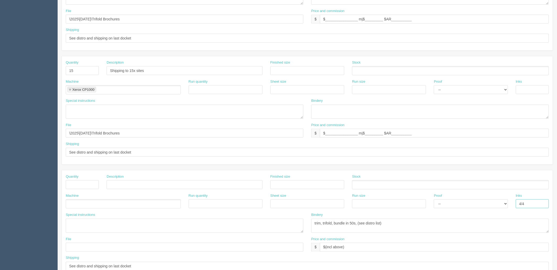
click at [413, 210] on div "Machine Run quantity Sheet size Run size Proof -- Email Hard Copy Inks 4/4" at bounding box center [307, 203] width 491 height 19
drag, startPoint x: 401, startPoint y: 226, endPoint x: 181, endPoint y: 195, distance: 222.4
click at [188, 200] on div "Quantity Description Finished size Stock Machine Run quantity Sheet size Run si…" at bounding box center [307, 225] width 491 height 108
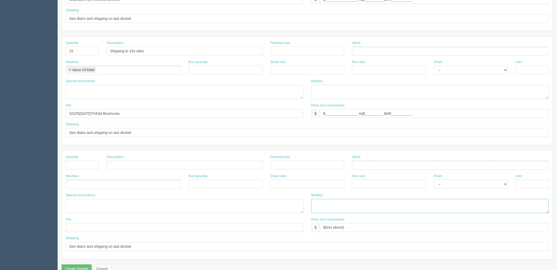
scroll to position [206, 0]
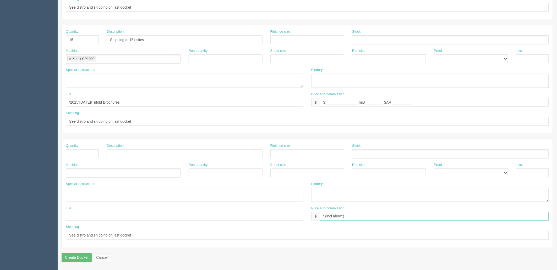
drag, startPoint x: 323, startPoint y: 217, endPoint x: 170, endPoint y: 221, distance: 152.8
click at [171, 216] on div "File Price and commission $ $(incl above)" at bounding box center [307, 215] width 491 height 19
drag, startPoint x: 40, startPoint y: 230, endPoint x: 6, endPoint y: 224, distance: 34.0
click at [6, 225] on section "Dockets Estimates Customers" at bounding box center [278, 39] width 557 height 463
drag, startPoint x: 138, startPoint y: 122, endPoint x: -3, endPoint y: 125, distance: 141.8
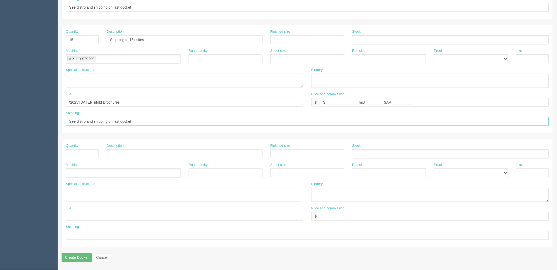
click at [0, 125] on html "PrintPing Zack Edit account ( zack@allrush.ca ) Logout Dockets Estimates" at bounding box center [278, 33] width 557 height 476
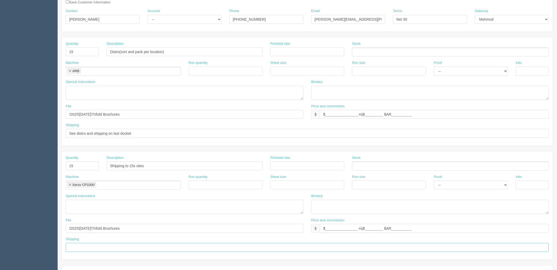
scroll to position [89, 0]
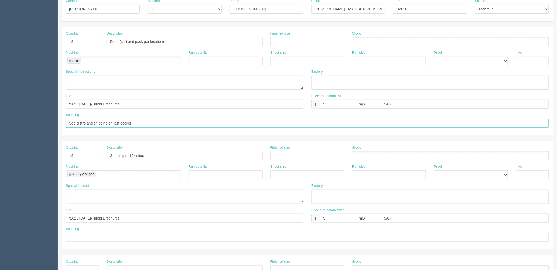
drag, startPoint x: 142, startPoint y: 123, endPoint x: -31, endPoint y: 124, distance: 172.4
click at [0, 124] on html "PrintPing Zack Edit account ( zack@allrush.ca ) Logout Dockets Estimates" at bounding box center [278, 149] width 557 height 476
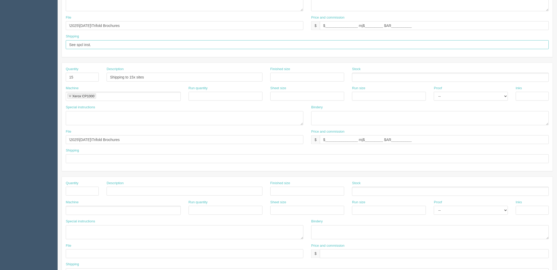
scroll to position [177, 0]
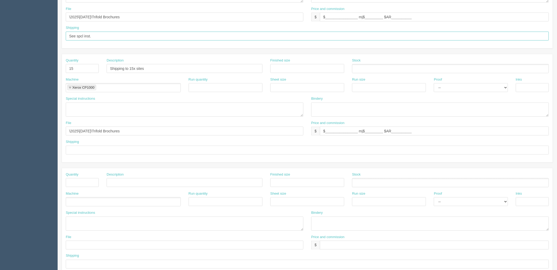
type input "See spcl inst."
click at [82, 153] on input "text" at bounding box center [307, 150] width 483 height 9
paste input "See spcl inst."
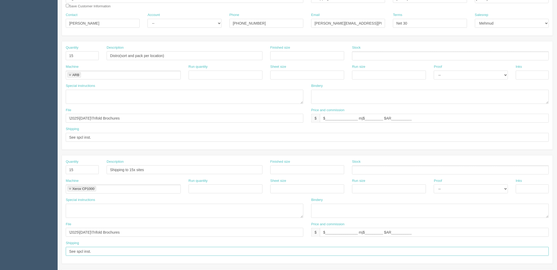
scroll to position [2, 0]
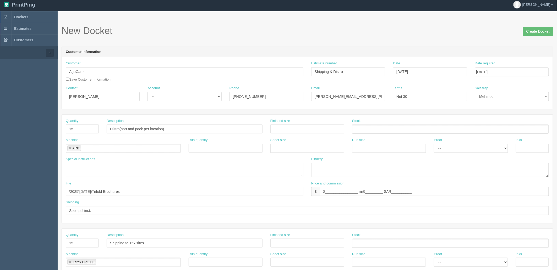
type input "See spcl inst."
click at [85, 164] on textarea at bounding box center [185, 170] width 238 height 14
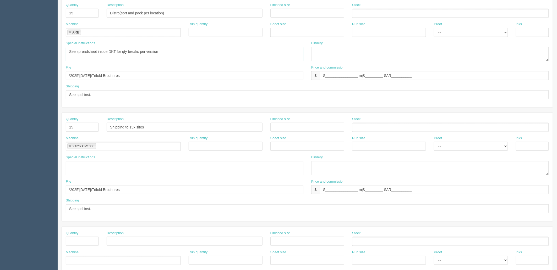
scroll to position [118, 0]
type textarea "See spreadsheet inside DKT for qty breaks per version"
click at [75, 163] on textarea at bounding box center [185, 168] width 238 height 14
click at [225, 165] on textarea "Get addresses from Zack/Mebs when ready - send quotes to Zack/Mebs before invoi…" at bounding box center [185, 168] width 238 height 14
type textarea "Get addresses from Zack/Mebs when ready - send quotes to Zack/Mebs before invoi…"
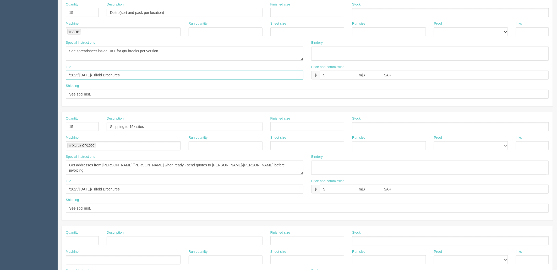
drag, startPoint x: 156, startPoint y: 73, endPoint x: -61, endPoint y: 73, distance: 216.2
click at [0, 73] on html "PrintPing Zack Edit account ( zack@allrush.ca ) Logout Dockets Estimates" at bounding box center [278, 120] width 557 height 476
type input "NA"
drag, startPoint x: 147, startPoint y: 187, endPoint x: -17, endPoint y: 184, distance: 164.3
click at [0, 184] on html "PrintPing Zack Edit account ( zack@allrush.ca ) Logout Dockets Estimates" at bounding box center [278, 120] width 557 height 476
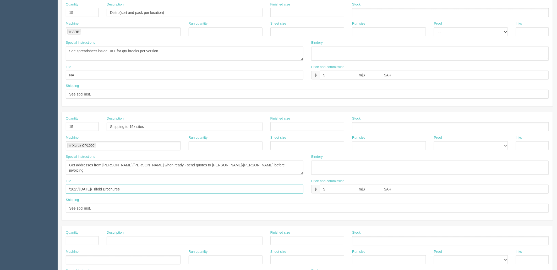
paste input "NA"
type input "NA"
click at [106, 73] on input "NA" at bounding box center [185, 75] width 238 height 9
click at [175, 51] on textarea "See spreadsheet inside DKT for qty breaks per version" at bounding box center [185, 54] width 238 height 14
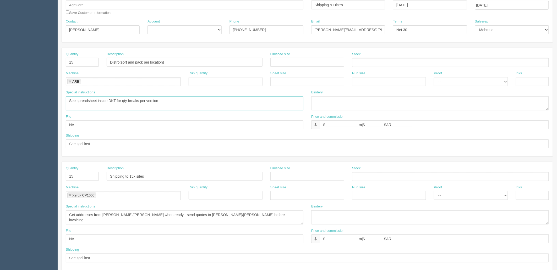
scroll to position [60, 0]
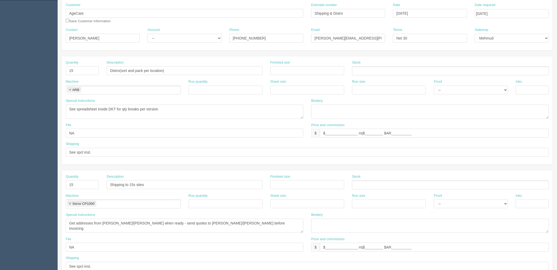
click at [173, 42] on div "Account -- Existing Client Allrush Client Rep Client" at bounding box center [185, 37] width 82 height 19
drag, startPoint x: 172, startPoint y: 38, endPoint x: 172, endPoint y: 42, distance: 3.9
click at [172, 38] on select "-- Existing Client Allrush Client Rep Client" at bounding box center [185, 38] width 74 height 9
select select "Allrush Client"
click at [148, 34] on select "-- Existing Client Allrush Client Rep Client" at bounding box center [185, 38] width 74 height 9
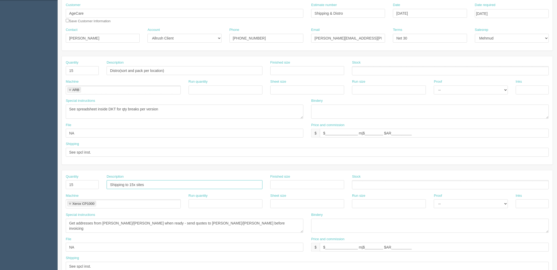
click at [155, 183] on input "Shipping to 15x sites" at bounding box center [185, 185] width 156 height 9
click at [137, 184] on input "Shipping to 15x sites" at bounding box center [185, 185] width 156 height 9
click at [126, 185] on input "Shipping to 15x AgeCare sites" at bounding box center [185, 185] width 156 height 9
type input "Shipping (15x AgeCare sites)"
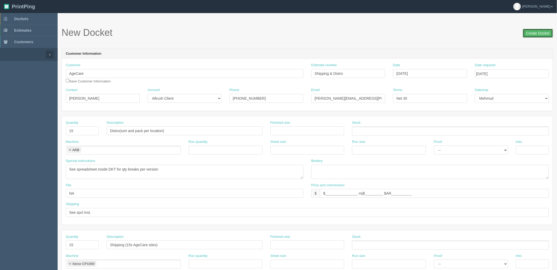
click at [535, 32] on input "Create Docket" at bounding box center [538, 33] width 30 height 9
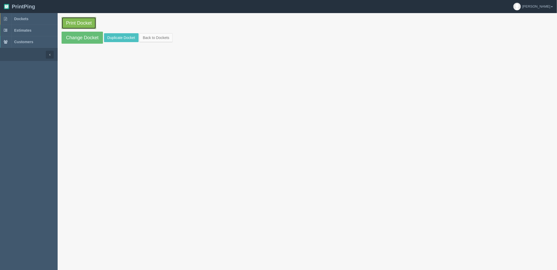
click at [86, 22] on link "Print Docket" at bounding box center [79, 23] width 35 height 12
click at [31, 22] on link "Dockets" at bounding box center [29, 19] width 58 height 12
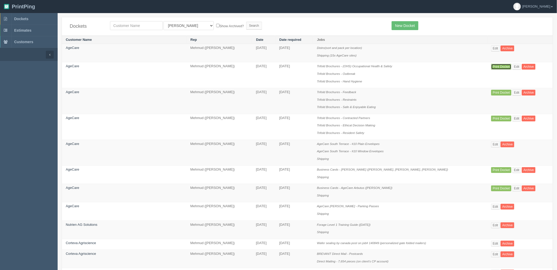
click at [497, 67] on link "Print Docket" at bounding box center [501, 67] width 20 height 6
click at [498, 92] on link "Print Docket" at bounding box center [501, 93] width 20 height 6
click at [496, 118] on link "Print Docket" at bounding box center [501, 119] width 20 height 6
click at [496, 172] on link "Print Docket" at bounding box center [501, 170] width 20 height 6
click at [496, 190] on link "Print Docket" at bounding box center [501, 189] width 20 height 6
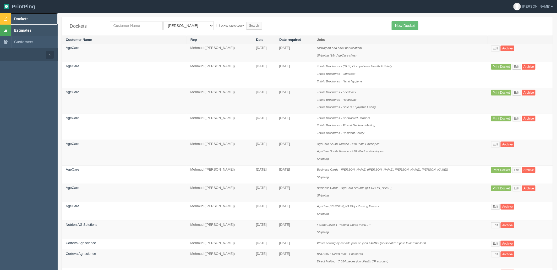
drag, startPoint x: 30, startPoint y: 18, endPoint x: 31, endPoint y: 25, distance: 6.8
click at [30, 18] on link "Dockets" at bounding box center [29, 19] width 58 height 12
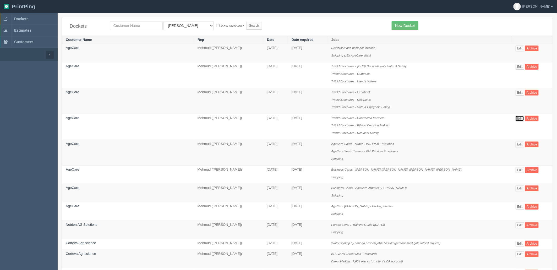
click at [516, 117] on link "Edit" at bounding box center [520, 119] width 9 height 6
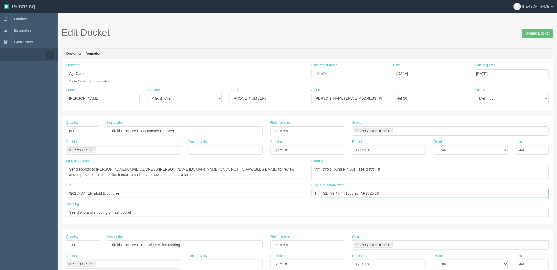
click at [329, 191] on input "$2,789.47 mj$558.98 AR$620.03" at bounding box center [434, 193] width 229 height 9
click at [349, 192] on input "$2,689.47 mj$558.98 AR$620.03" at bounding box center [434, 193] width 229 height 9
type input "$2,689.47 mj$458.98 AR$620.03"
click at [539, 30] on input "Update Docket" at bounding box center [537, 33] width 31 height 9
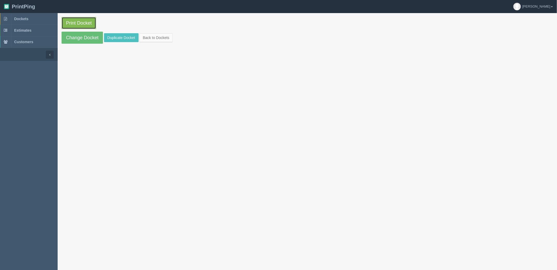
click at [71, 24] on link "Print Docket" at bounding box center [79, 23] width 35 height 12
click at [25, 20] on span "Dockets" at bounding box center [21, 19] width 14 height 4
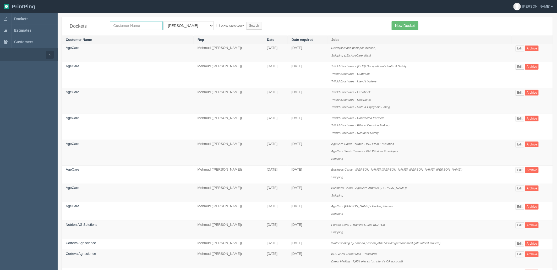
click at [148, 26] on input "text" at bounding box center [136, 25] width 53 height 9
type input "corteva"
click at [246, 22] on input "Search" at bounding box center [254, 26] width 16 height 8
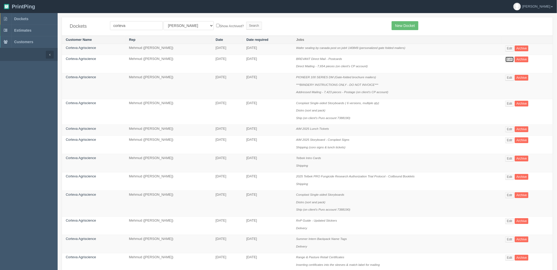
click at [512, 58] on link "Edit" at bounding box center [509, 60] width 9 height 6
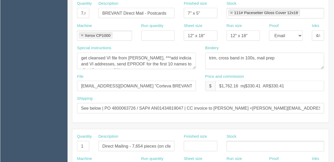
scroll to position [120, 0]
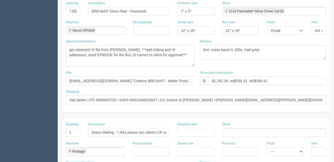
drag, startPoint x: 191, startPoint y: 58, endPoint x: 195, endPoint y: 71, distance: 14.3
click at [194, 67] on textarea "get cleansed VI file from [PERSON_NAME], ***add indicia and VI addresses, send …" at bounding box center [130, 55] width 129 height 21
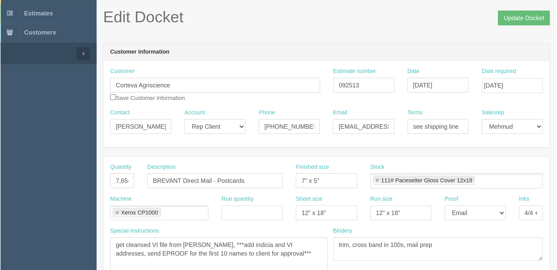
scroll to position [0, 0]
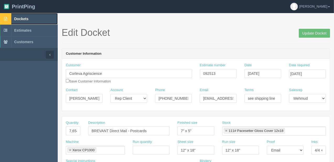
click at [30, 20] on link "Dockets" at bounding box center [29, 19] width 58 height 12
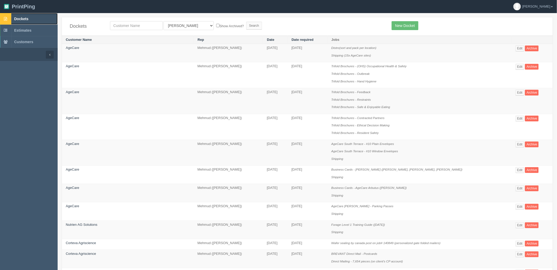
click at [22, 24] on link "Dockets" at bounding box center [29, 19] width 58 height 12
click at [518, 209] on link "Edit" at bounding box center [520, 207] width 9 height 6
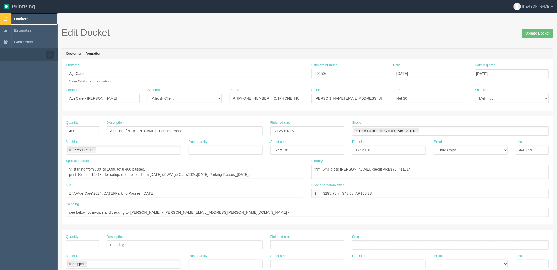
click at [22, 17] on span "Dockets" at bounding box center [21, 19] width 14 height 4
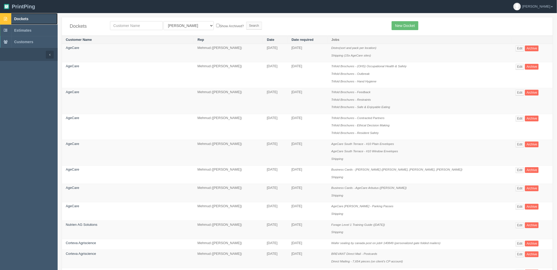
click at [27, 21] on link "Dockets" at bounding box center [29, 19] width 58 height 12
click at [32, 16] on link "Dockets" at bounding box center [29, 19] width 58 height 12
type input "mani"
click at [246, 22] on input "Search" at bounding box center [254, 26] width 16 height 8
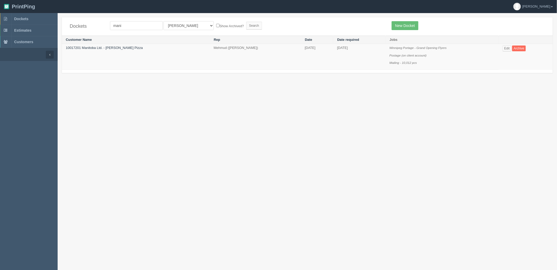
click at [313, 29] on form "mani All Users [PERSON_NAME] Test 1 [PERSON_NAME] [PERSON_NAME] [PERSON_NAME] F…" at bounding box center [247, 25] width 274 height 9
